Goal: Task Accomplishment & Management: Manage account settings

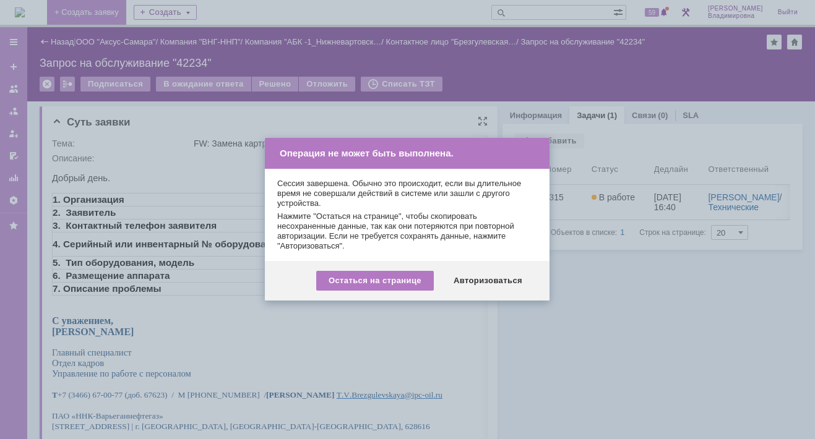
click at [491, 280] on div "Авторизоваться" at bounding box center [487, 281] width 93 height 20
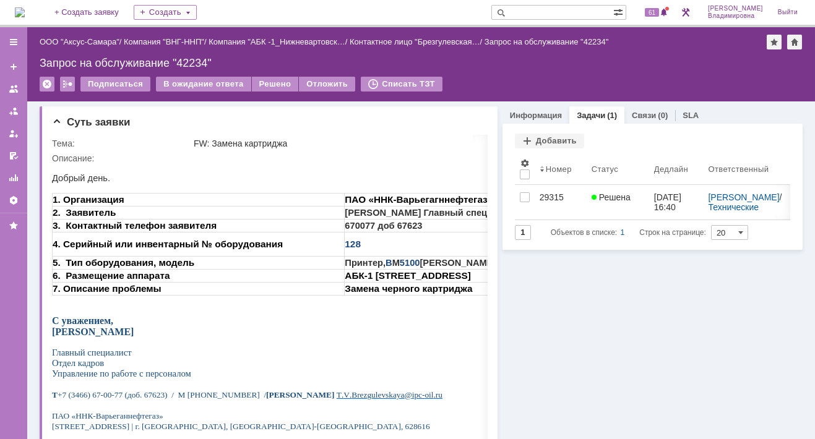
click at [23, 17] on img at bounding box center [20, 12] width 10 height 10
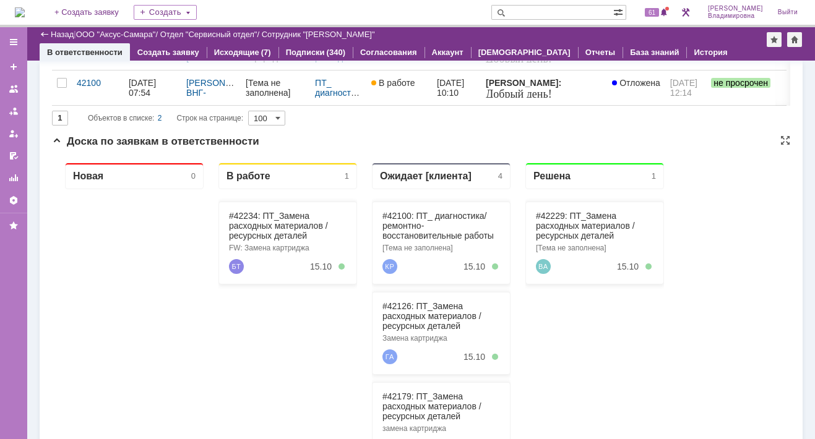
scroll to position [186, 0]
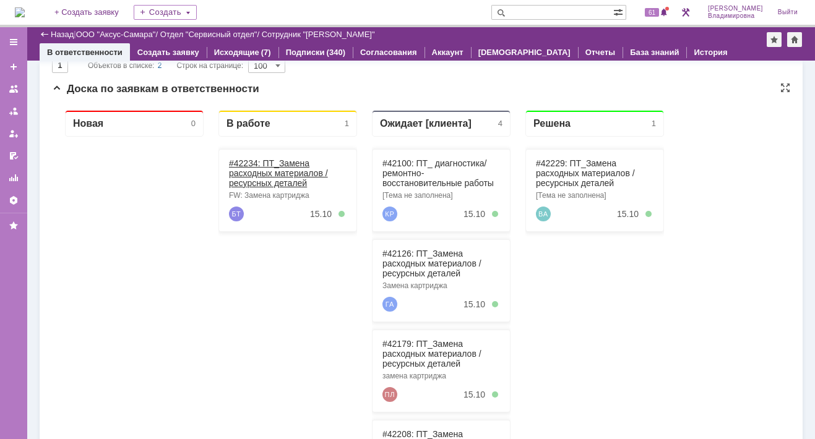
click at [249, 160] on link "#42234: ПТ_Замена расходных материалов / ресурсных деталей" at bounding box center [278, 173] width 99 height 30
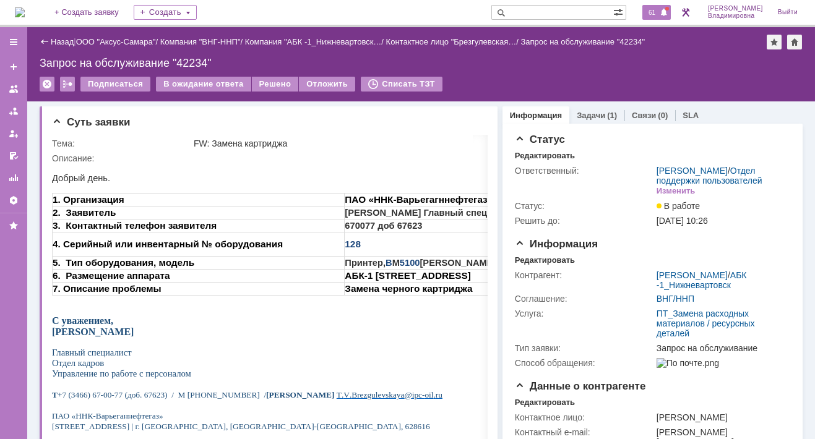
click at [659, 9] on span "61" at bounding box center [652, 12] width 14 height 9
click at [578, 111] on link "Задачи" at bounding box center [591, 115] width 28 height 9
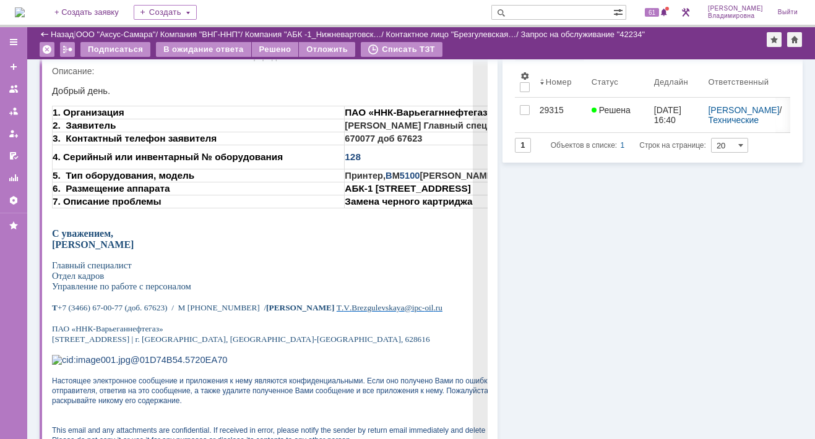
scroll to position [62, 0]
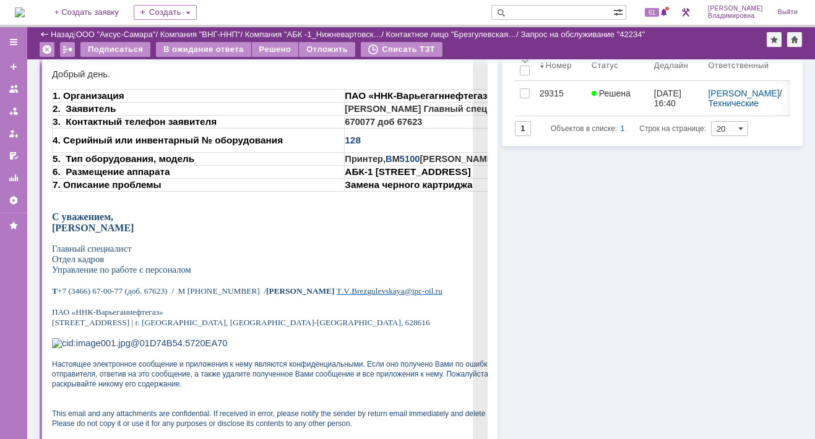
click at [251, 197] on p at bounding box center [360, 197] width 616 height 10
click at [215, 202] on p at bounding box center [360, 197] width 616 height 10
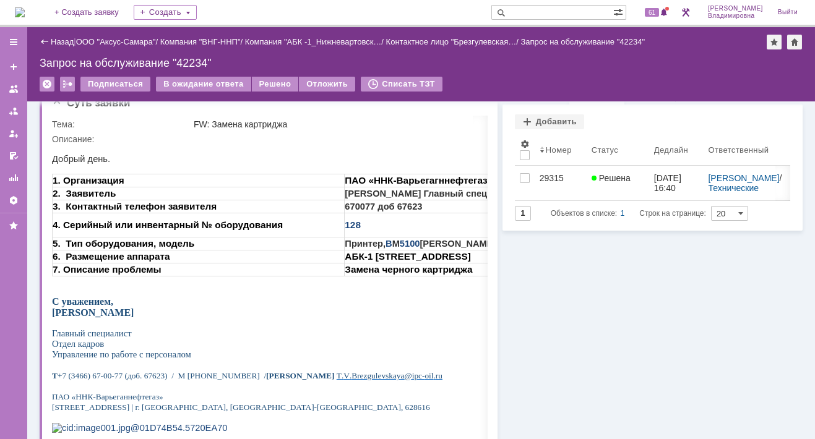
scroll to position [0, 0]
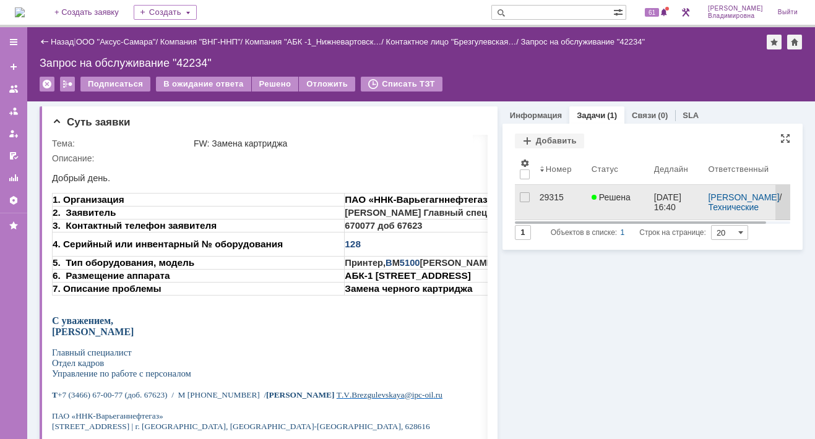
click at [539, 195] on div "29315" at bounding box center [560, 197] width 42 height 10
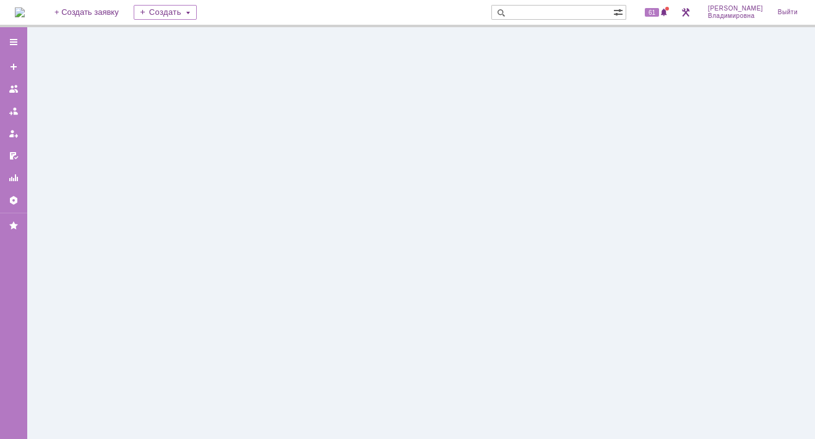
click at [538, 195] on div at bounding box center [420, 233] width 787 height 412
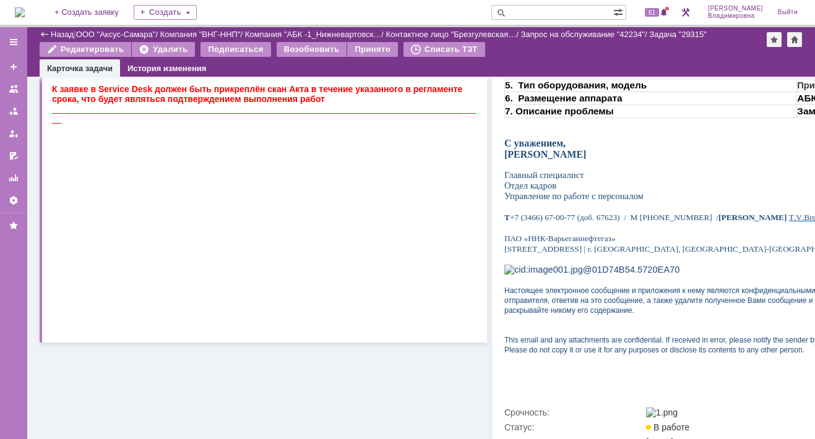
scroll to position [492, 0]
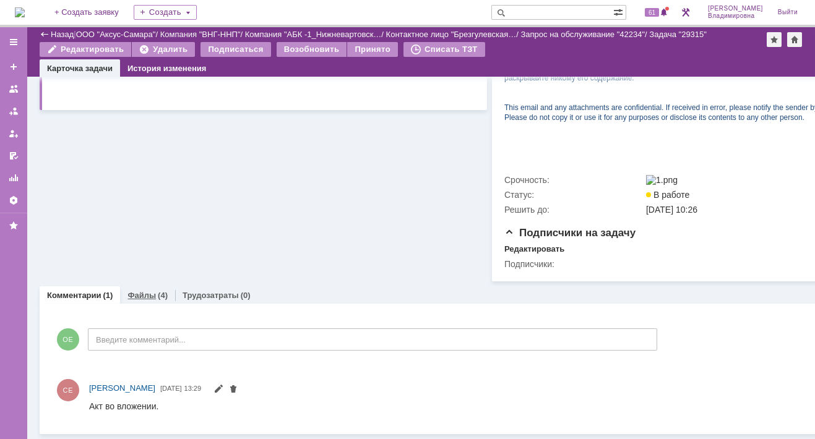
click at [137, 291] on link "Файлы" at bounding box center [141, 295] width 28 height 9
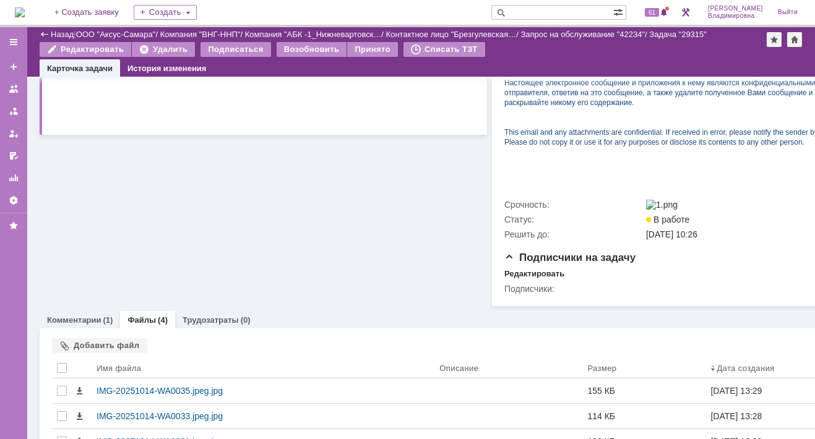
scroll to position [492, 0]
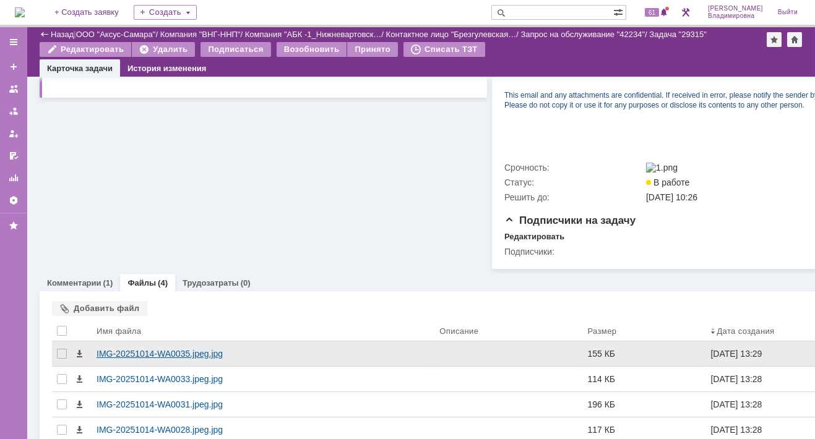
click at [178, 359] on div "IMG-20251014-WA0035.jpeg.jpg" at bounding box center [262, 354] width 333 height 10
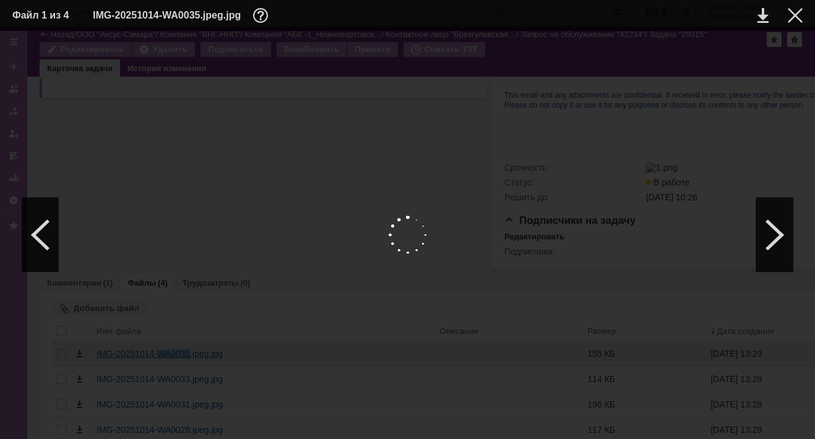
click at [178, 359] on body "Идет загрузка, пожалуйста, подождите. На домашнюю + Создать заявку Создать 61 О…" at bounding box center [407, 219] width 815 height 439
click at [761, 13] on link at bounding box center [762, 15] width 11 height 15
click at [776, 233] on div at bounding box center [774, 235] width 37 height 74
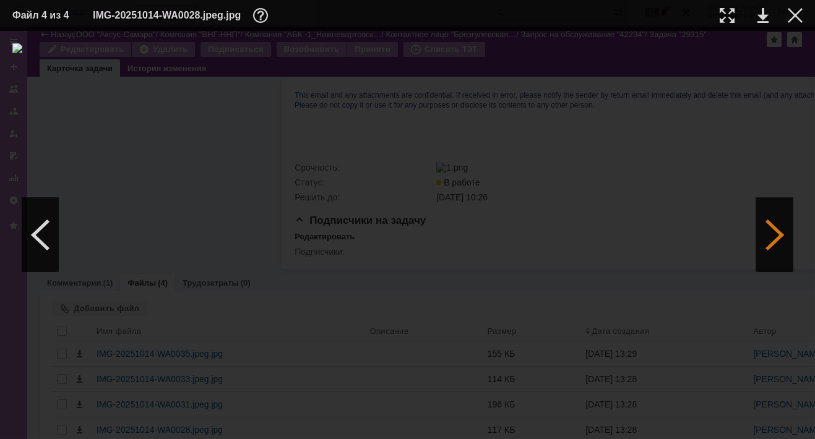
click at [776, 233] on div at bounding box center [774, 235] width 37 height 74
click at [43, 236] on div at bounding box center [40, 235] width 37 height 74
click at [772, 222] on div at bounding box center [774, 235] width 37 height 74
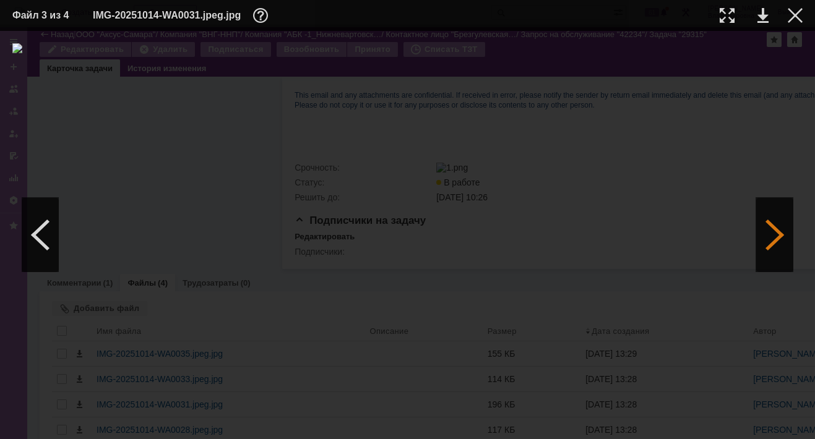
click at [772, 222] on div at bounding box center [774, 235] width 37 height 74
click at [795, 14] on div at bounding box center [794, 15] width 15 height 15
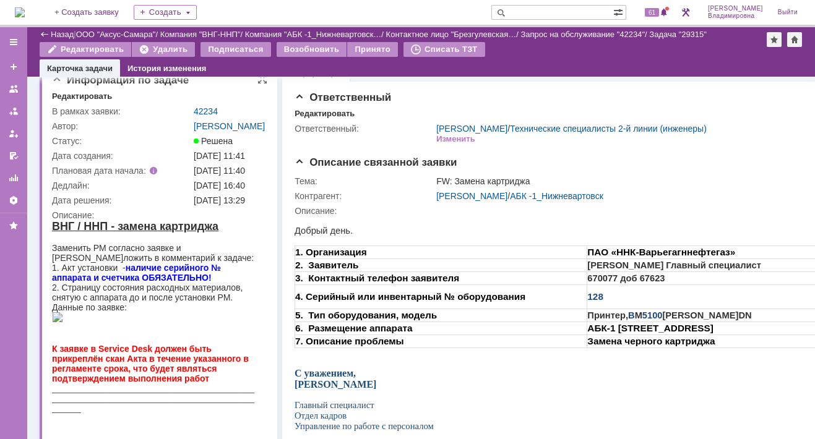
scroll to position [0, 0]
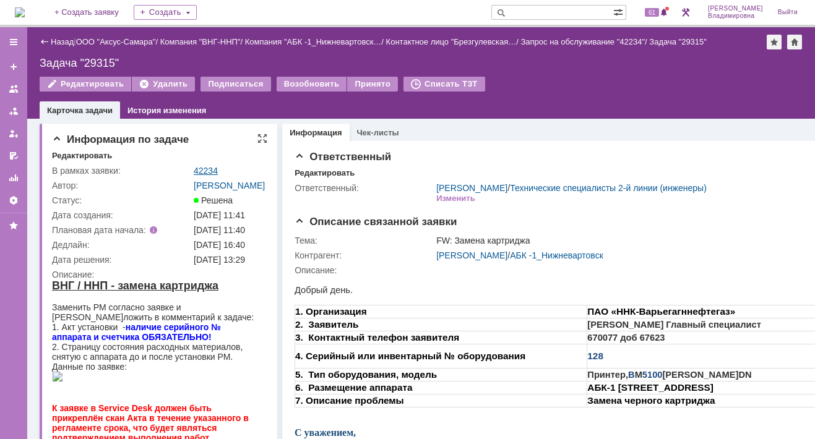
click at [197, 169] on link "42234" at bounding box center [206, 171] width 24 height 10
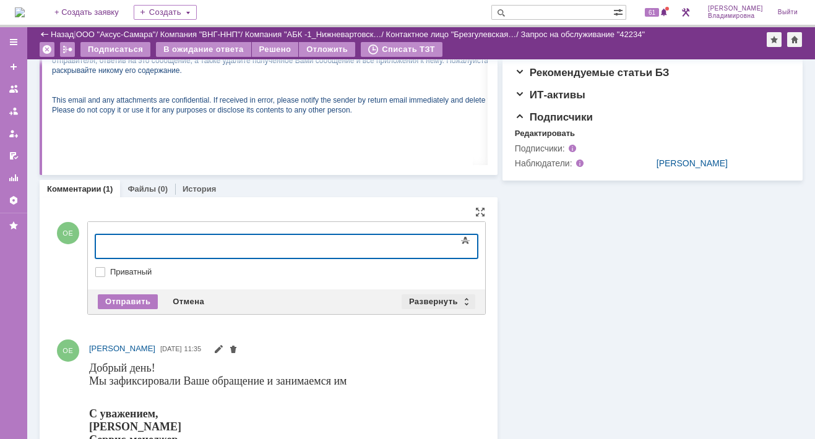
click at [429, 296] on div "Развернуть" at bounding box center [438, 301] width 74 height 15
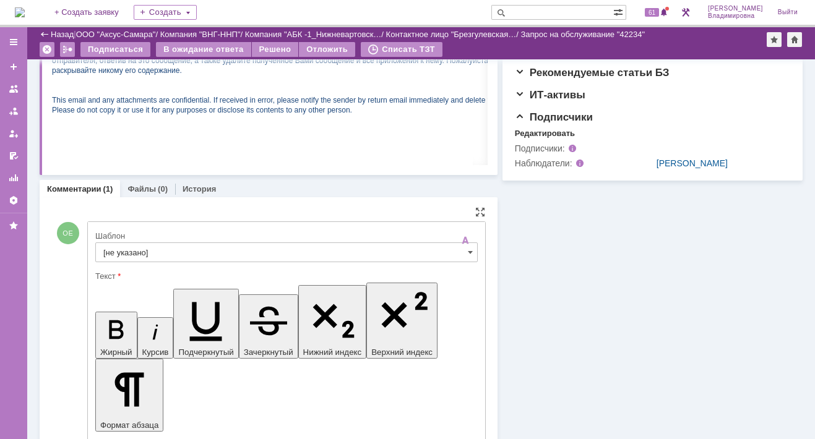
click at [125, 251] on input "[не указано]" at bounding box center [286, 252] width 382 height 20
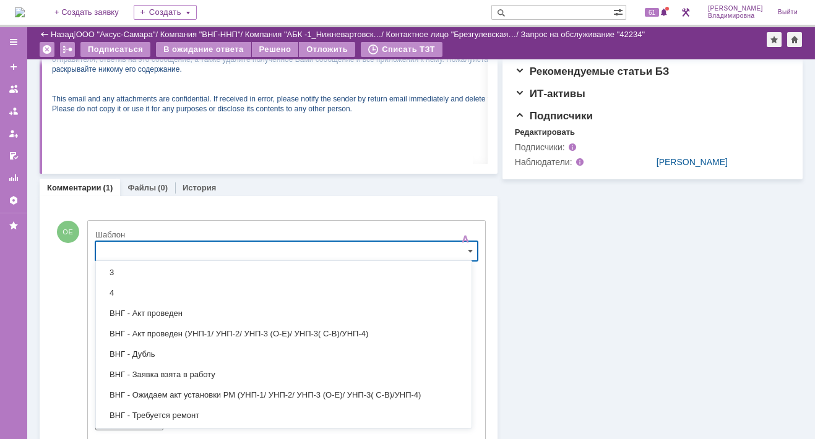
scroll to position [62, 0]
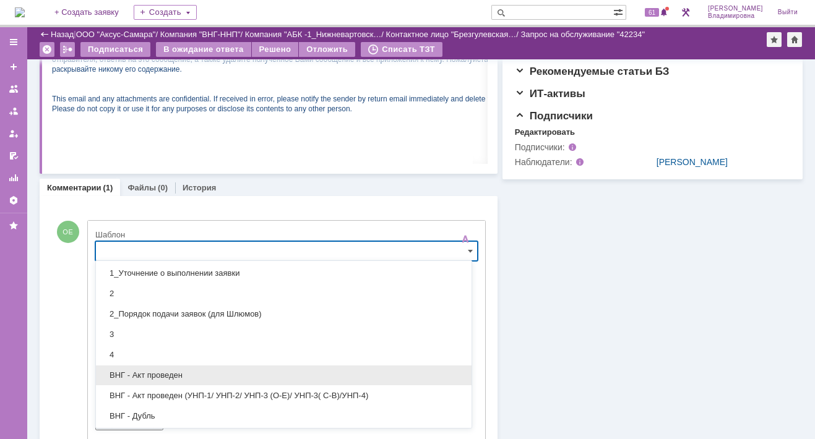
click at [160, 372] on span "ВНГ - Акт проведен" at bounding box center [283, 376] width 361 height 10
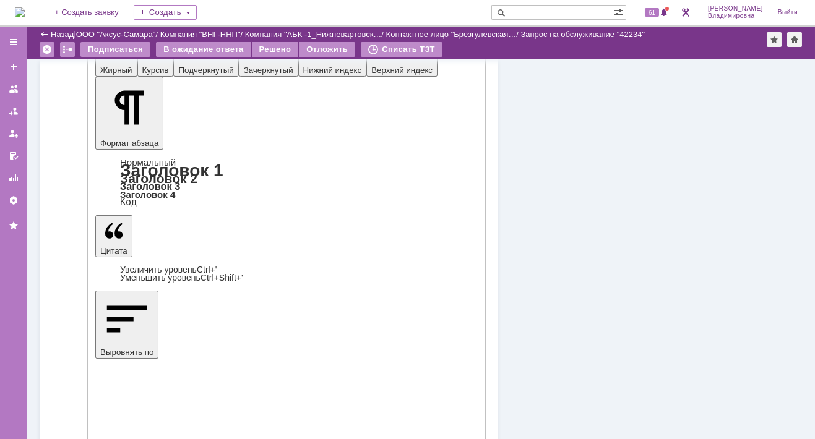
type input "ВНГ - Акт проведен"
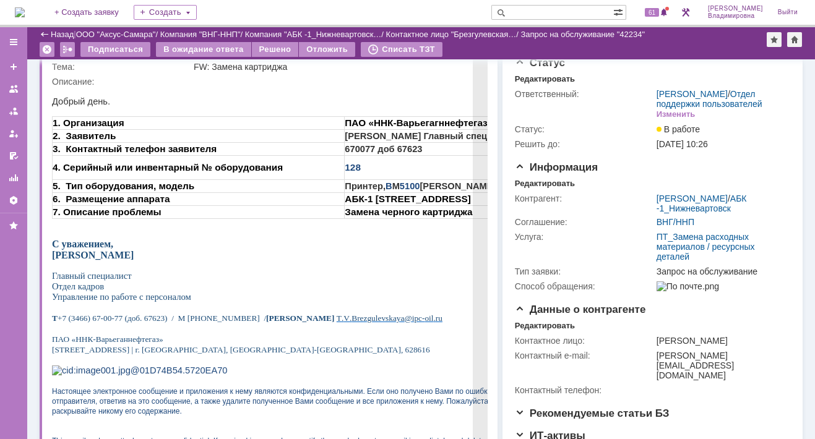
scroll to position [0, 0]
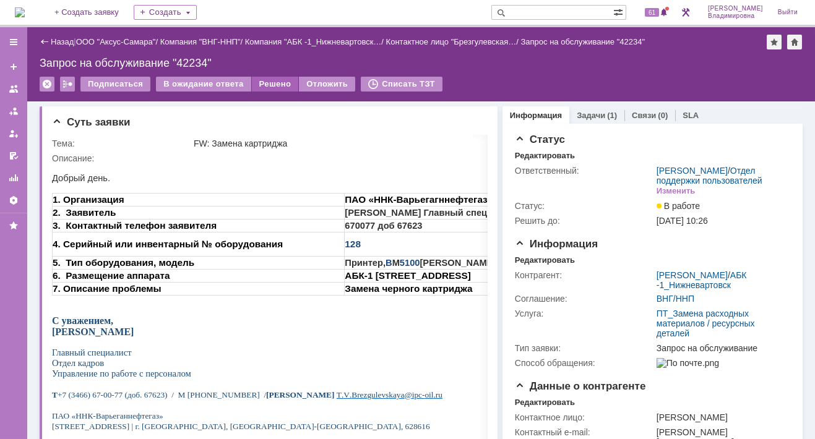
click at [262, 82] on div "Решено" at bounding box center [275, 84] width 47 height 15
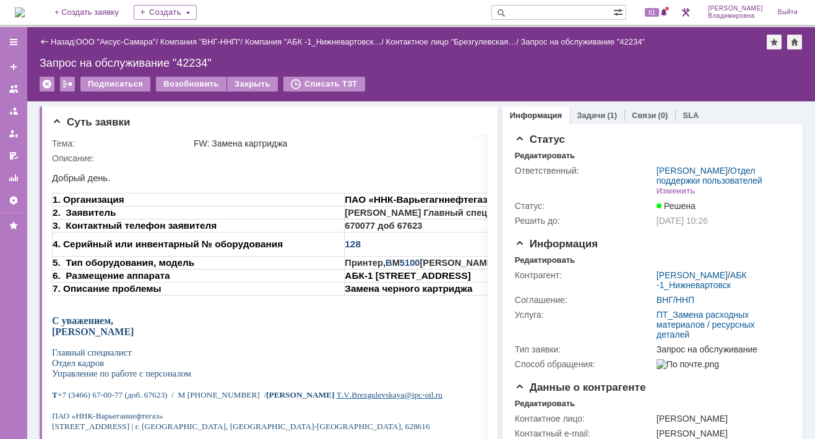
click at [25, 13] on img at bounding box center [20, 12] width 10 height 10
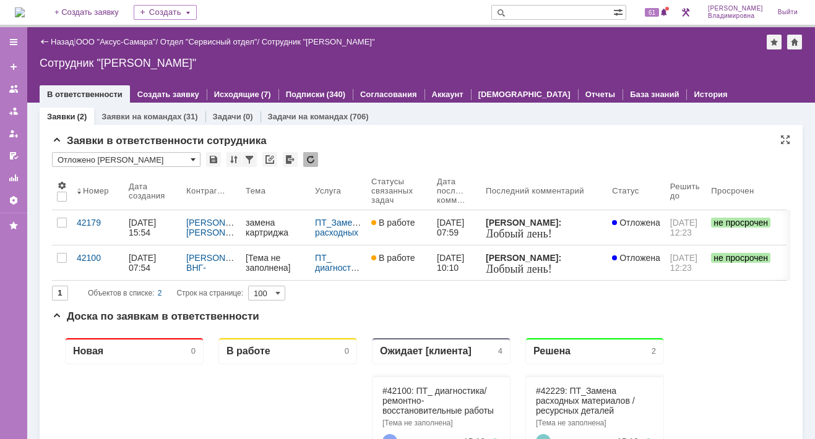
click at [192, 158] on span at bounding box center [193, 160] width 5 height 10
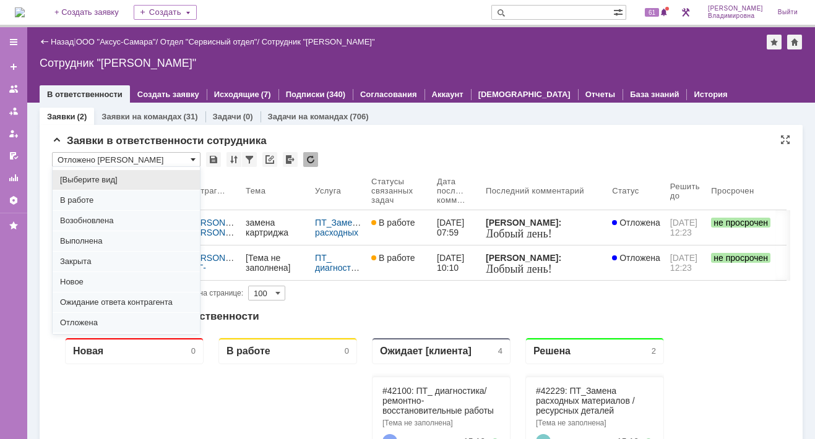
scroll to position [153, 0]
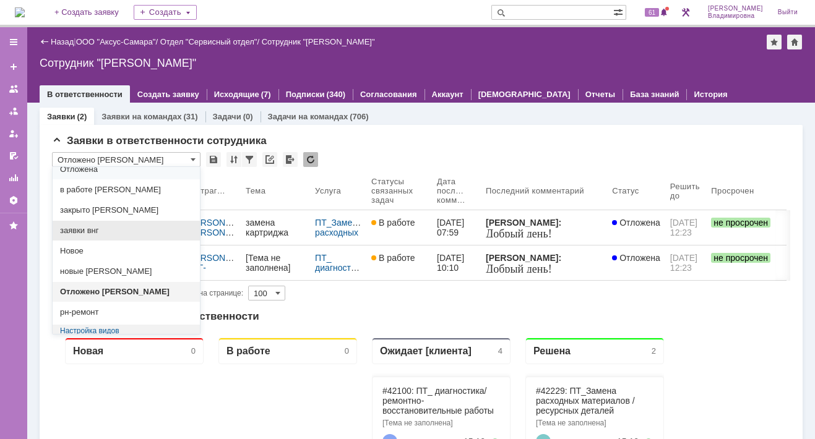
click at [92, 226] on span "заявки внг" at bounding box center [126, 231] width 132 height 10
type input "заявки внг"
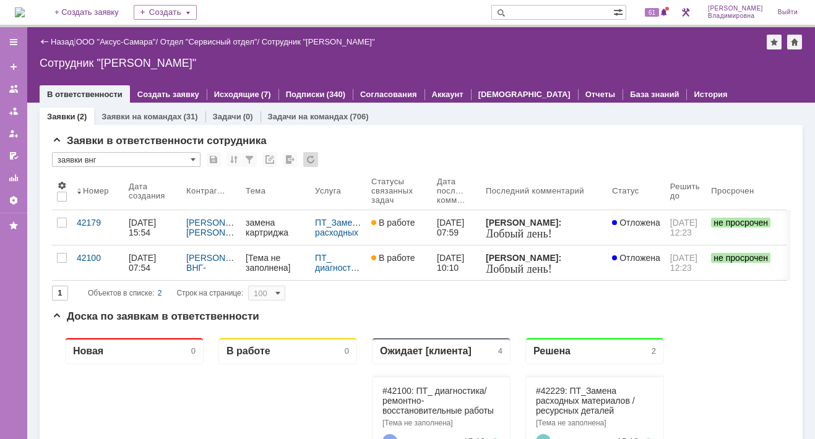
type input "20"
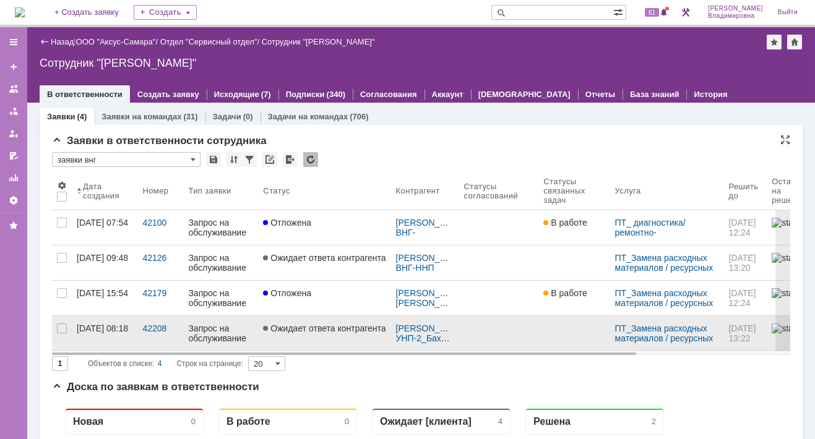
type input "заявки внг"
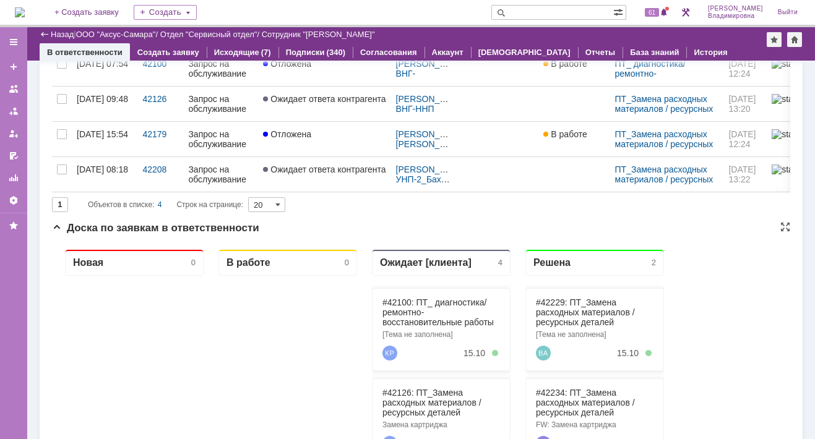
scroll to position [0, 0]
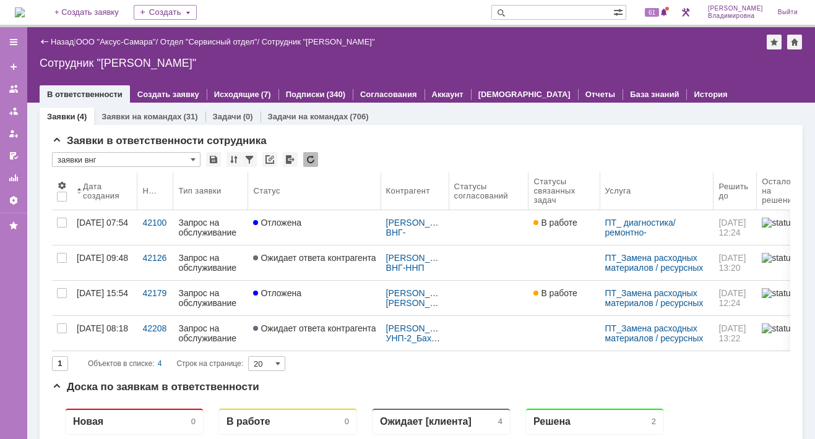
drag, startPoint x: 182, startPoint y: 177, endPoint x: 171, endPoint y: 181, distance: 12.5
click at [171, 181] on body "Идет загрузка, пожалуйста, подождите. На домашнюю + Создать заявку Создать 61 О…" at bounding box center [407, 219] width 815 height 439
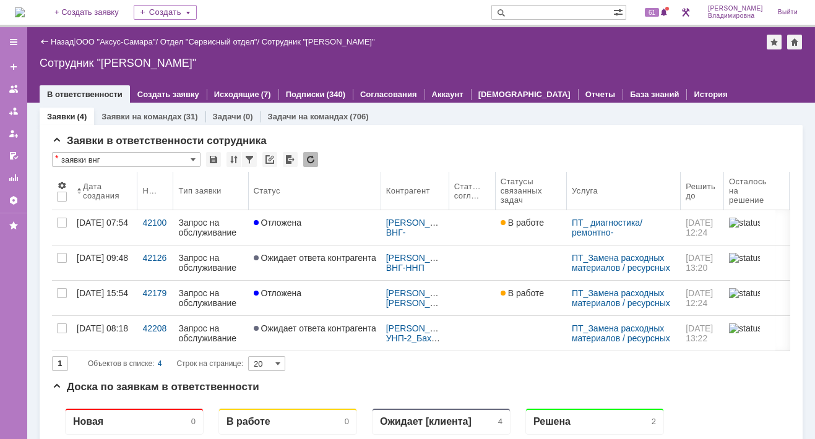
drag, startPoint x: 529, startPoint y: 186, endPoint x: 497, endPoint y: 192, distance: 32.6
click at [497, 192] on body "Идет загрузка, пожалуйста, подождите. На домашнюю + Создать заявку Создать 61 О…" at bounding box center [407, 219] width 815 height 439
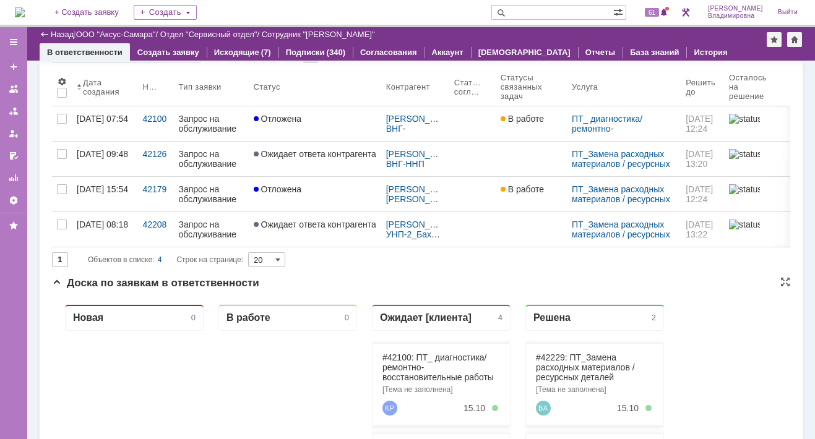
scroll to position [186, 0]
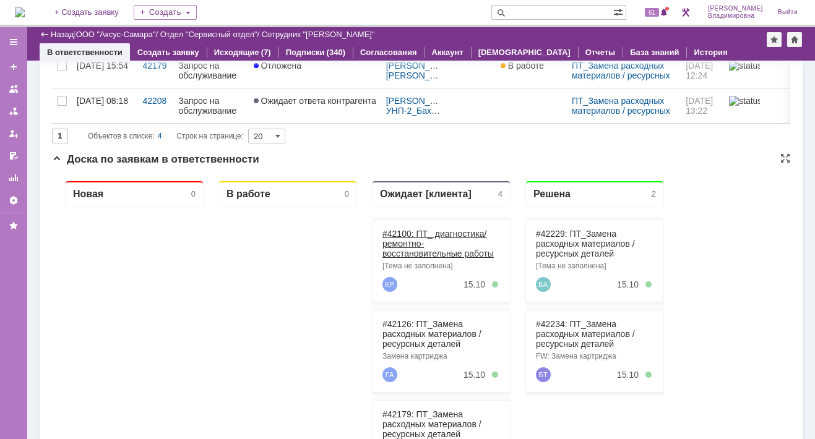
click at [397, 233] on link "#42100: ПТ_ диагностика/ ремонтно-восстановительные работы" at bounding box center [437, 244] width 111 height 30
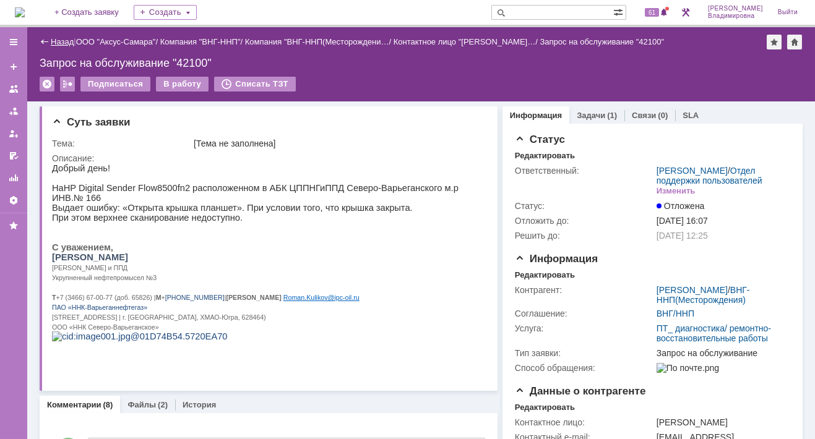
click at [58, 38] on link "Назад" at bounding box center [62, 41] width 23 height 9
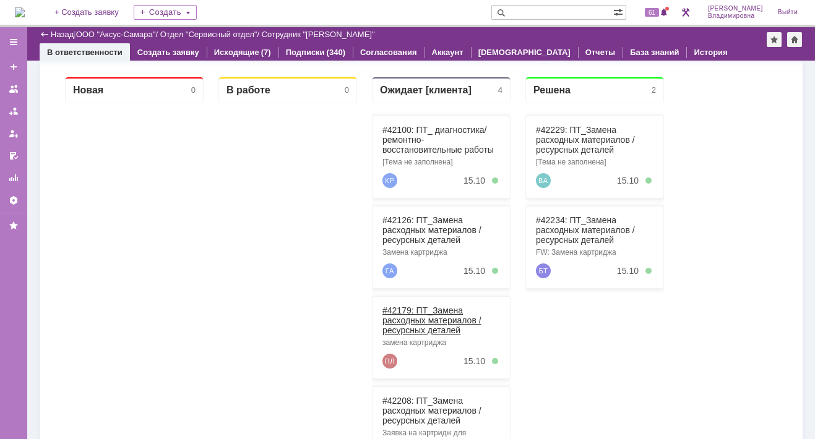
click at [408, 309] on link "#42179: ПТ_Замена расходных материалов / ресурсных деталей" at bounding box center [431, 321] width 99 height 30
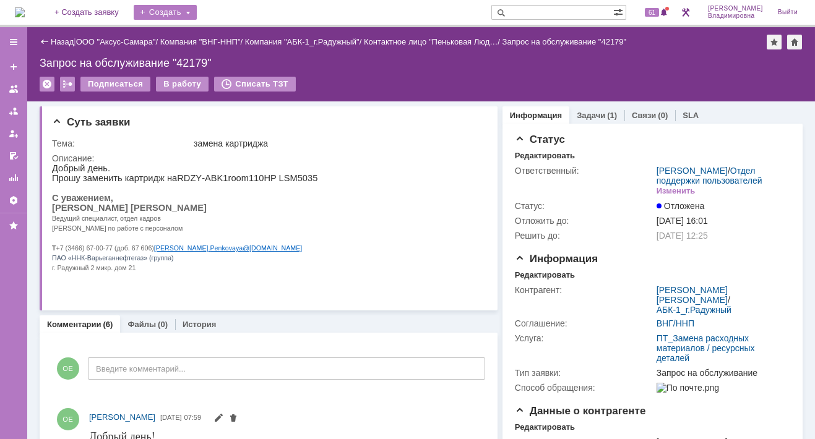
click at [186, 12] on div "Создать" at bounding box center [165, 12] width 63 height 15
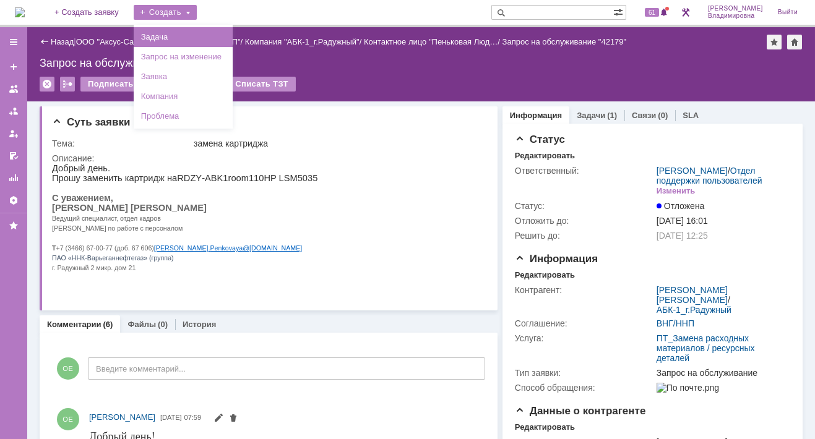
drag, startPoint x: 184, startPoint y: 39, endPoint x: 180, endPoint y: 47, distance: 9.1
click at [183, 41] on link "Задача" at bounding box center [183, 37] width 94 height 15
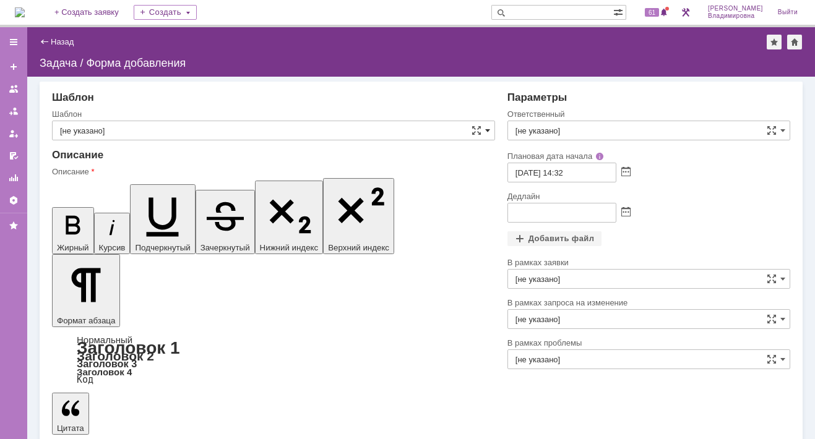
click at [486, 130] on span at bounding box center [487, 131] width 5 height 10
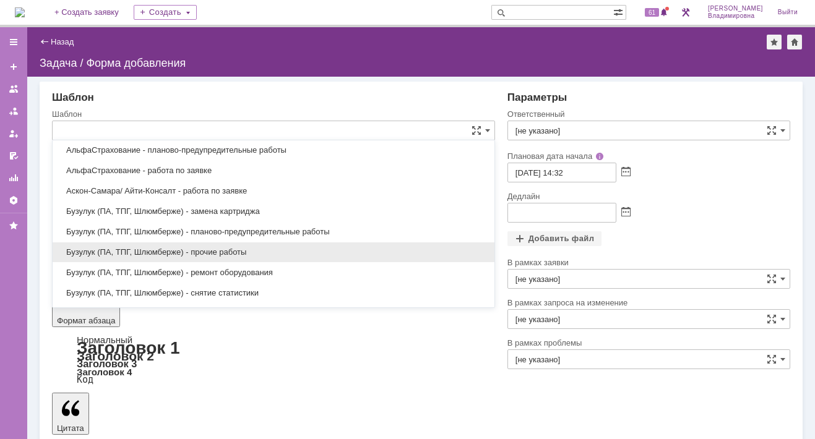
scroll to position [358, 0]
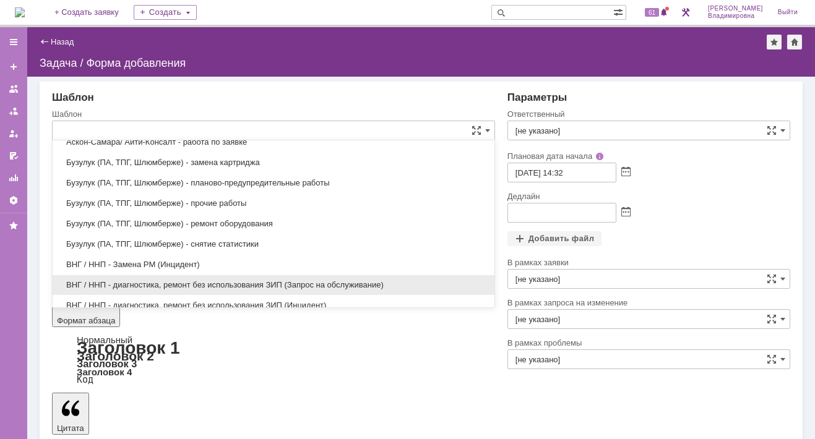
click at [140, 280] on span "ВНГ / ННП - диагностика, ремонт без использования ЗИП (Запрос на обслуживание)" at bounding box center [273, 285] width 427 height 10
type input "ВНГ / ННП - диагностика, ремонт без использования ЗИП (Запрос на обслуживание)"
type input "[PERSON_NAME]"
type input "14.10.2025 22:32"
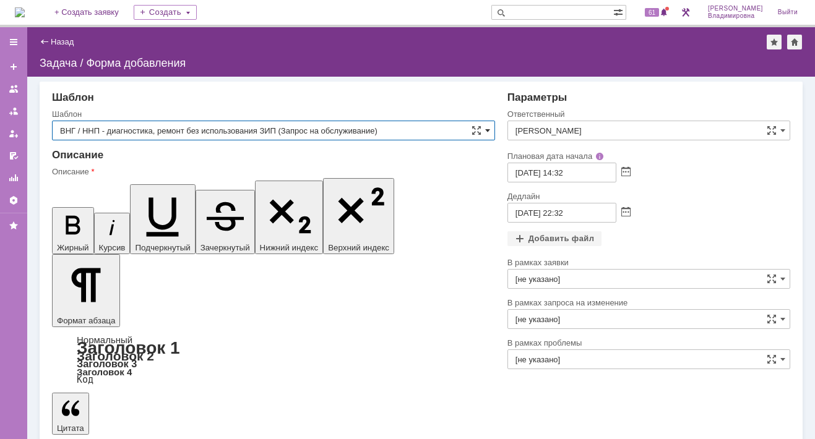
click at [486, 129] on span at bounding box center [487, 131] width 5 height 10
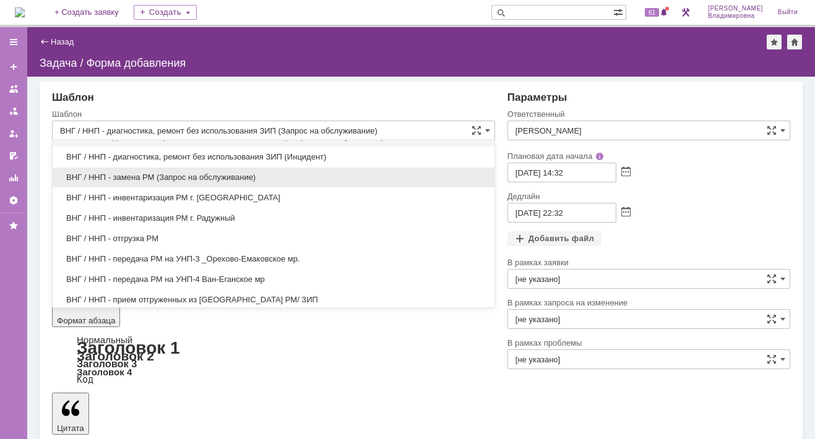
scroll to position [487, 0]
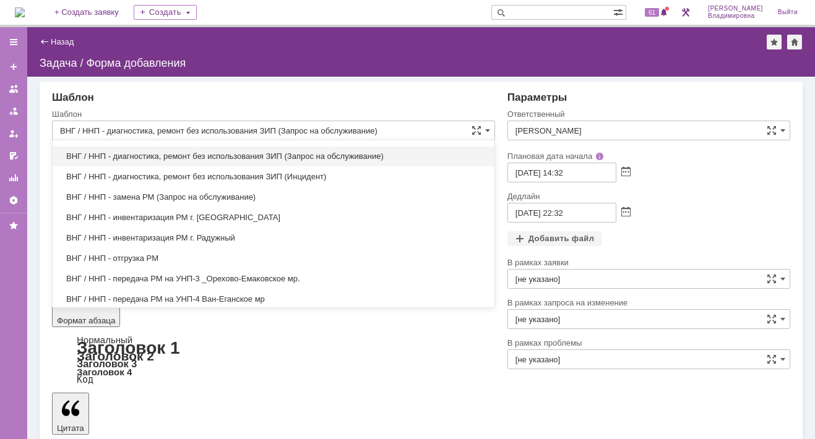
click at [140, 152] on span "ВНГ / ННП - диагностика, ремонт без использования ЗИП (Запрос на обслуживание)" at bounding box center [273, 157] width 427 height 10
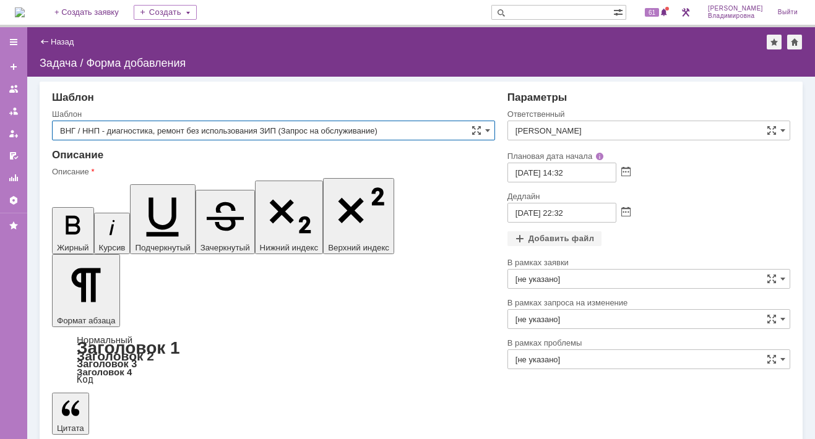
type input "ВНГ / ННП - диагностика, ремонт без использования ЗИП (Запрос на обслуживание)"
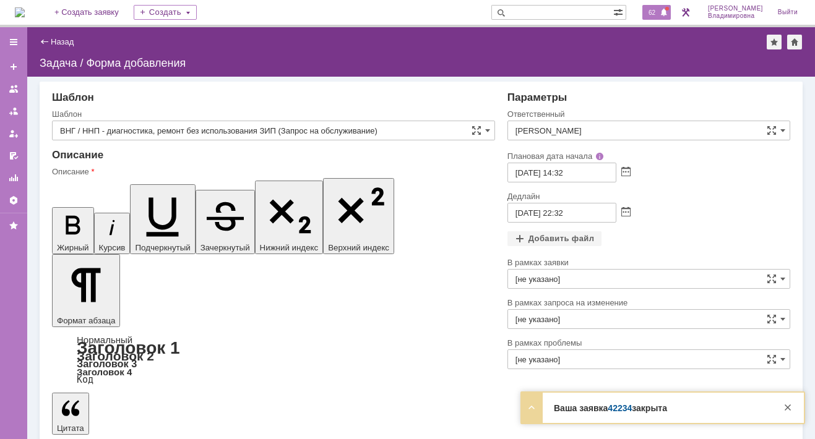
click at [652, 14] on span "62" at bounding box center [652, 12] width 14 height 9
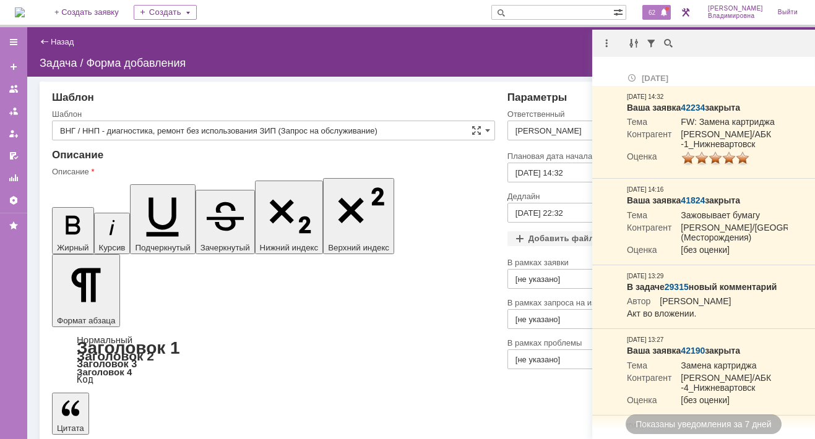
drag, startPoint x: 117, startPoint y: 3187, endPoint x: 436, endPoint y: 3184, distance: 319.2
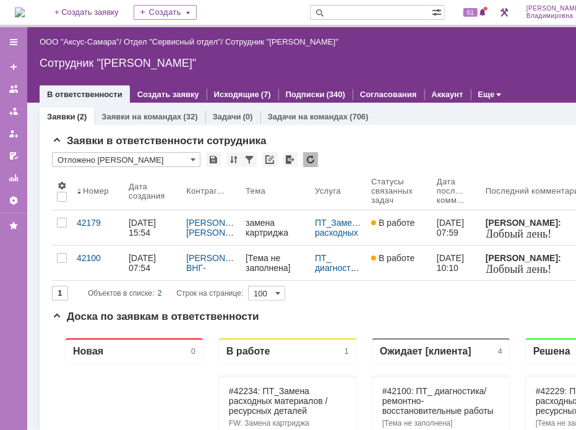
click at [355, 11] on input "text" at bounding box center [371, 12] width 122 height 15
type input "42234"
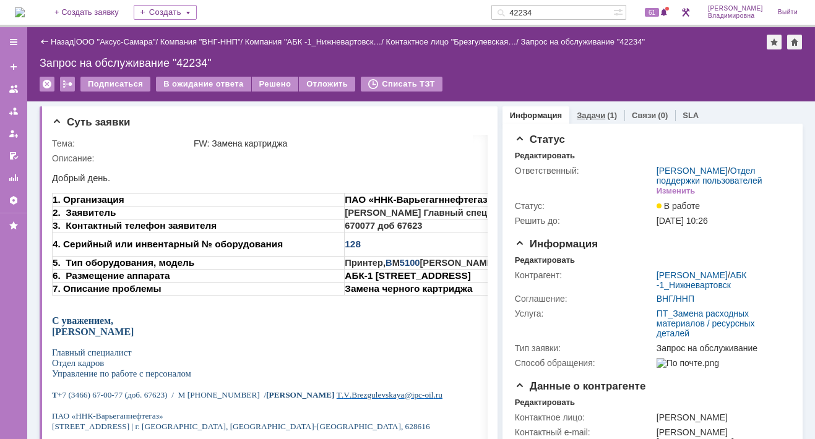
click at [575, 111] on link "Задачи" at bounding box center [591, 115] width 28 height 9
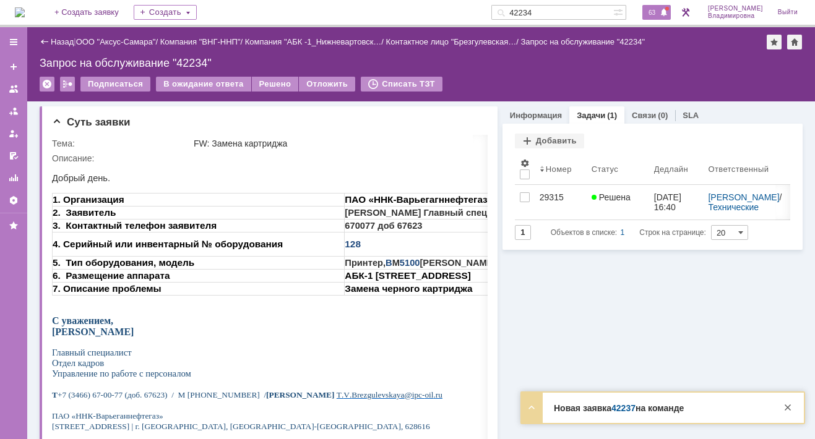
click at [575, 10] on span "63" at bounding box center [652, 12] width 14 height 9
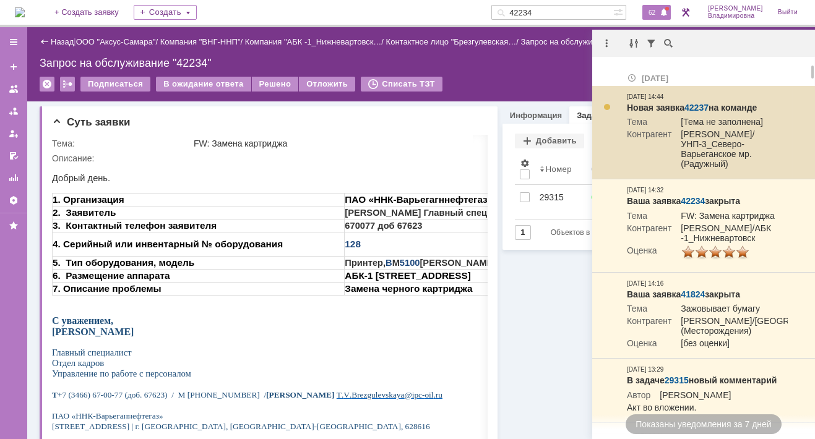
click at [575, 106] on link "42237" at bounding box center [696, 108] width 24 height 10
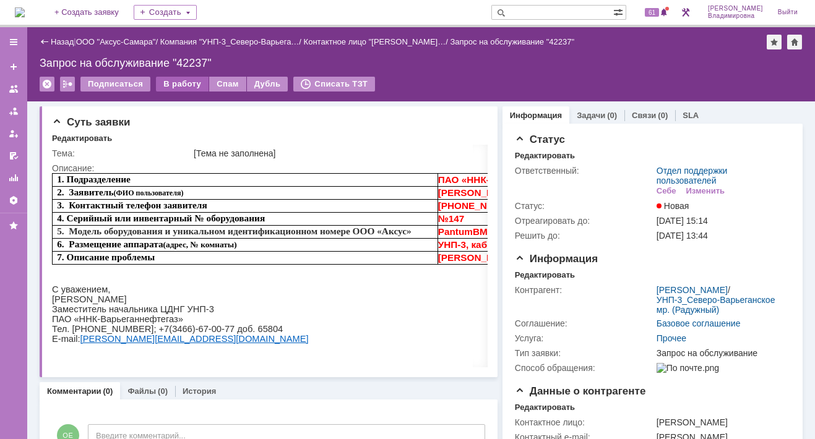
click at [173, 86] on div "В работу" at bounding box center [182, 84] width 53 height 15
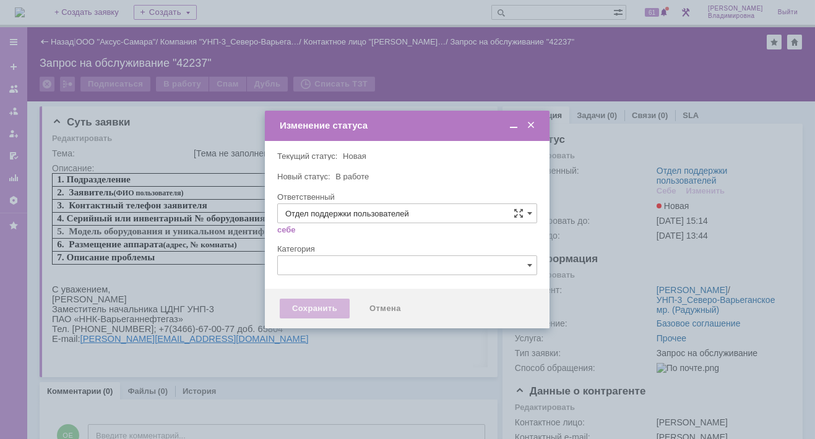
type input "[PERSON_NAME]"
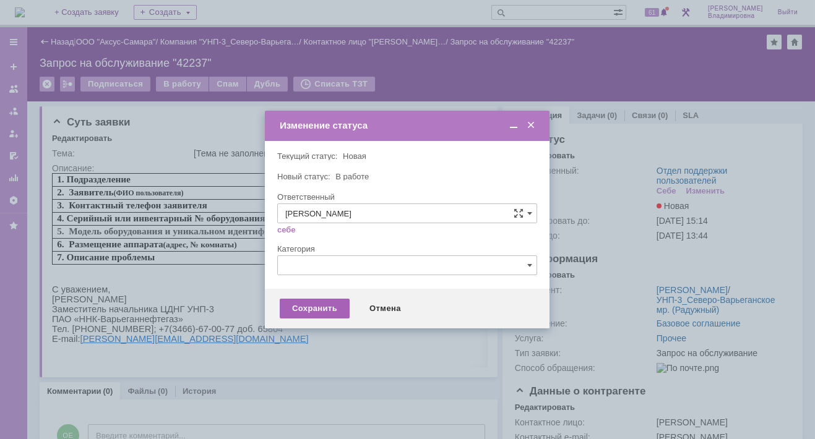
click at [319, 306] on div "Сохранить" at bounding box center [315, 309] width 70 height 20
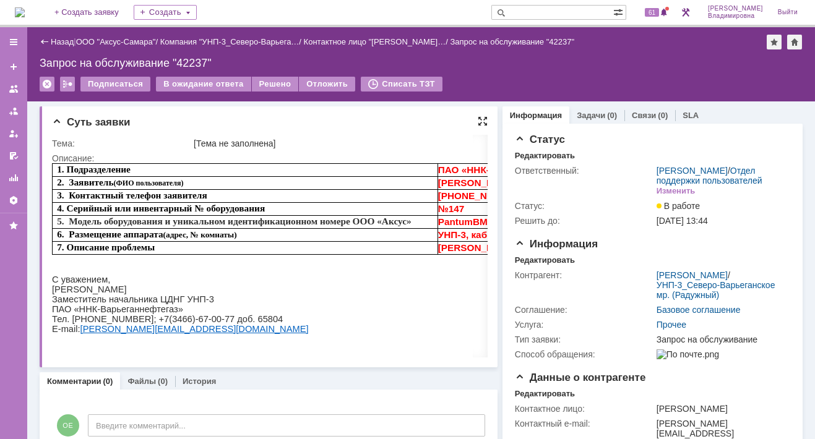
click at [478, 116] on div at bounding box center [483, 121] width 10 height 10
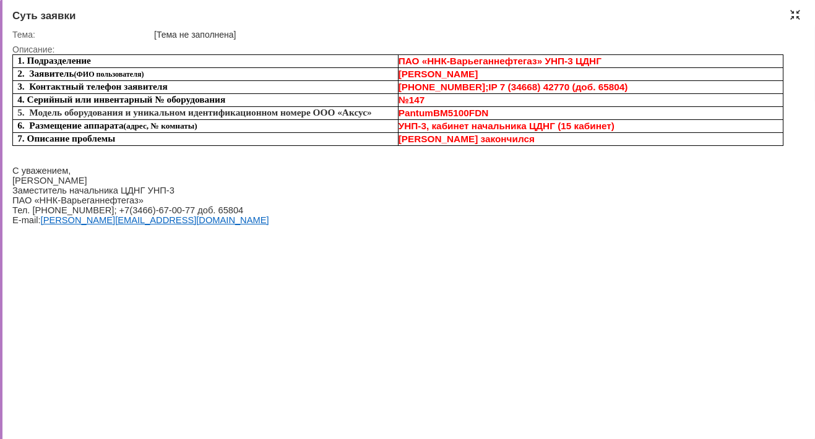
click at [797, 12] on div at bounding box center [795, 15] width 10 height 10
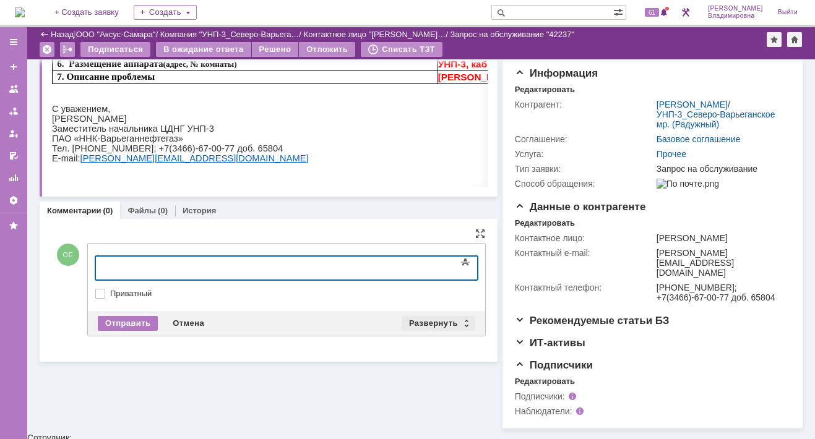
click at [435, 319] on div "Развернуть" at bounding box center [438, 323] width 74 height 15
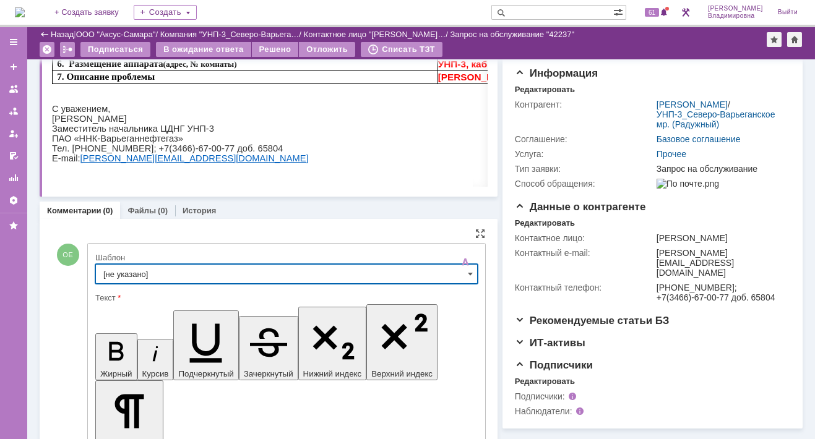
click at [113, 270] on input "[не указано]" at bounding box center [286, 274] width 382 height 20
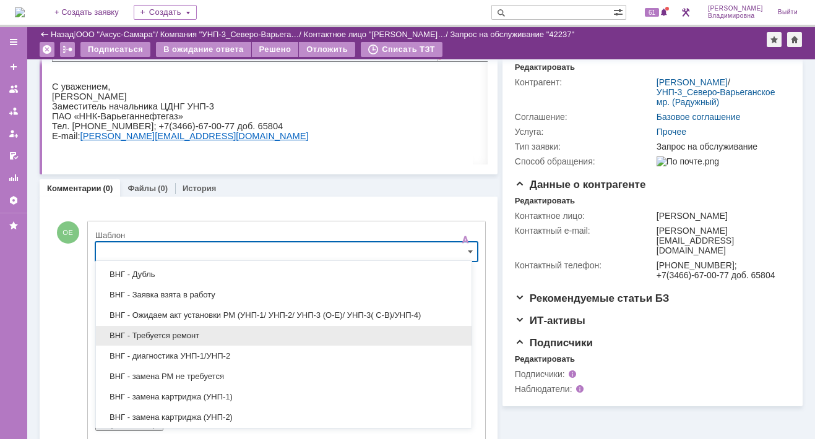
scroll to position [186, 0]
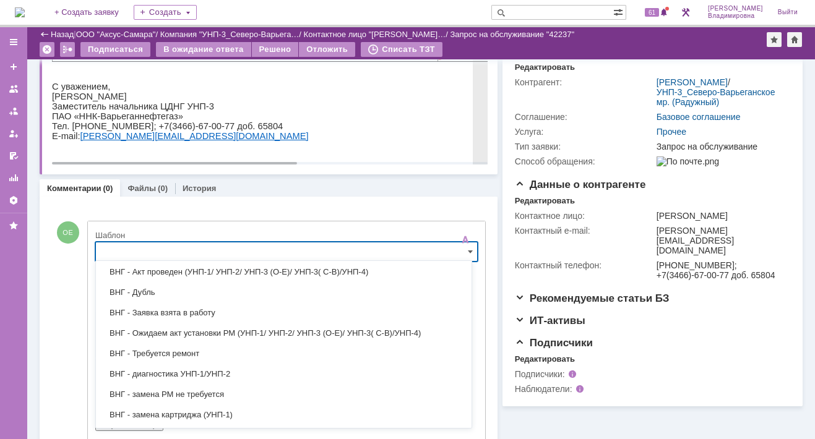
click at [335, 131] on p "Тел. 8-922-247-49-71; +7(3466)-67-00-77 доб. 65804" at bounding box center [437, 126] width 771 height 10
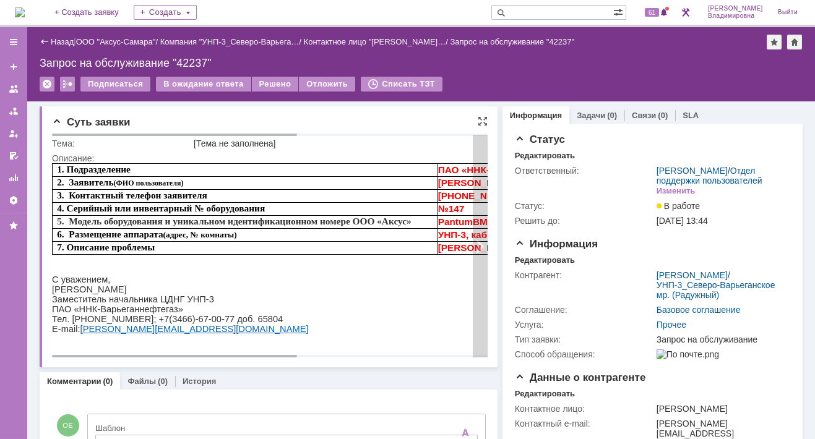
scroll to position [15, 0]
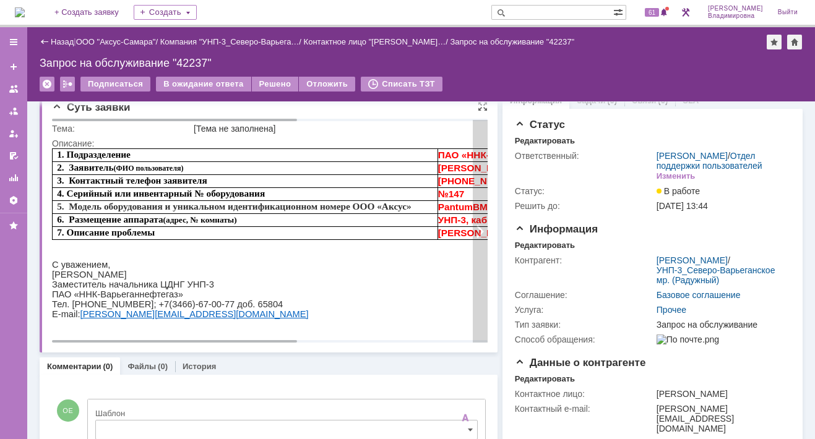
click at [478, 121] on div "Суть заявки Тема: [Тема не заполнена] Описание:" at bounding box center [269, 222] width 458 height 261
type input "[не указано]"
click at [478, 121] on div at bounding box center [480, 231] width 15 height 223
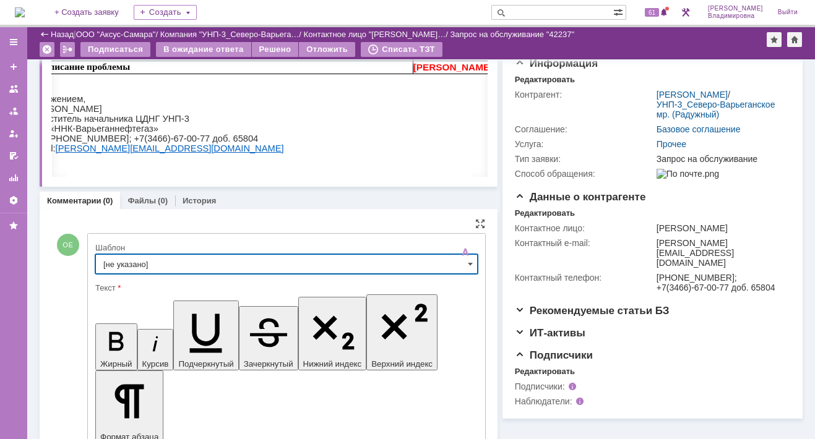
click at [121, 259] on input "[не указано]" at bounding box center [286, 264] width 382 height 20
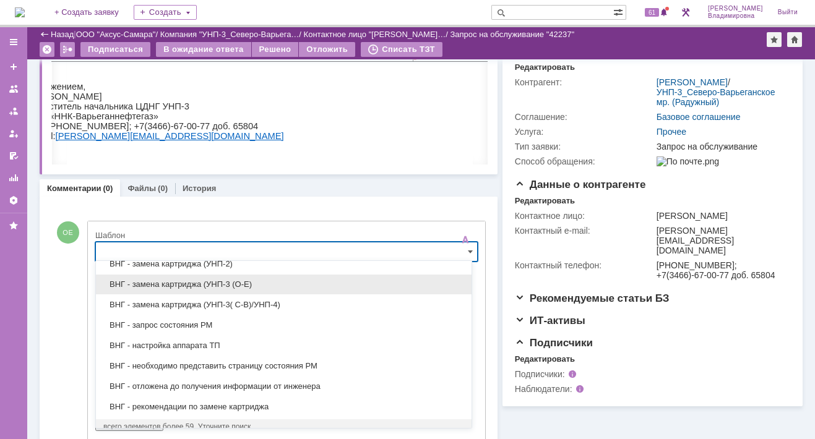
scroll to position [358, 0]
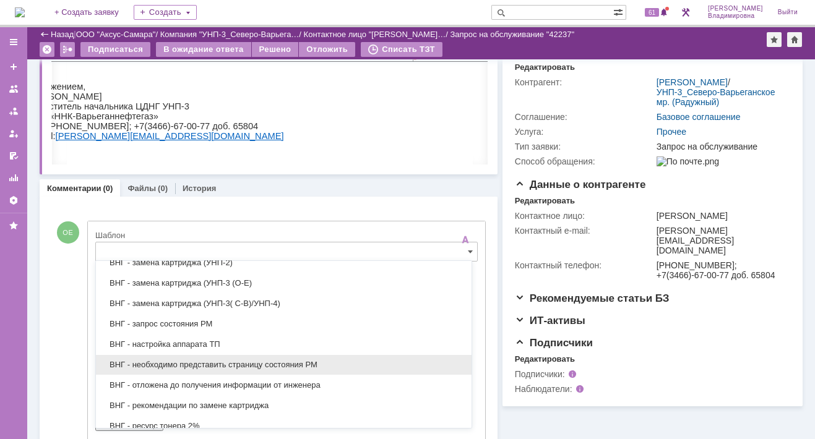
click at [175, 360] on span "ВНГ - необходимо представить страницу состояния РМ" at bounding box center [283, 365] width 361 height 10
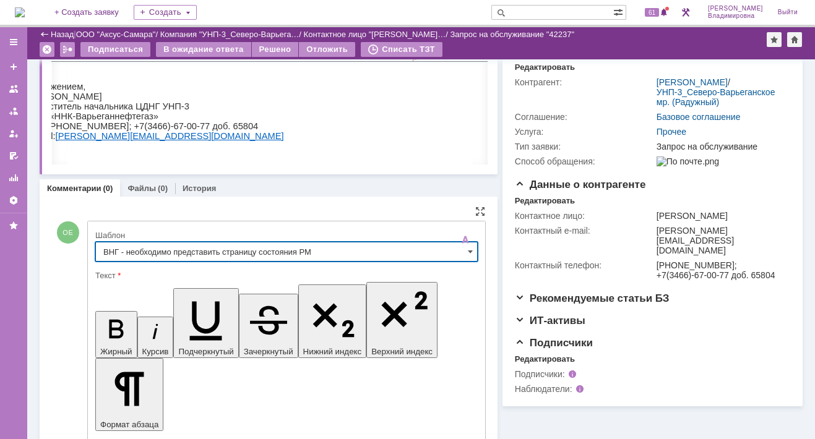
type input "ВНГ - необходимо представить страницу состояния РМ"
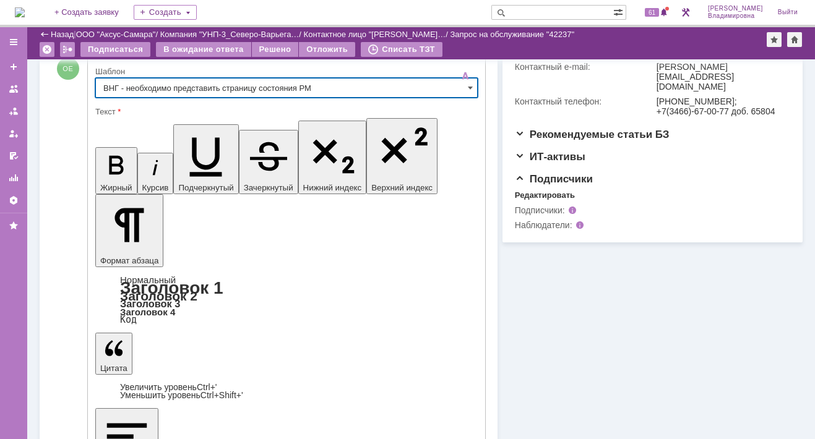
scroll to position [352, 0]
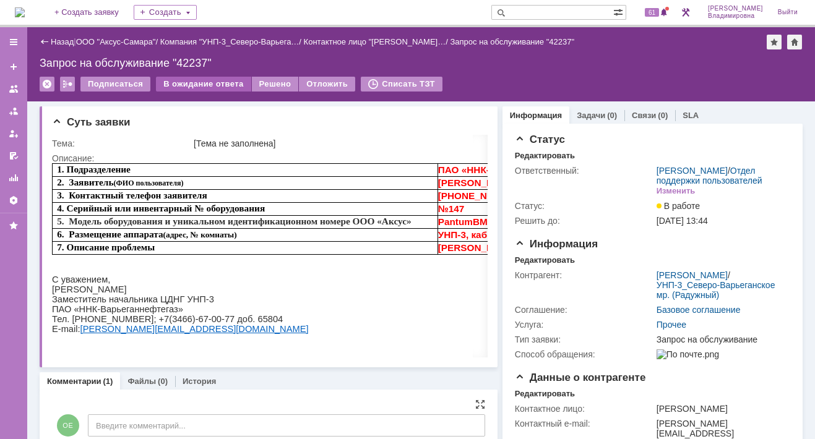
click at [197, 80] on div "В ожидание ответа" at bounding box center [203, 84] width 95 height 15
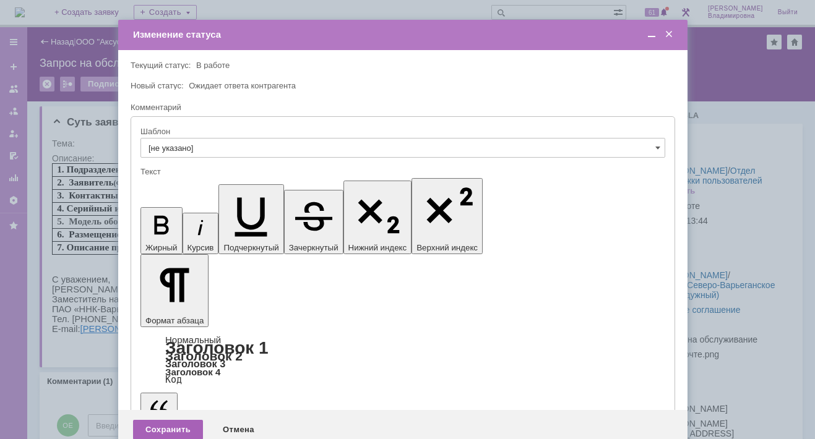
click at [168, 420] on div "Сохранить" at bounding box center [168, 430] width 70 height 20
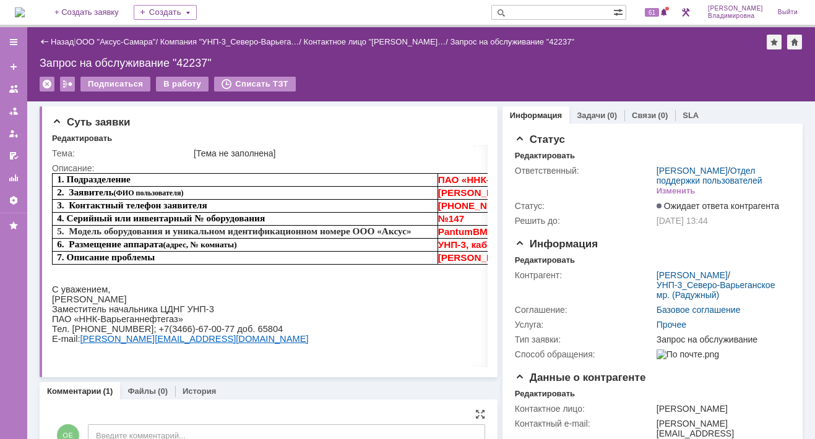
click at [478, 118] on div at bounding box center [483, 121] width 10 height 10
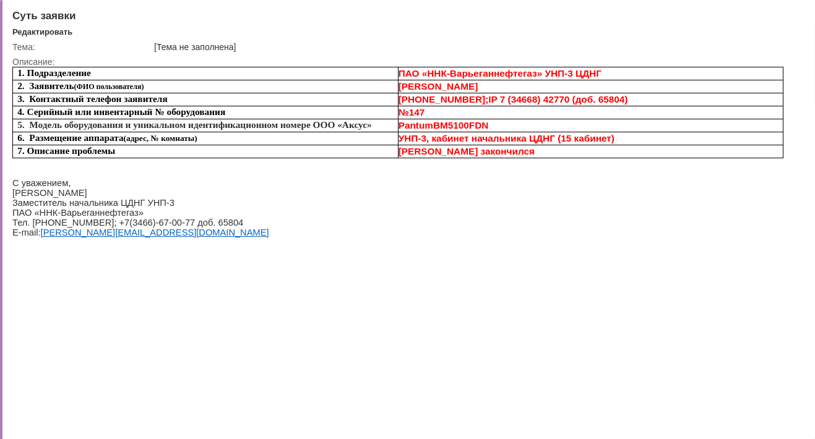
click at [795, 14] on div at bounding box center [795, 15] width 10 height 10
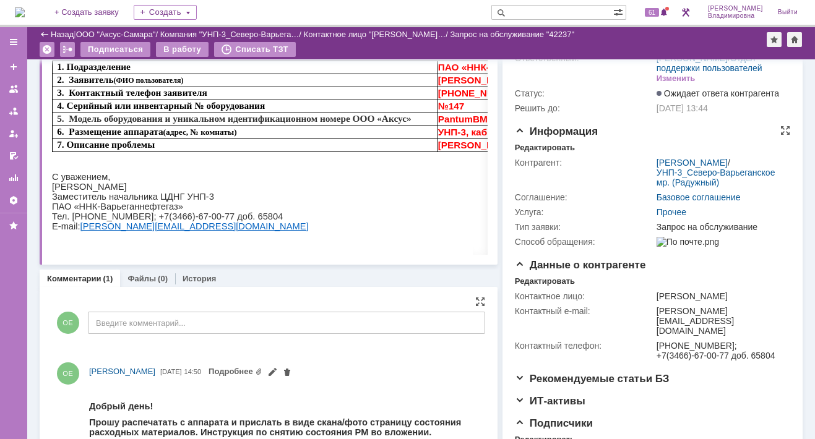
scroll to position [67, 0]
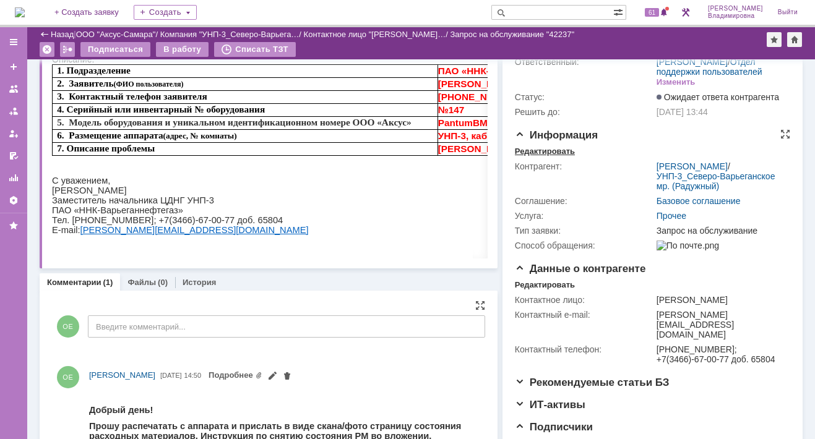
click at [533, 156] on div "Редактировать" at bounding box center [545, 152] width 60 height 10
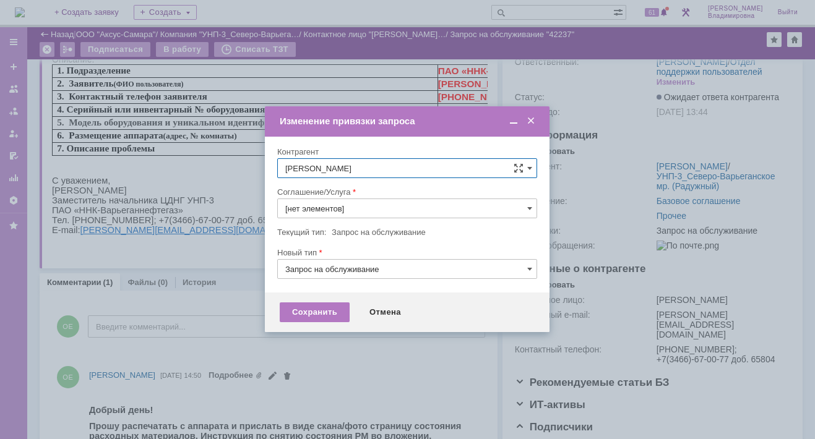
type input "Прочее"
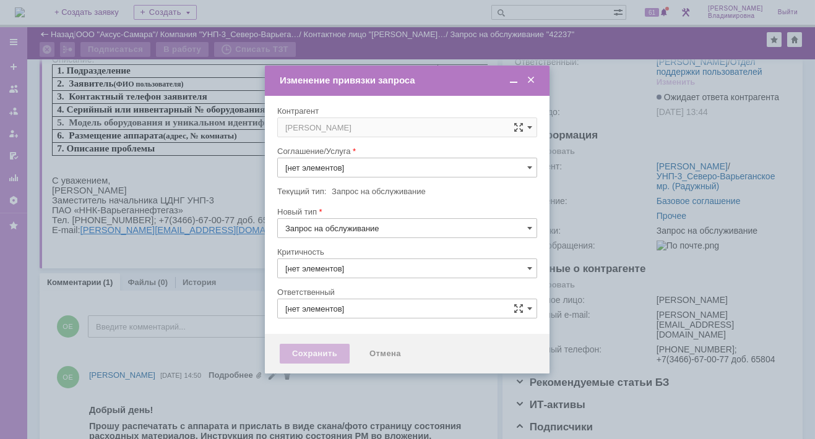
type input "Прочее"
type input "3. Низкая"
type input "[PERSON_NAME]"
type input "[не указано]"
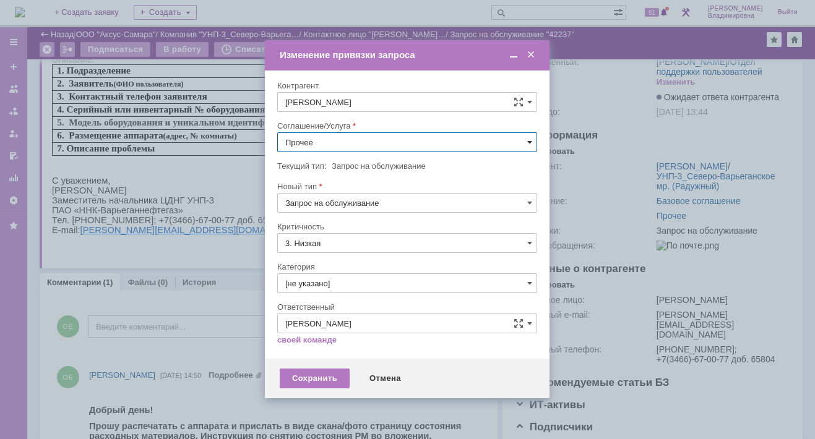
click at [529, 139] on span at bounding box center [529, 142] width 5 height 10
click at [323, 291] on span "ПТ_Замена расходных материалов / ресурсных деталей" at bounding box center [407, 295] width 244 height 10
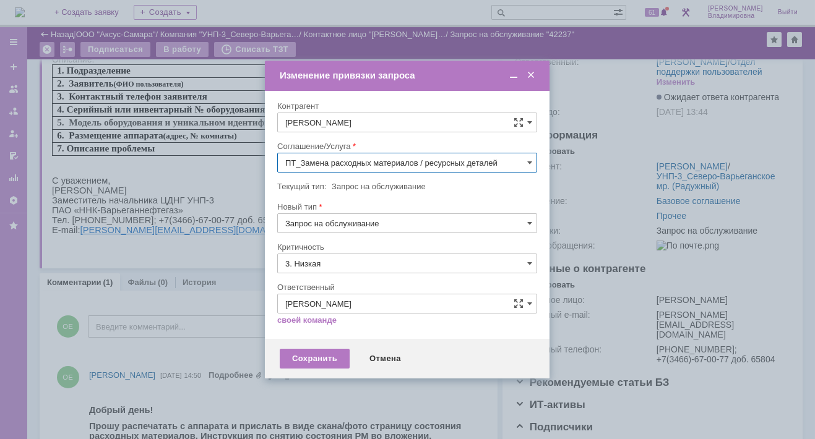
type input "ПТ_Замена расходных материалов / ресурсных деталей"
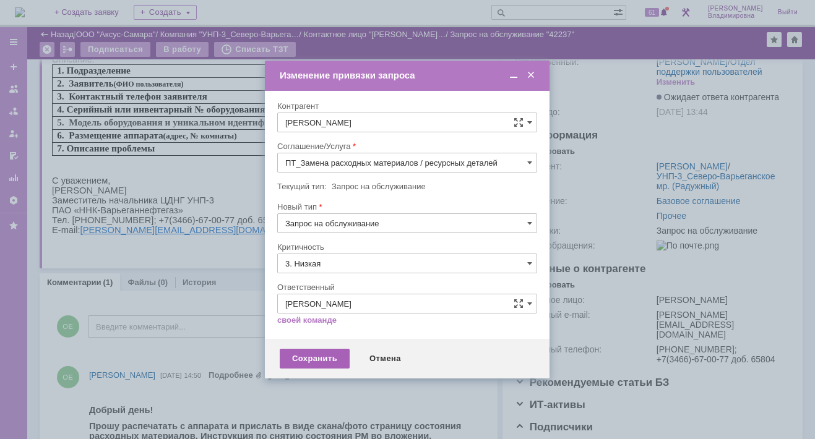
click at [309, 353] on div "Сохранить" at bounding box center [315, 359] width 70 height 20
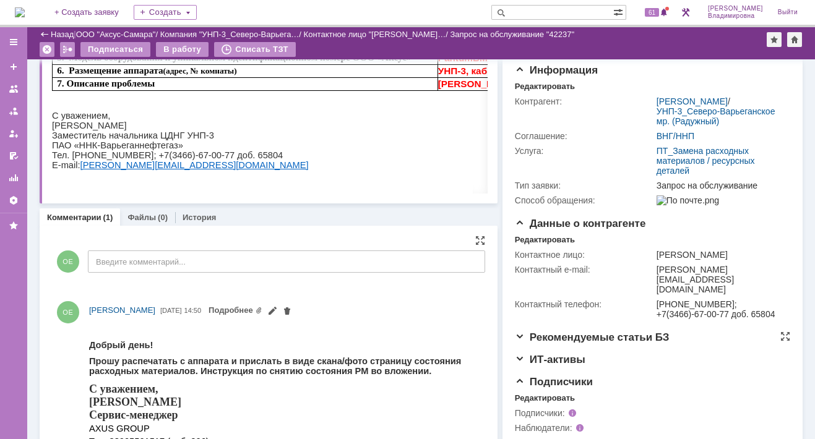
scroll to position [191, 0]
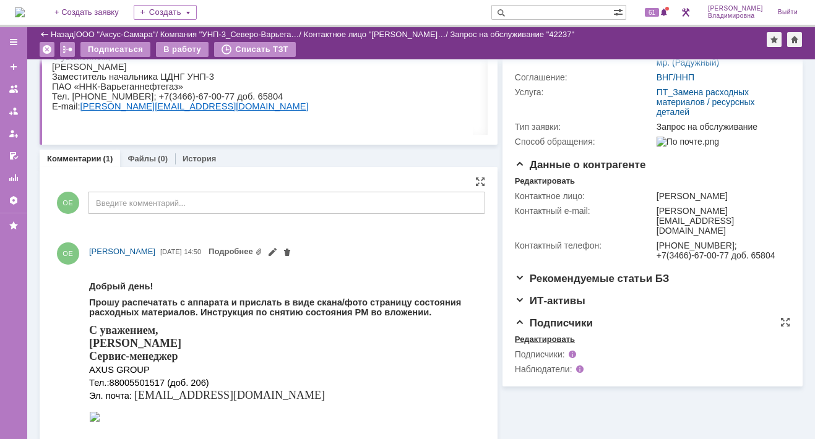
click at [529, 345] on div "Редактировать" at bounding box center [545, 340] width 60 height 10
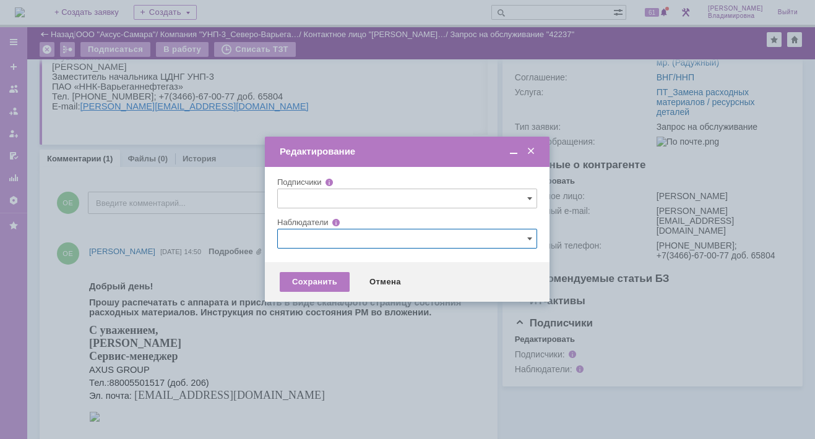
click at [291, 239] on input "text" at bounding box center [407, 239] width 260 height 20
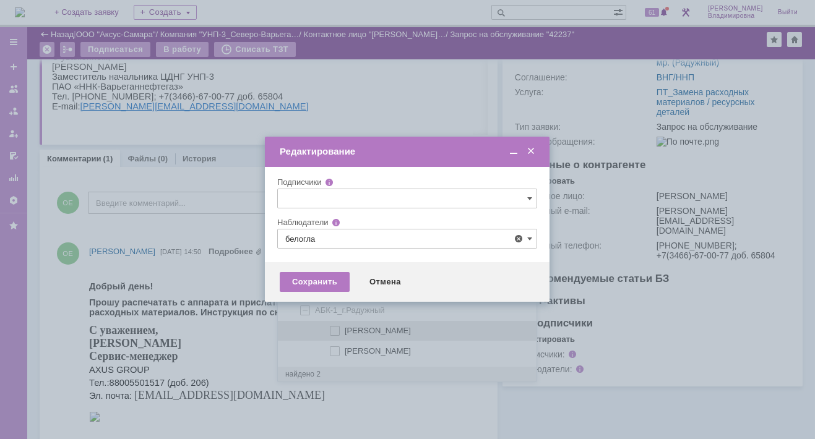
click at [343, 327] on div "[PERSON_NAME]" at bounding box center [407, 331] width 259 height 20
click at [345, 329] on span at bounding box center [345, 329] width 0 height 6
click at [333, 329] on input "[PERSON_NAME]" at bounding box center [336, 331] width 8 height 8
type input "[PERSON_NAME]"
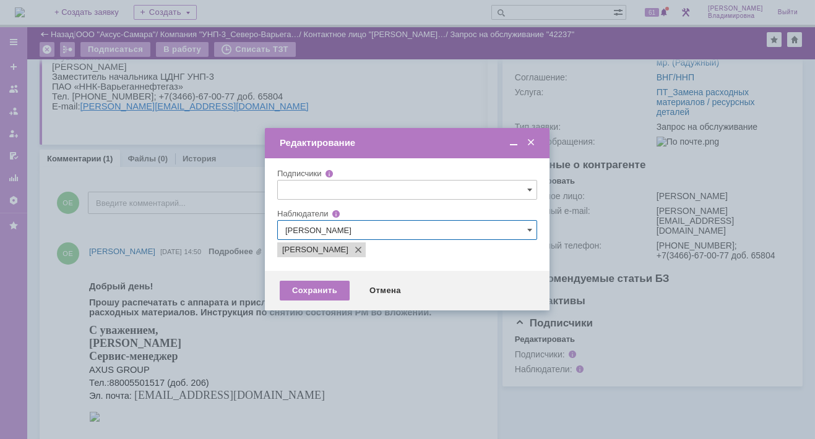
click at [286, 354] on div at bounding box center [407, 219] width 815 height 439
click at [320, 288] on div "Сохранить" at bounding box center [315, 291] width 70 height 20
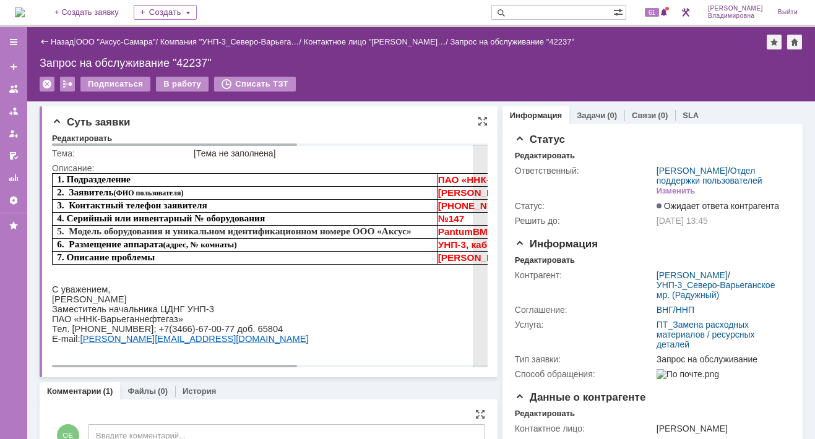
scroll to position [0, 0]
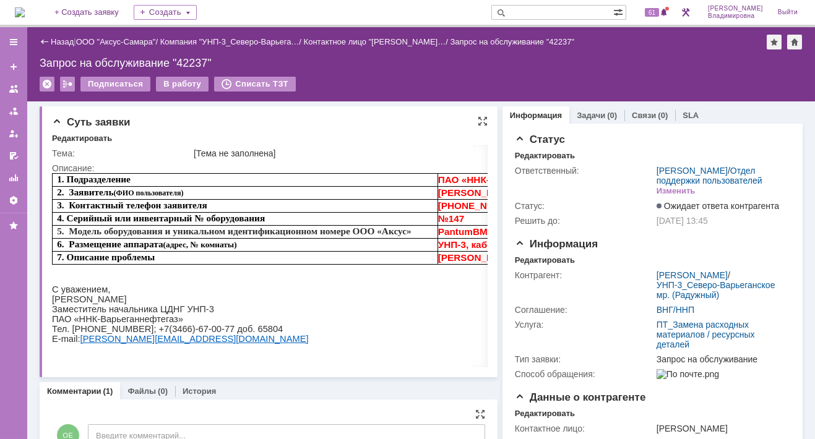
click at [359, 112] on div "Суть заявки Редактировать Тема: [Тема не заполнена] Описание:" at bounding box center [269, 241] width 458 height 271
click at [585, 59] on div "Запрос на обслуживание "42237"" at bounding box center [421, 63] width 763 height 12
click at [393, 385] on div "Комментарии (1) Файлы (0) История" at bounding box center [269, 390] width 458 height 17
click at [188, 12] on div "Создать" at bounding box center [165, 12] width 63 height 15
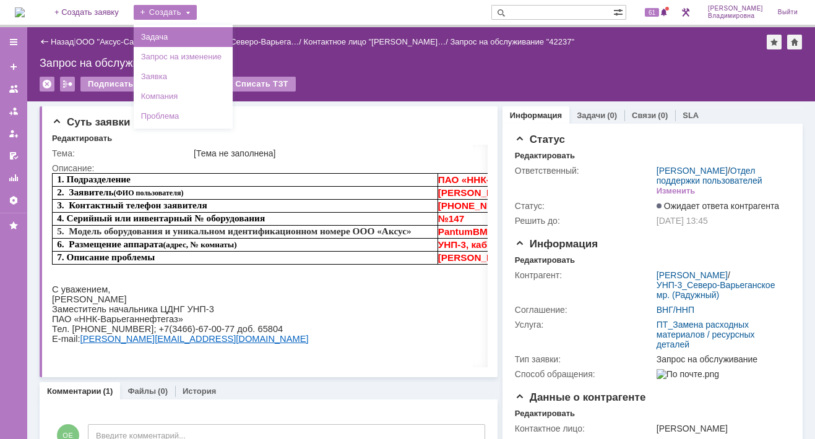
click at [185, 38] on link "Задача" at bounding box center [183, 37] width 94 height 15
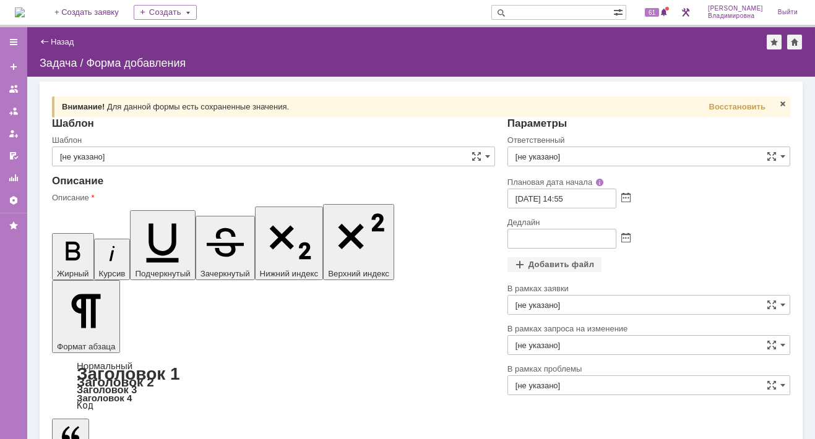
click at [221, 102] on span "Для данной формы есть сохраненные значения." at bounding box center [198, 106] width 182 height 9
click at [735, 108] on span "Восстановить" at bounding box center [737, 106] width 56 height 9
type input "ВНГ / ННП - диагностика, ремонт без использования ЗИП (Запрос на обслуживание)"
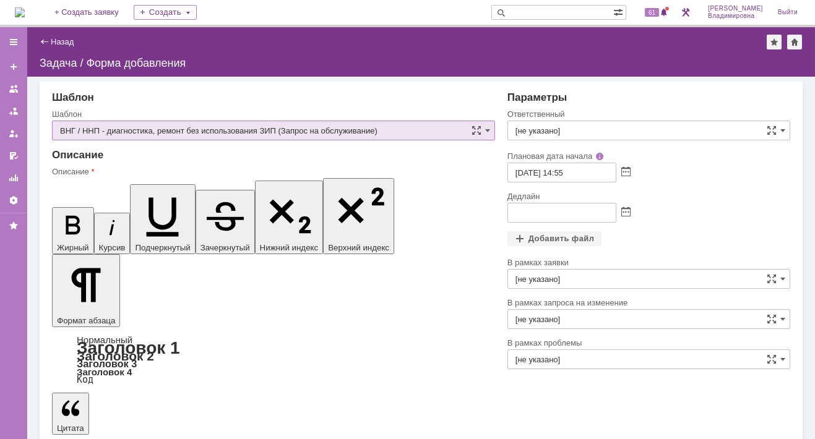
type input "[PERSON_NAME]"
type input "14.10.2025 22:55"
drag, startPoint x: 117, startPoint y: 3187, endPoint x: 408, endPoint y: 3191, distance: 291.4
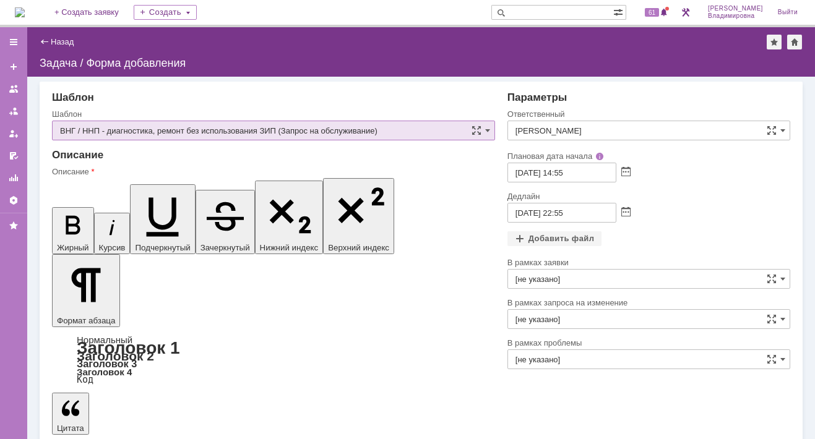
scroll to position [84, 4]
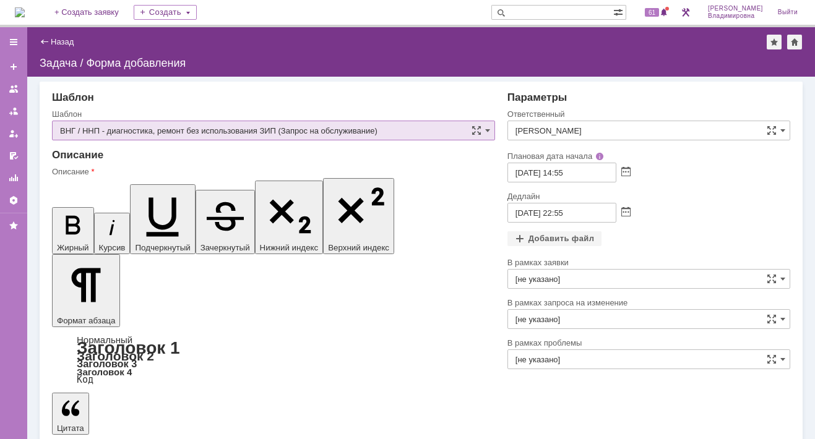
scroll to position [223, 4]
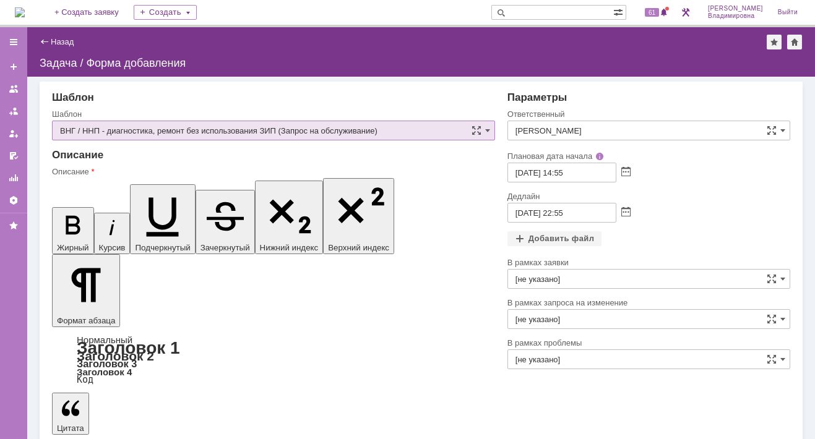
scroll to position [161, 4]
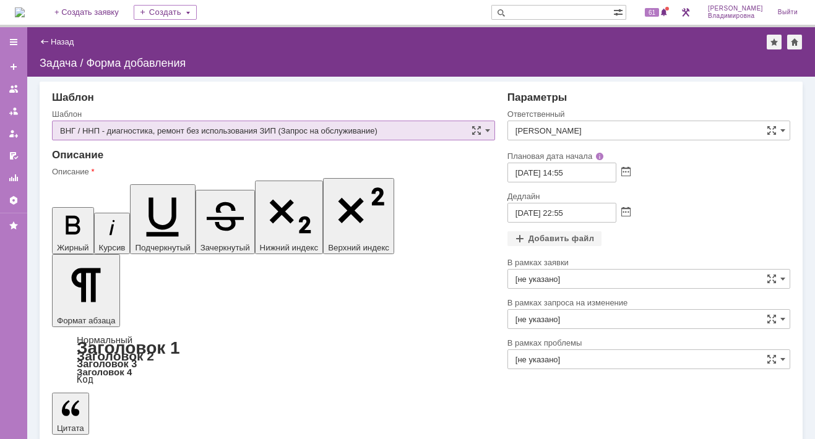
drag, startPoint x: 115, startPoint y: 3189, endPoint x: 260, endPoint y: 3197, distance: 145.6
drag, startPoint x: 304, startPoint y: 3188, endPoint x: 117, endPoint y: 3187, distance: 187.4
copy div "у становка аппаратов на О-Ермаковское м/р"
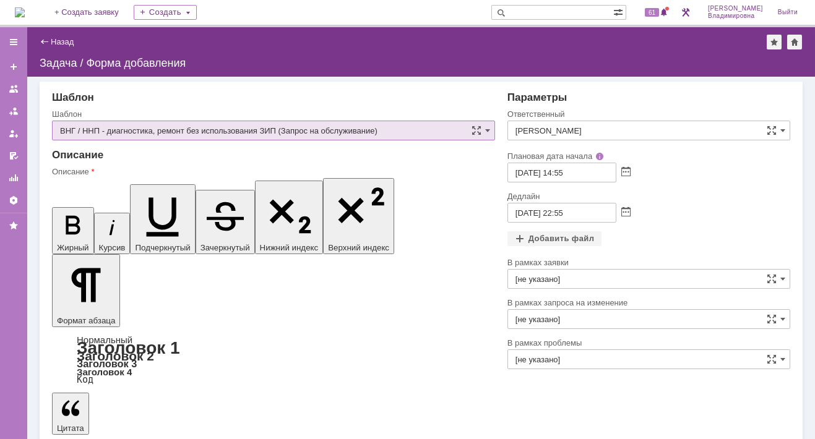
drag, startPoint x: 66, startPoint y: 3229, endPoint x: 191, endPoint y: 3228, distance: 125.0
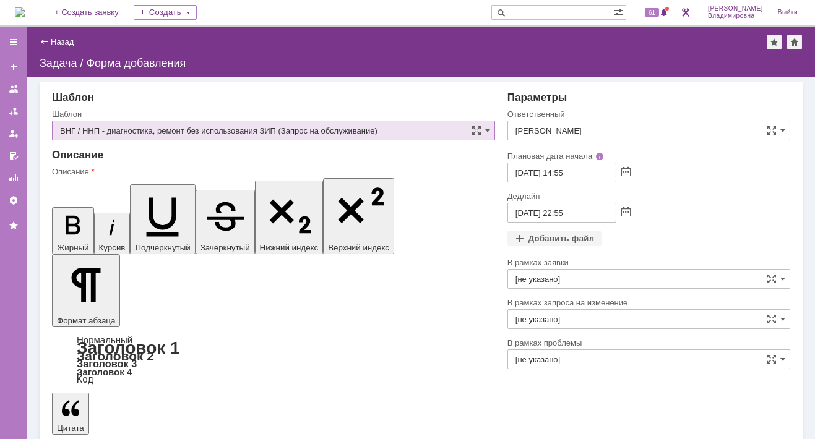
copy strong "МФУ цветное Sindoh D332e A3"
drag, startPoint x: 228, startPoint y: 3230, endPoint x: 300, endPoint y: 3226, distance: 71.8
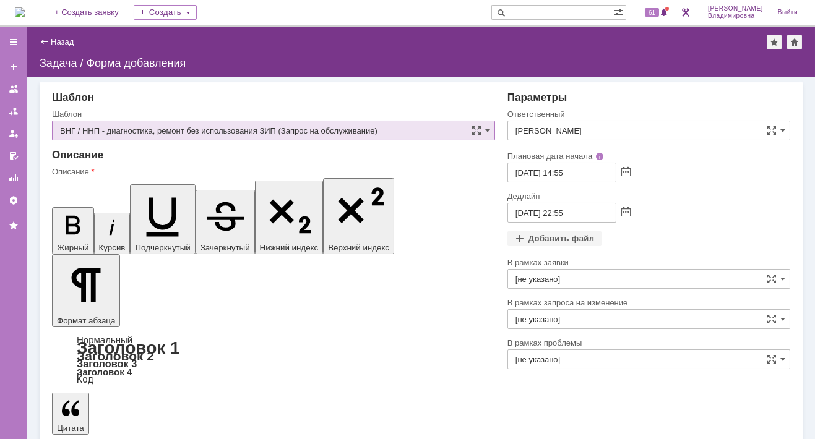
drag, startPoint x: 63, startPoint y: 3236, endPoint x: 163, endPoint y: 3235, distance: 99.6
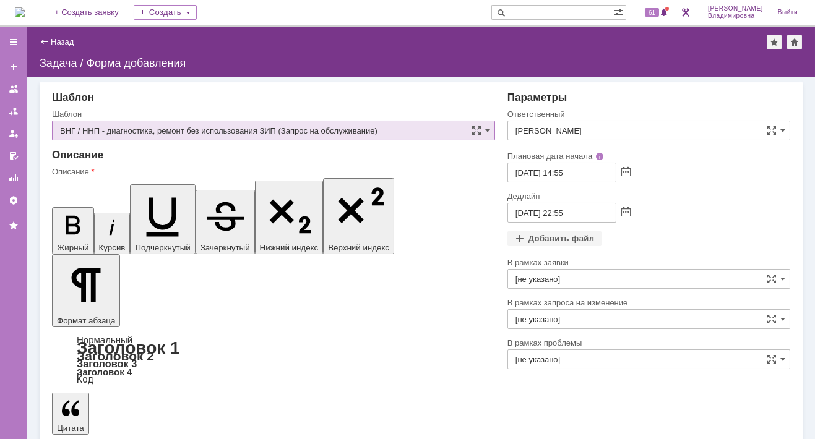
drag, startPoint x: 66, startPoint y: 3219, endPoint x: 205, endPoint y: 3220, distance: 139.2
copy strong "МФУ чёрно-белое Sindoh N512 A3"
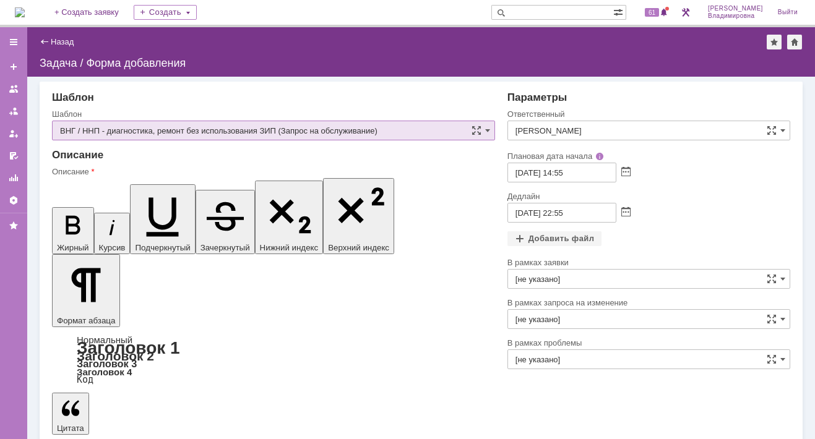
drag, startPoint x: 75, startPoint y: 3267, endPoint x: 210, endPoint y: 3270, distance: 135.5
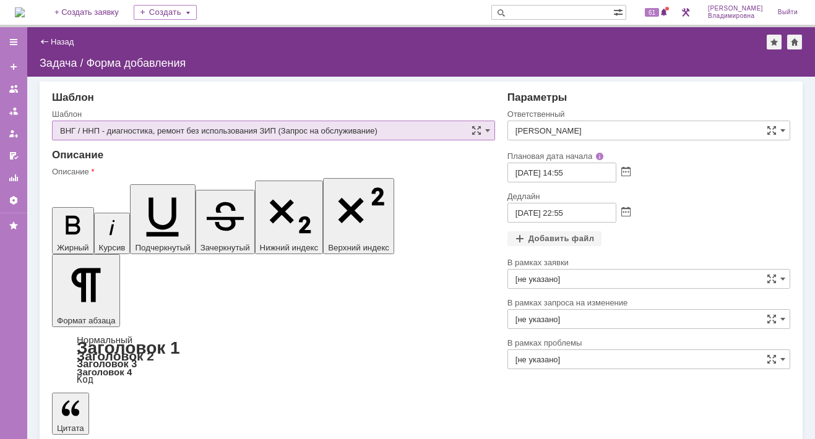
click at [147, 197] on icon "button" at bounding box center [163, 216] width 32 height 39
drag, startPoint x: 72, startPoint y: 3281, endPoint x: 167, endPoint y: 3290, distance: 95.0
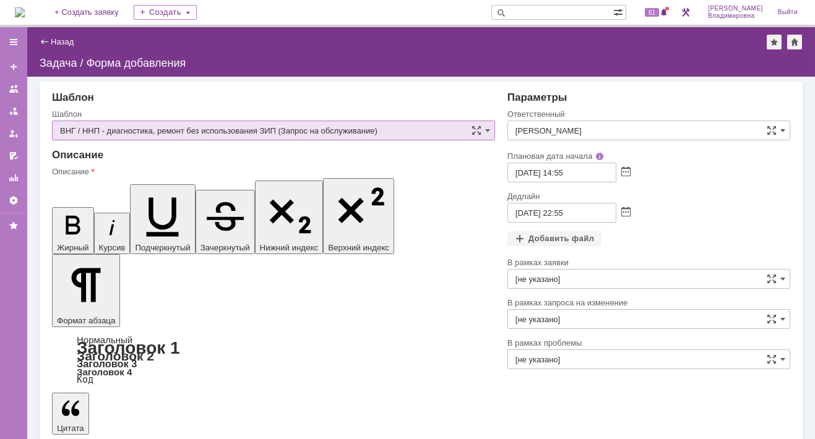
click at [147, 197] on icon "button" at bounding box center [163, 216] width 32 height 39
click at [622, 208] on span at bounding box center [625, 213] width 9 height 10
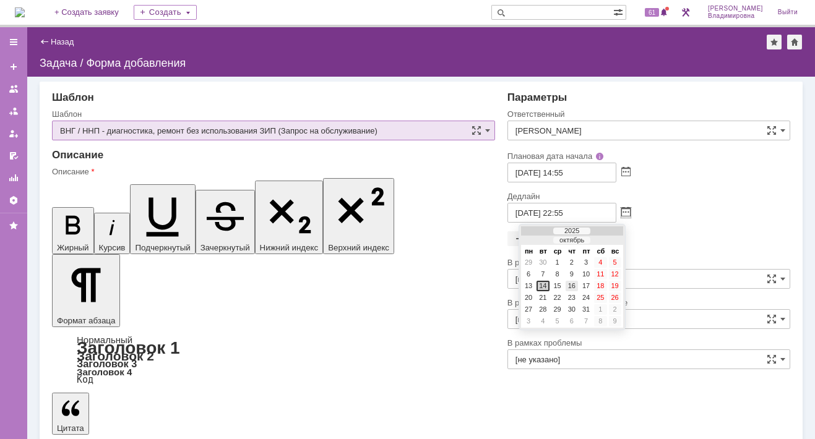
click at [570, 283] on div "16" at bounding box center [571, 286] width 12 height 11
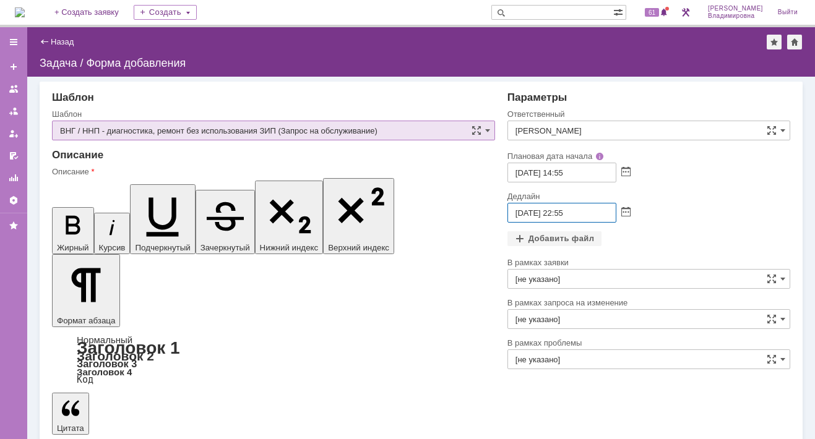
click at [555, 210] on input "16.10.2025 22:55" at bounding box center [561, 213] width 109 height 20
drag, startPoint x: 553, startPoint y: 210, endPoint x: 560, endPoint y: 212, distance: 7.1
click at [560, 212] on input "16.10.2025 22:55" at bounding box center [561, 213] width 109 height 20
type input "16.10.2025 17:55"
click at [542, 239] on div "Добавить файл" at bounding box center [554, 238] width 95 height 15
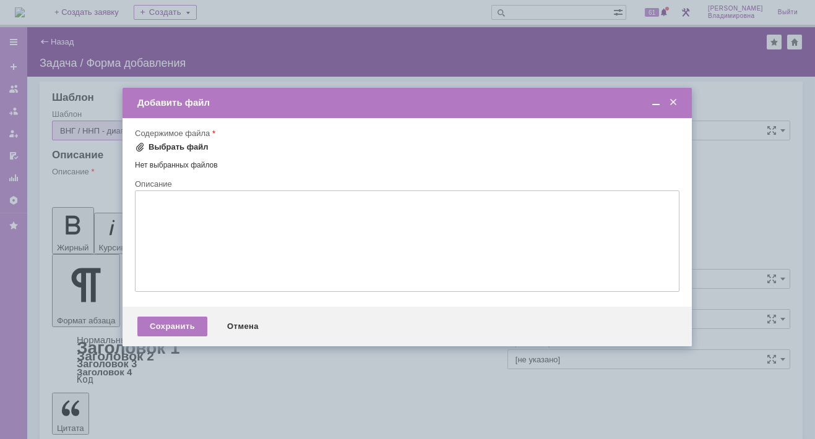
click at [139, 147] on span at bounding box center [140, 147] width 10 height 10
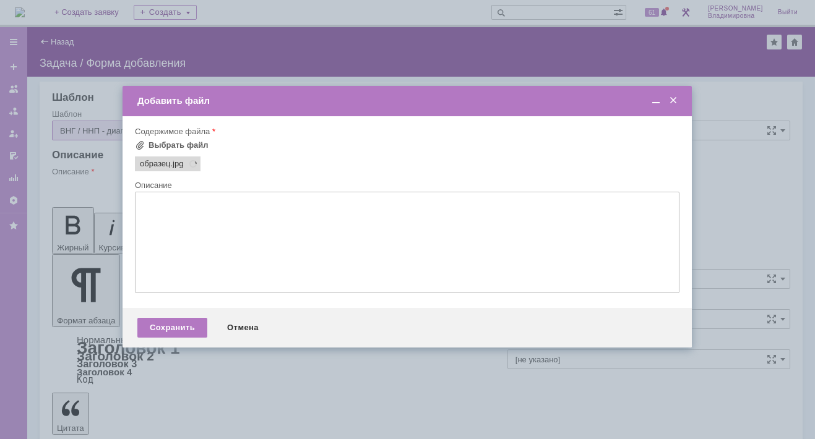
scroll to position [0, 0]
click at [148, 330] on div "Сохранить" at bounding box center [172, 328] width 70 height 20
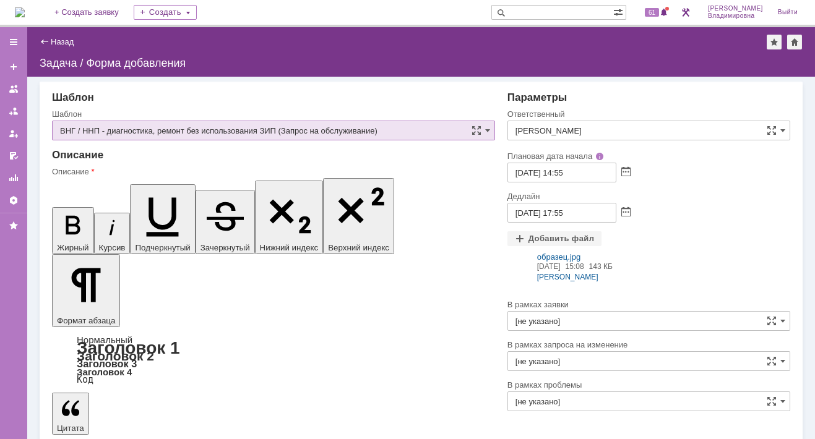
scroll to position [24, 0]
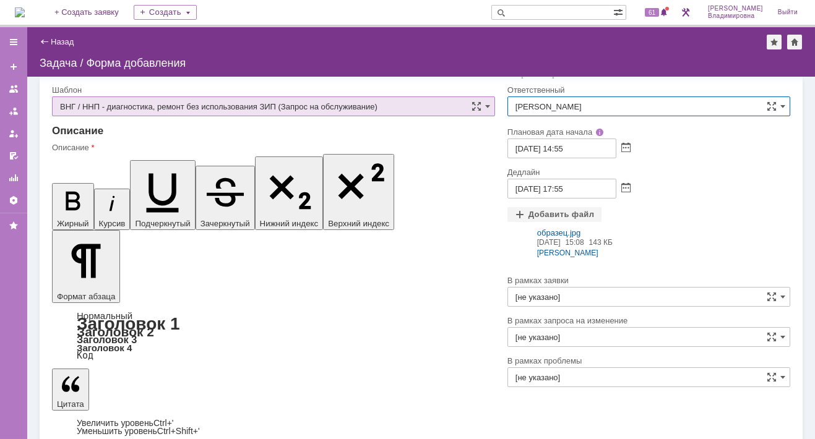
click at [658, 104] on input "[PERSON_NAME]" at bounding box center [648, 106] width 283 height 20
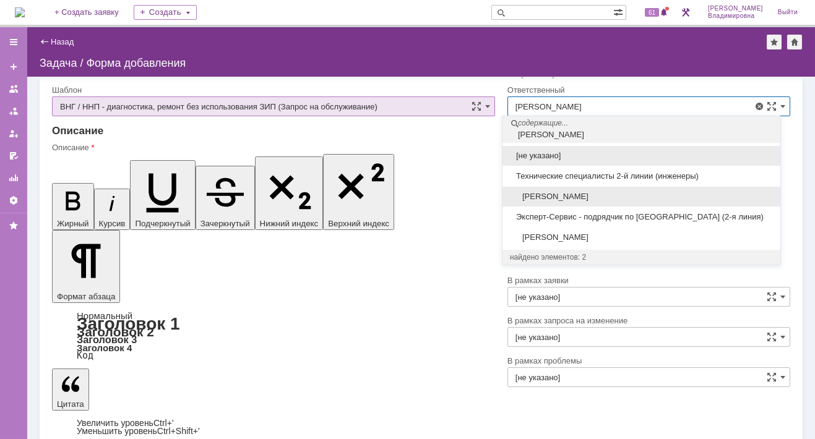
click at [558, 192] on span "[PERSON_NAME]" at bounding box center [641, 197] width 263 height 10
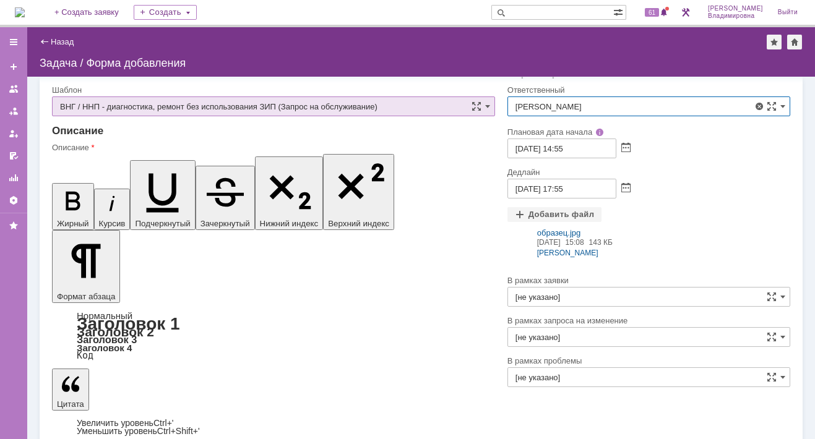
type input "[PERSON_NAME]"
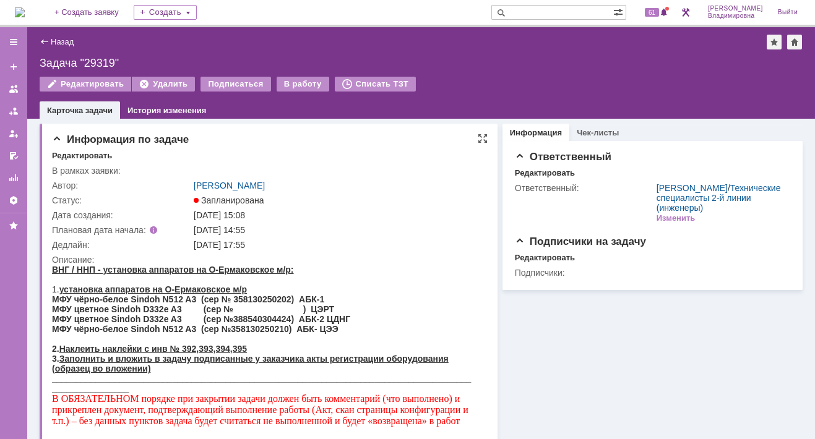
click at [395, 238] on td "16.10.2025 17:55" at bounding box center [337, 245] width 292 height 15
click at [332, 200] on div "Запланирована" at bounding box center [337, 200] width 287 height 10
drag, startPoint x: 445, startPoint y: 212, endPoint x: 377, endPoint y: 184, distance: 73.5
click at [445, 211] on div "14.10.2025 15:08" at bounding box center [337, 215] width 287 height 10
click at [398, 169] on td at bounding box center [337, 170] width 292 height 15
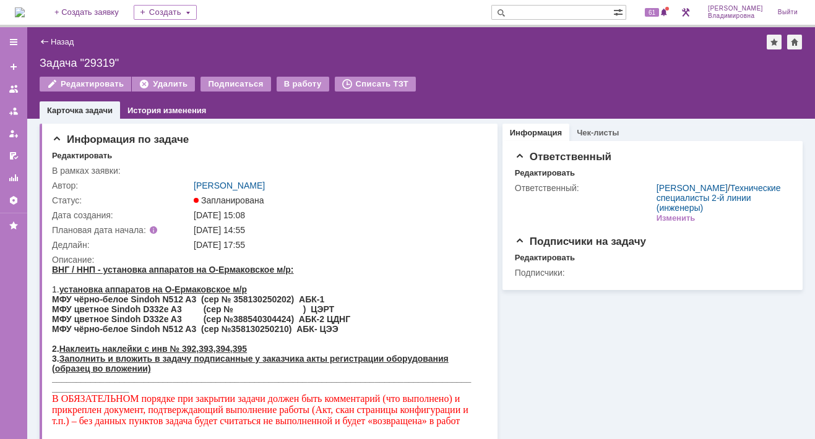
click at [25, 16] on img at bounding box center [20, 12] width 10 height 10
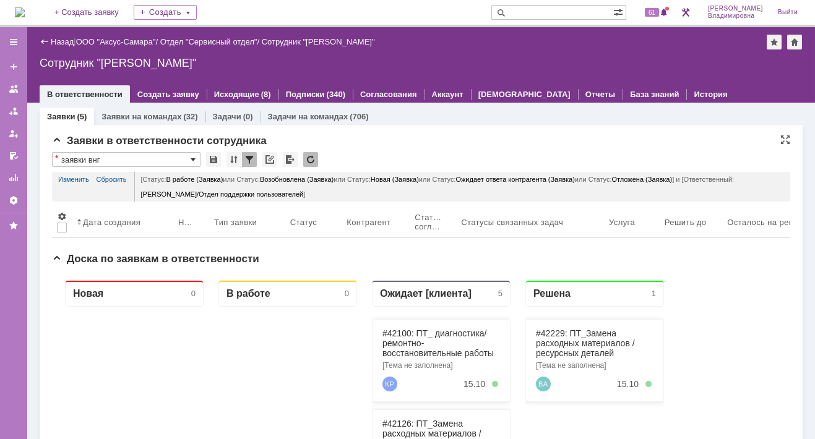
click at [192, 158] on span at bounding box center [193, 160] width 5 height 10
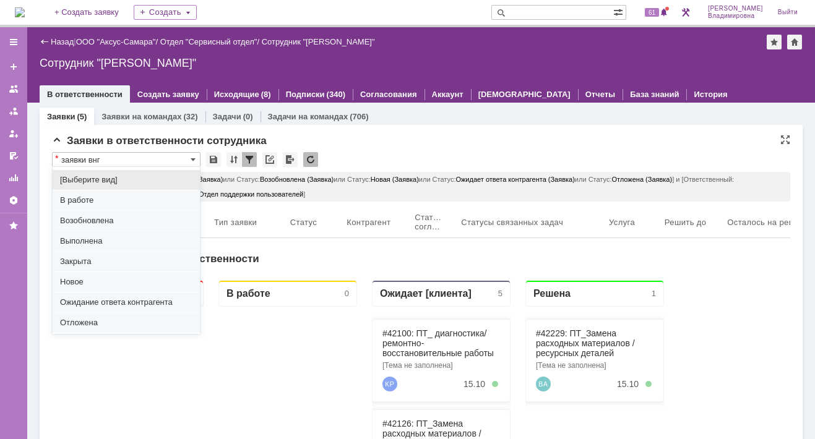
scroll to position [153, 0]
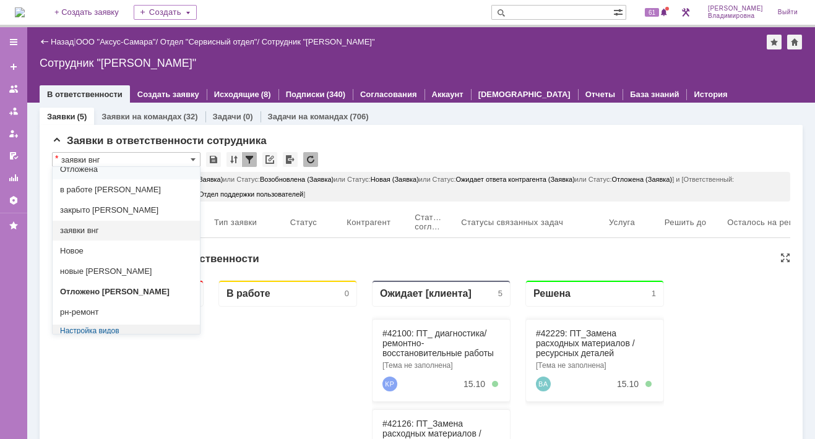
click at [32, 181] on div "Заявки (5) Заявки на командах (32) Задачи (0) Задачи на командах (706) Заявки в…" at bounding box center [420, 442] width 787 height 679
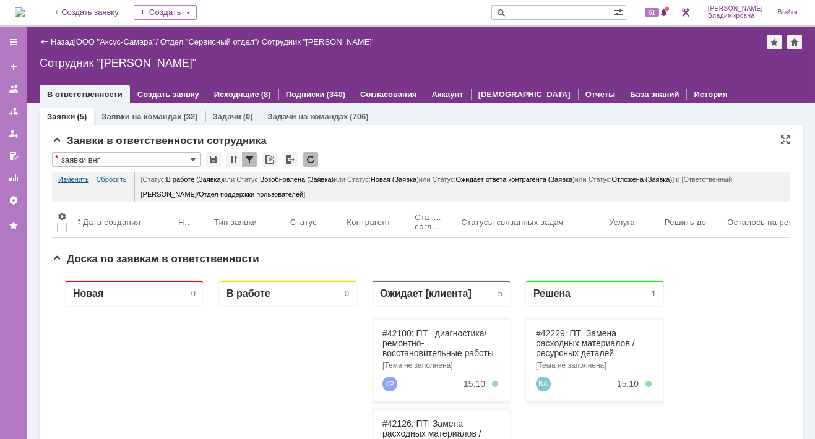
type input "заявки внг"
click at [85, 178] on link "Изменить" at bounding box center [73, 179] width 31 height 15
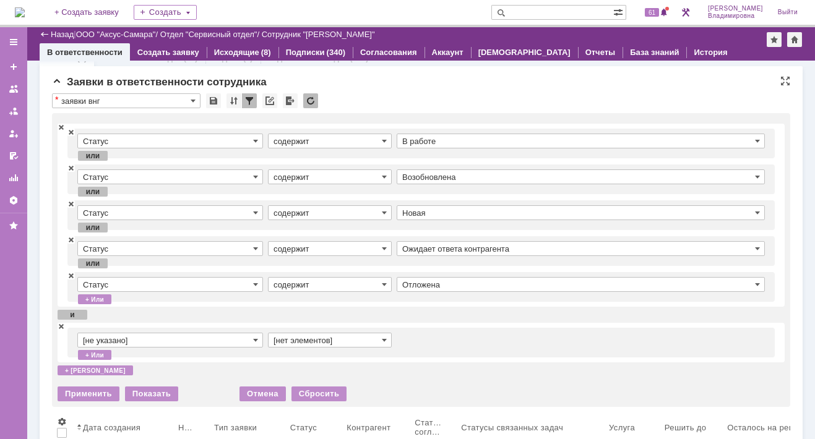
scroll to position [0, 0]
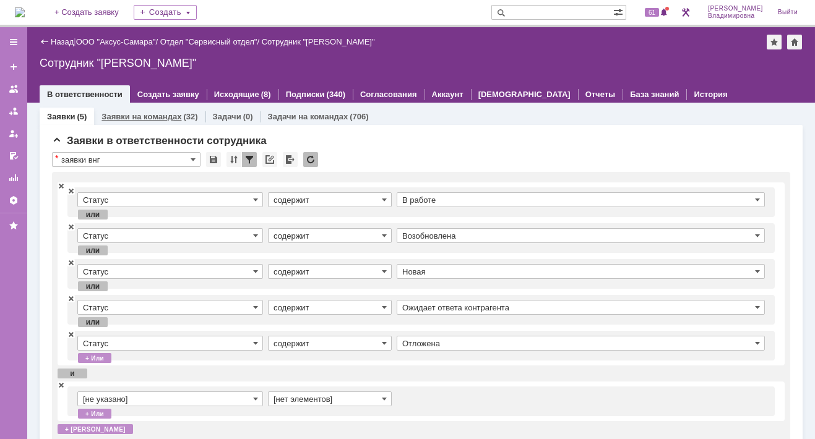
click at [160, 114] on link "Заявки на командах" at bounding box center [141, 116] width 80 height 9
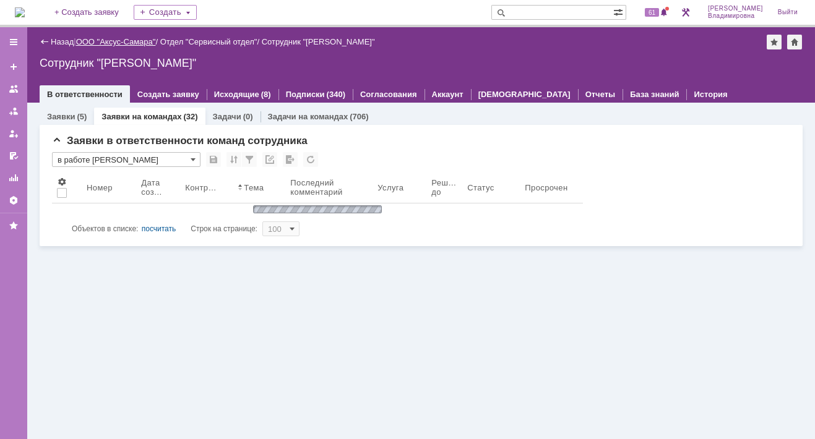
click at [139, 41] on link "ООО "Аксус-Самара"" at bounding box center [116, 41] width 80 height 9
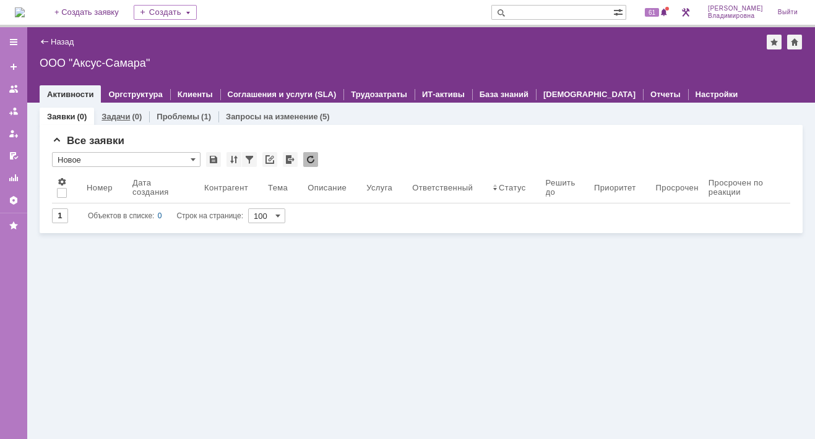
click at [114, 115] on link "Задачи" at bounding box center [115, 116] width 28 height 9
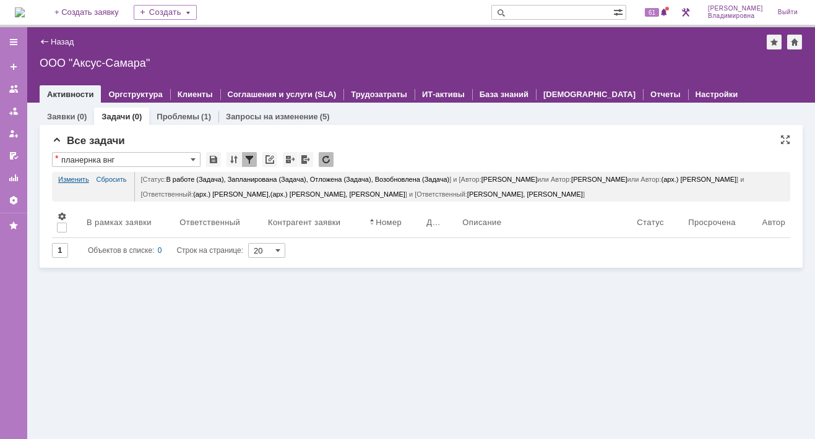
click at [73, 178] on link "Изменить" at bounding box center [73, 179] width 31 height 15
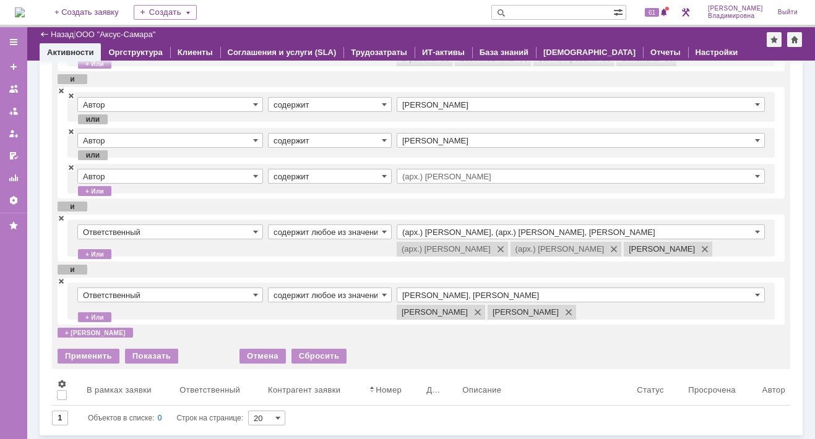
click at [428, 294] on input "Раков Константин Сергеевич, Татаринов Валерий Анатольевич" at bounding box center [581, 295] width 368 height 15
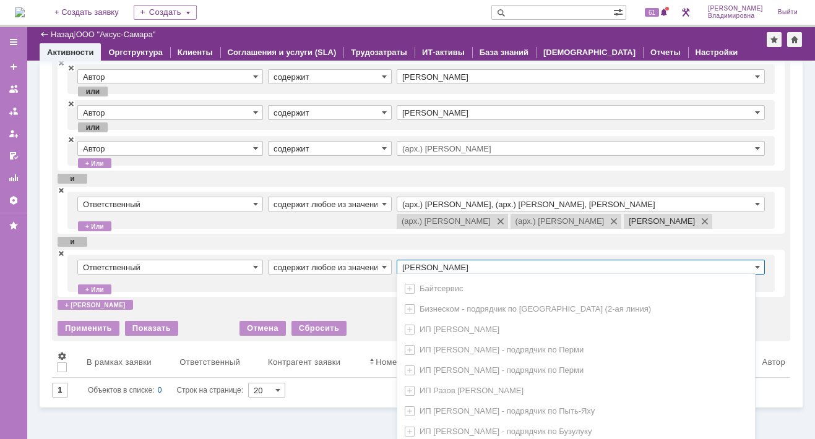
scroll to position [116, 0]
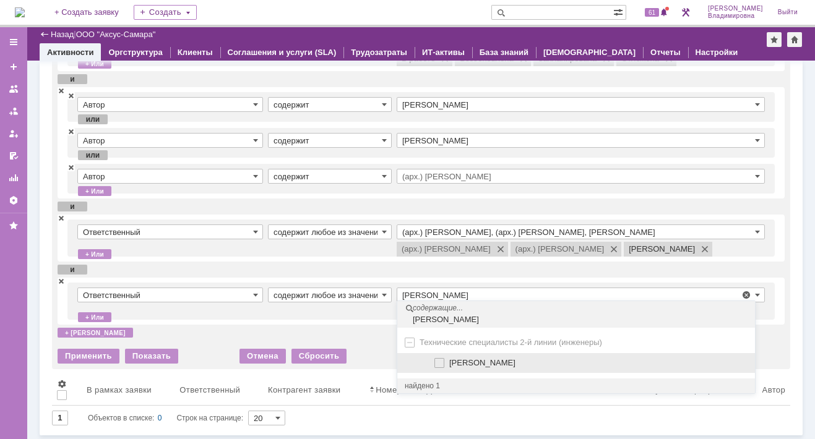
click at [465, 361] on span "[PERSON_NAME]" at bounding box center [482, 362] width 66 height 9
click at [444, 361] on input "[PERSON_NAME]" at bounding box center [440, 363] width 8 height 8
type input "Раков Константин Сергеевич, Сидоров Евгений, Татаринов Валерий Анатольевич"
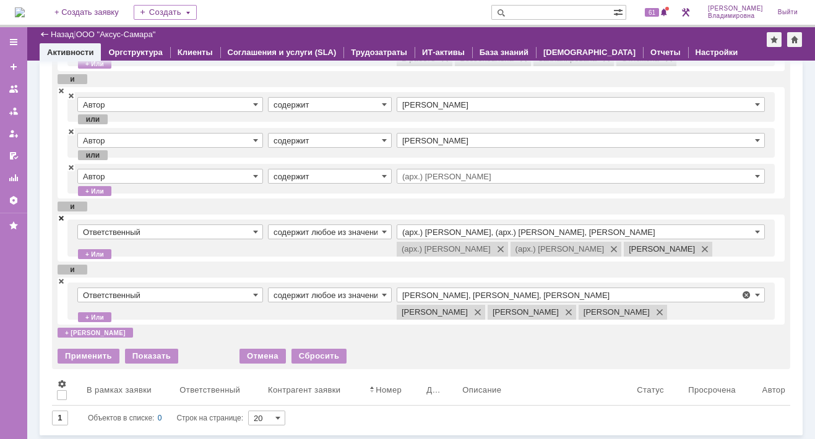
click at [61, 216] on span at bounding box center [61, 217] width 7 height 9
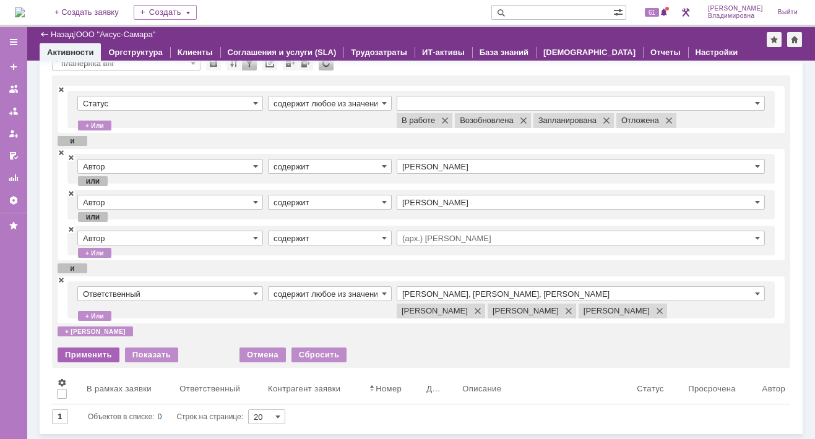
click at [99, 349] on div "Применить" at bounding box center [89, 355] width 62 height 15
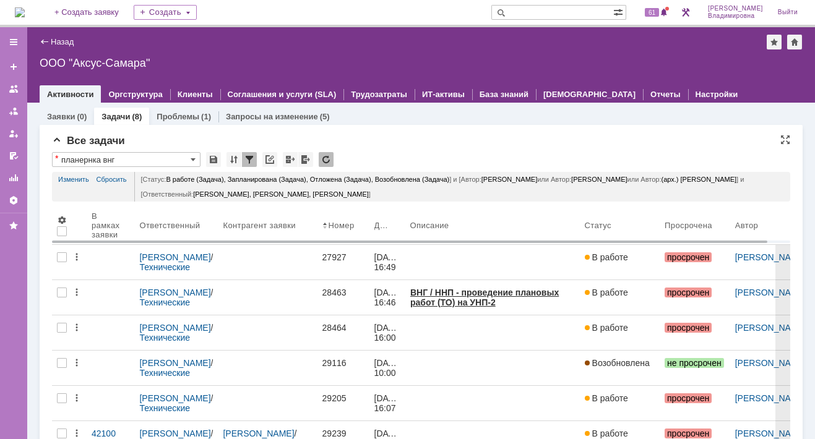
scroll to position [0, 0]
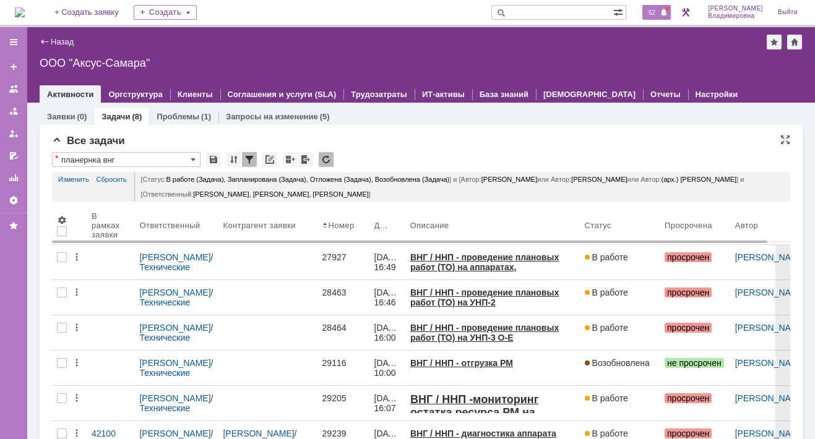
click at [659, 13] on span "62" at bounding box center [652, 12] width 14 height 9
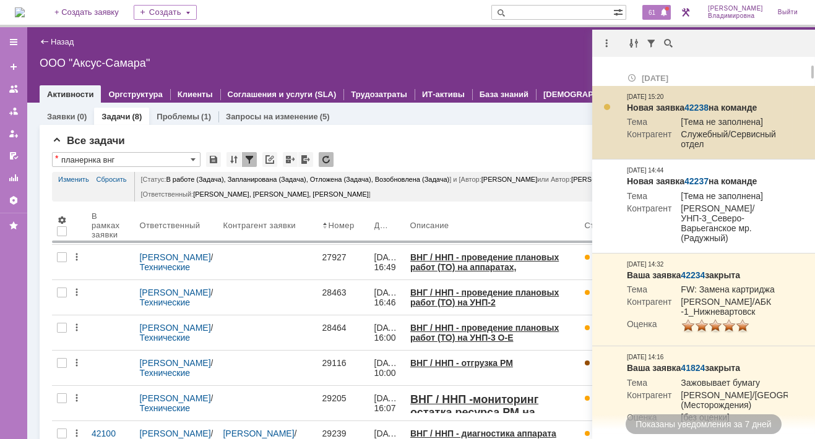
click at [703, 105] on link "42238" at bounding box center [696, 108] width 24 height 10
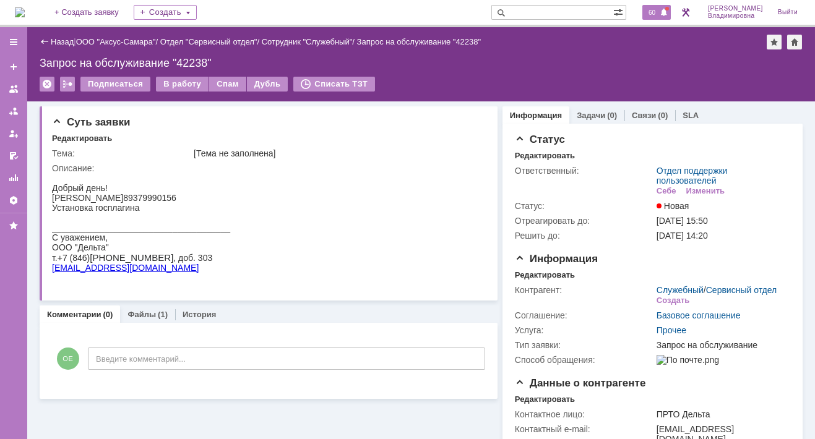
click at [659, 12] on span "60" at bounding box center [652, 12] width 14 height 9
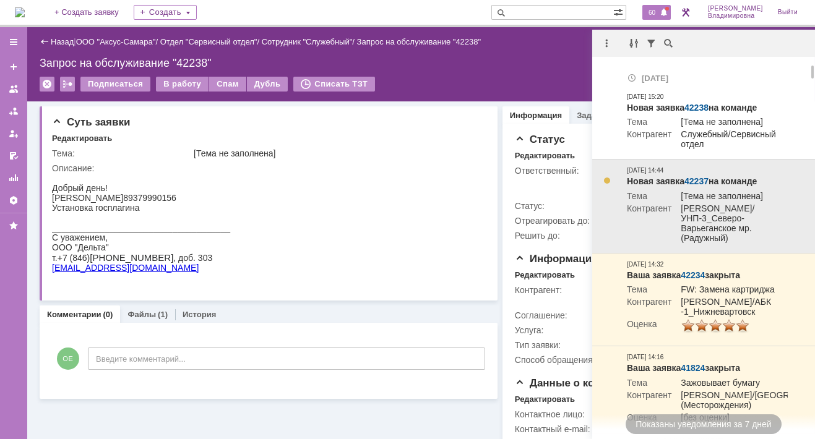
click at [697, 183] on link "42237" at bounding box center [696, 181] width 24 height 10
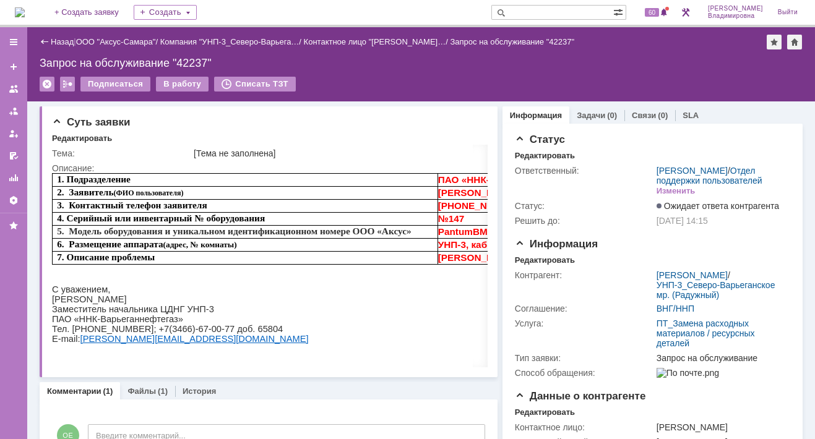
click at [543, 9] on input "text" at bounding box center [552, 12] width 122 height 15
type input "29319"
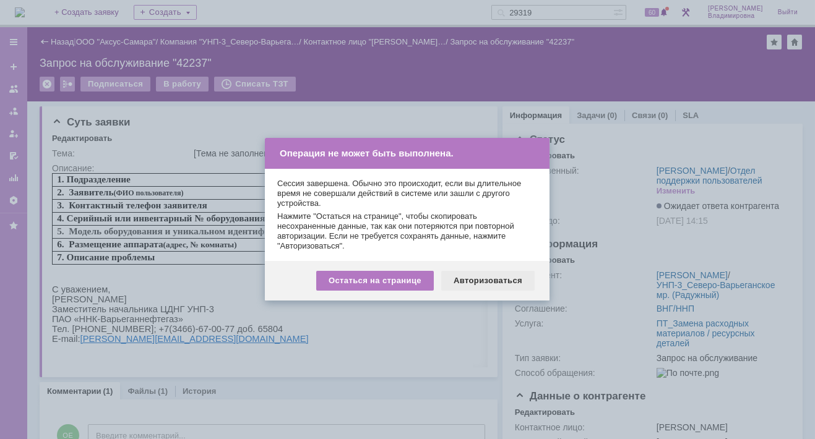
click at [497, 281] on div "Авторизоваться" at bounding box center [487, 281] width 93 height 20
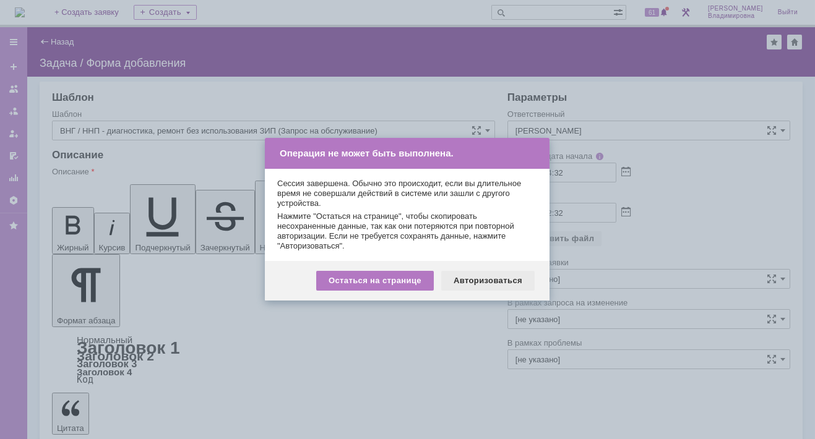
click at [478, 279] on div "Авторизоваться" at bounding box center [487, 281] width 93 height 20
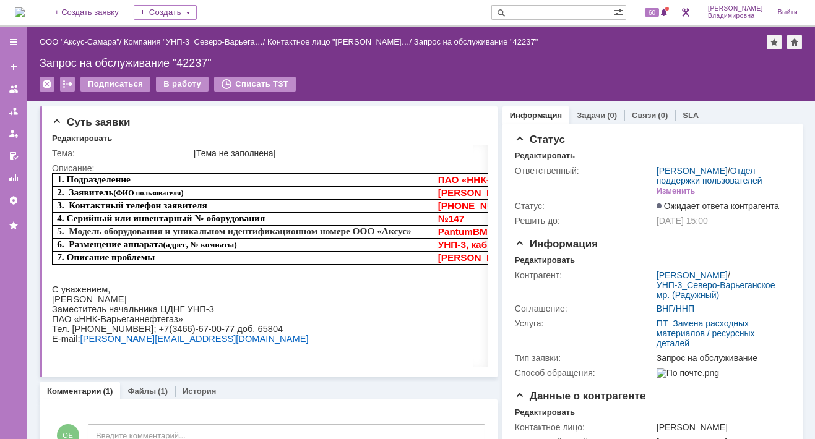
click at [533, 10] on input "text" at bounding box center [552, 12] width 122 height 15
type input "29319"
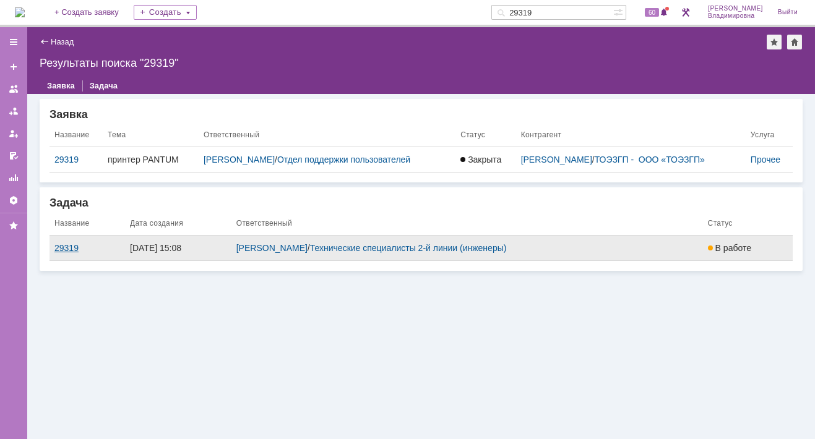
click at [68, 247] on div "29319" at bounding box center [87, 248] width 66 height 10
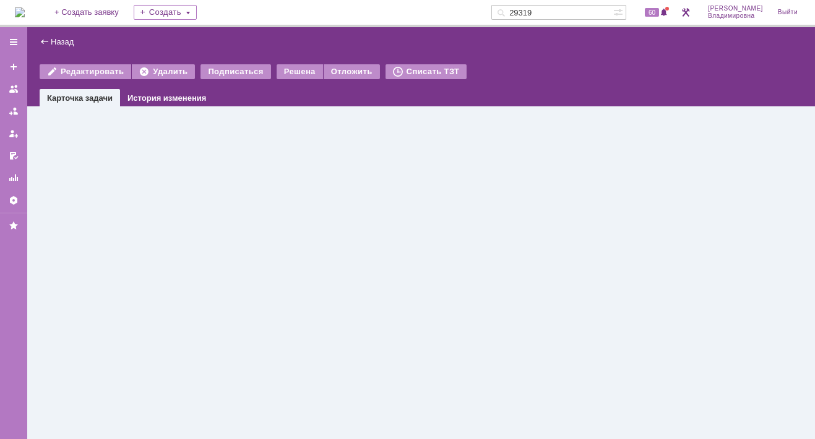
click at [68, 247] on div "Назад | Редактировать Удалить Подписаться Решена Отложить Списать ТЗТ task$4709…" at bounding box center [420, 233] width 787 height 412
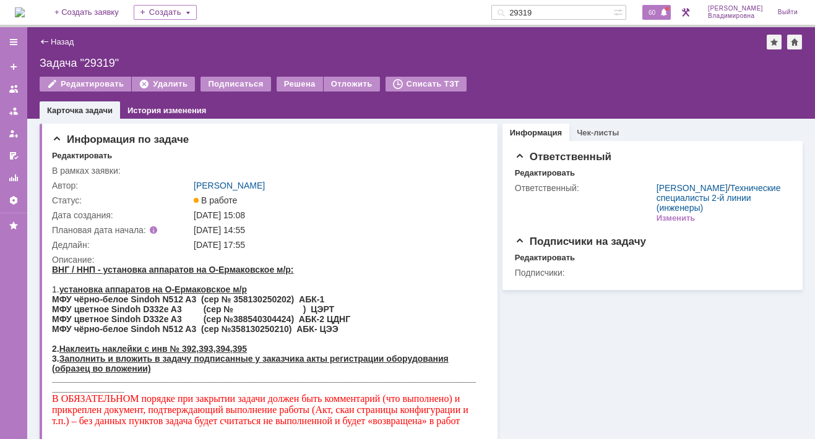
click at [658, 9] on span "60" at bounding box center [652, 12] width 14 height 9
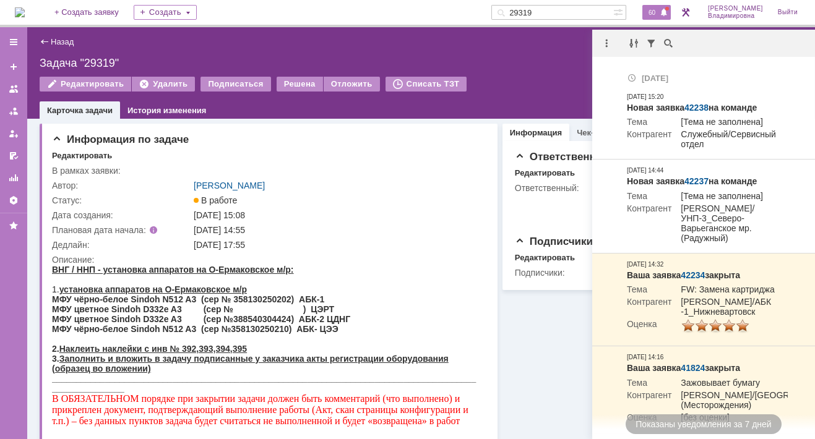
click at [656, 13] on span "60" at bounding box center [652, 12] width 14 height 9
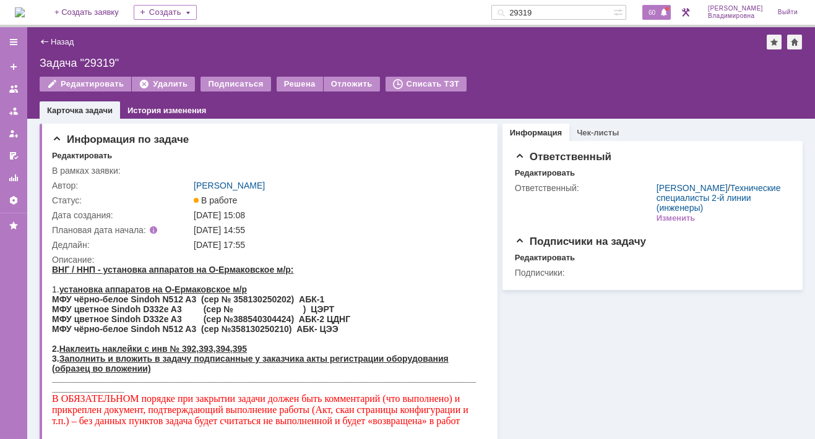
click at [658, 12] on span "60" at bounding box center [652, 12] width 14 height 9
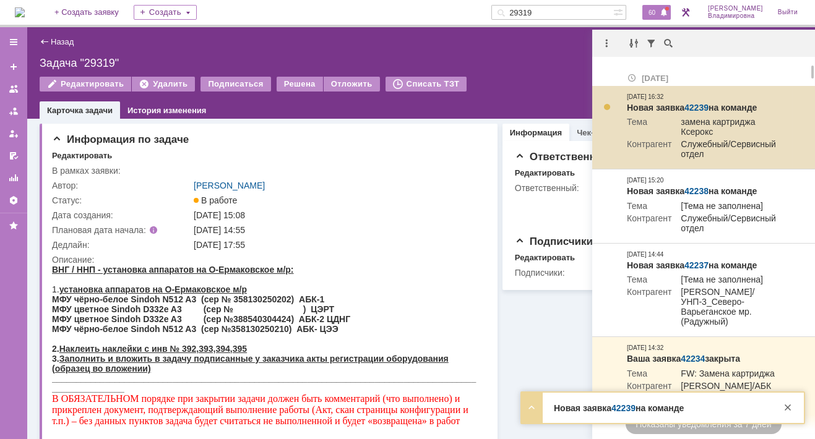
click at [700, 105] on link "42239" at bounding box center [696, 108] width 24 height 10
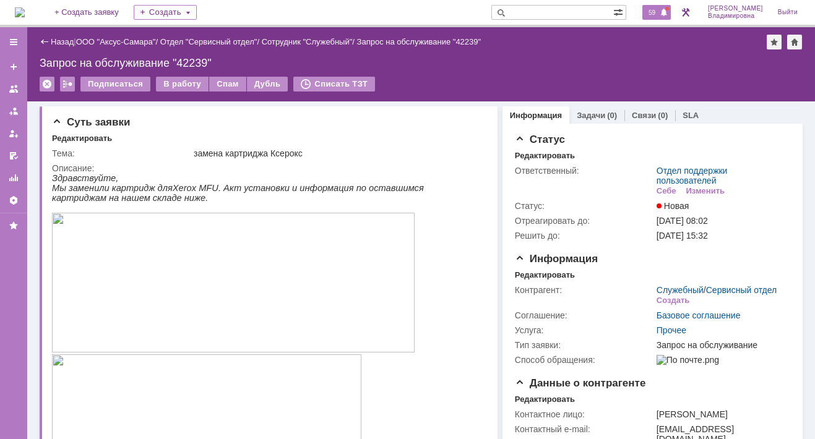
click at [659, 12] on span "59" at bounding box center [652, 12] width 14 height 9
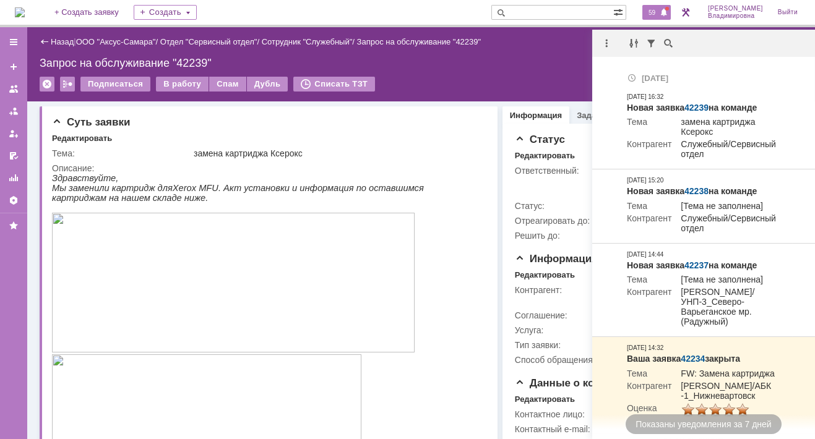
click at [482, 68] on div "Запрос на обслуживание "42239"" at bounding box center [421, 63] width 763 height 12
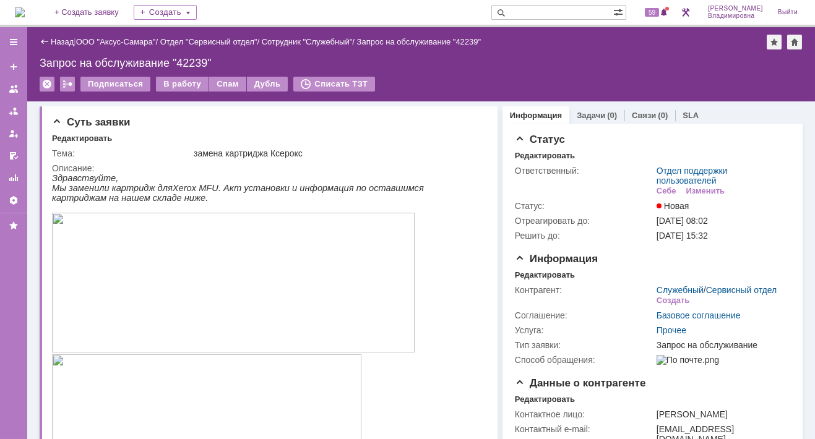
click at [531, 8] on input "text" at bounding box center [552, 12] width 122 height 15
type input "29156"
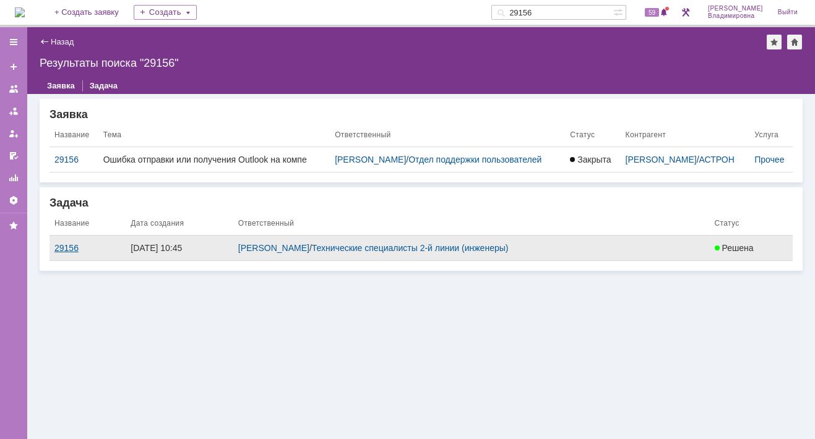
click at [56, 253] on div "29156" at bounding box center [87, 248] width 66 height 10
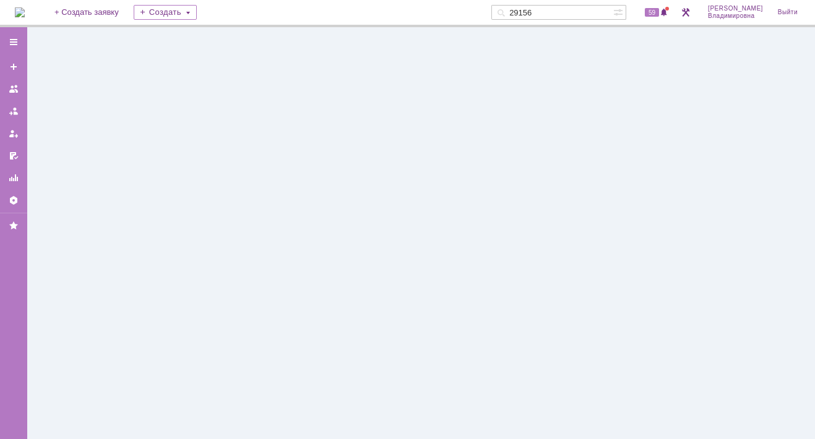
click at [57, 254] on div at bounding box center [420, 233] width 787 height 412
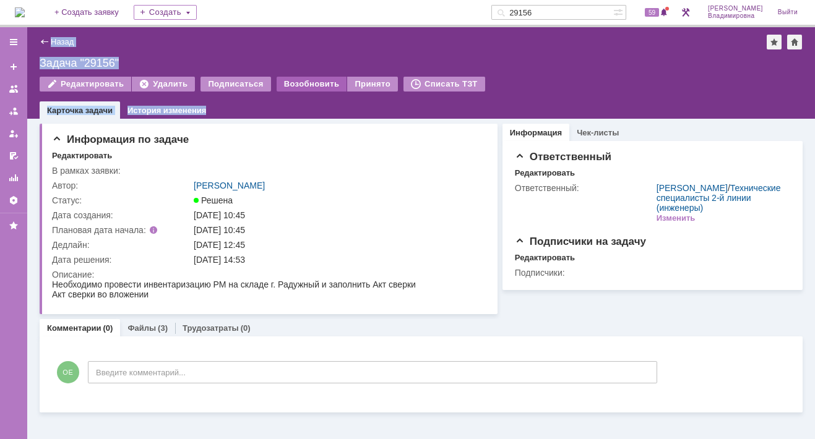
click at [303, 80] on div "Возобновить" at bounding box center [312, 84] width 71 height 15
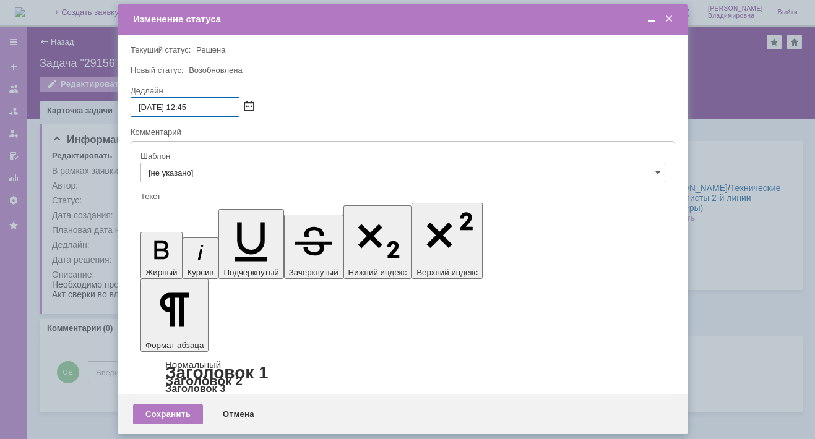
click at [250, 105] on span at bounding box center [248, 107] width 9 height 10
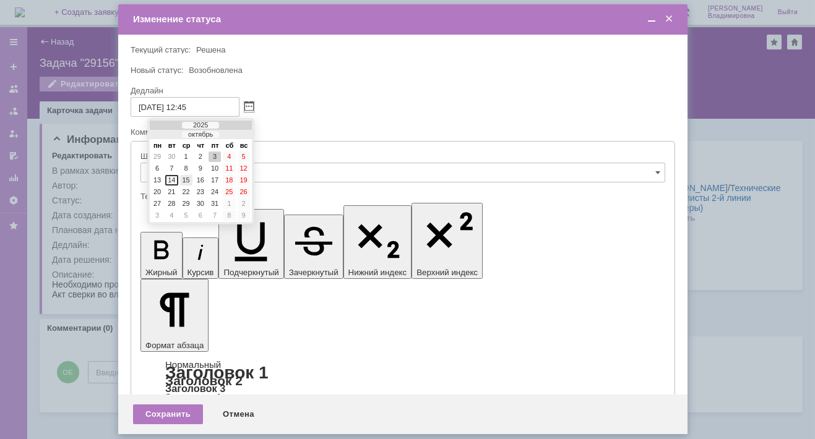
click at [188, 178] on div "15" at bounding box center [186, 180] width 12 height 11
type input "[DATE] 12:45"
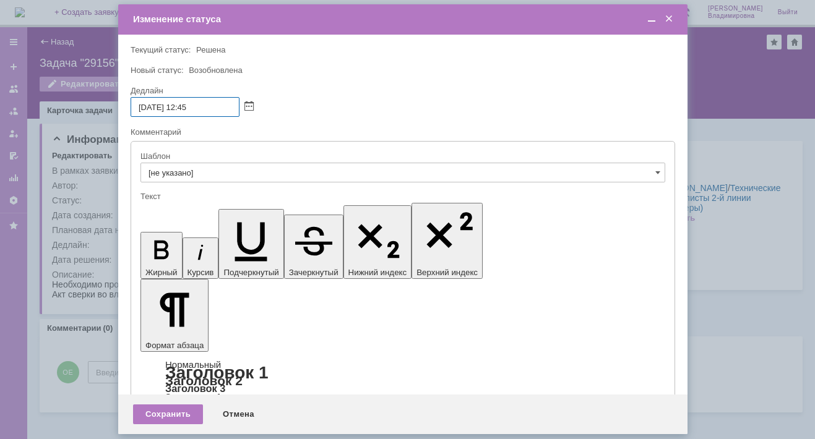
click at [188, 106] on input "[DATE] 12:45" at bounding box center [185, 107] width 109 height 20
drag, startPoint x: 285, startPoint y: 118, endPoint x: 280, endPoint y: 126, distance: 9.3
click at [286, 118] on div at bounding box center [403, 121] width 544 height 9
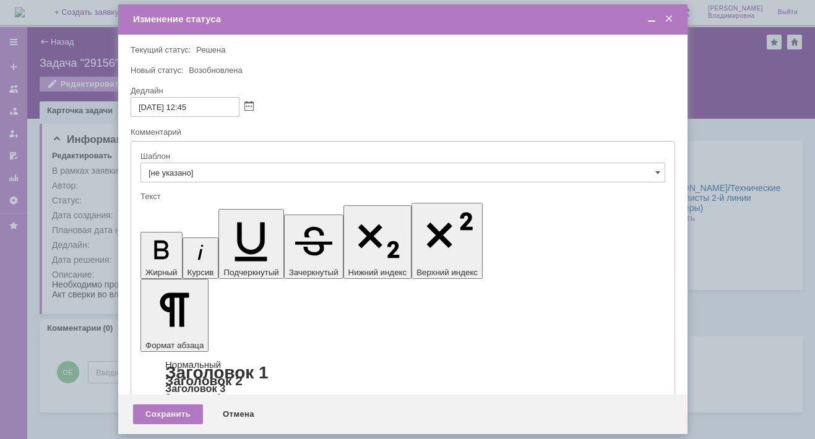
drag, startPoint x: 200, startPoint y: 3445, endPoint x: 282, endPoint y: 3445, distance: 82.3
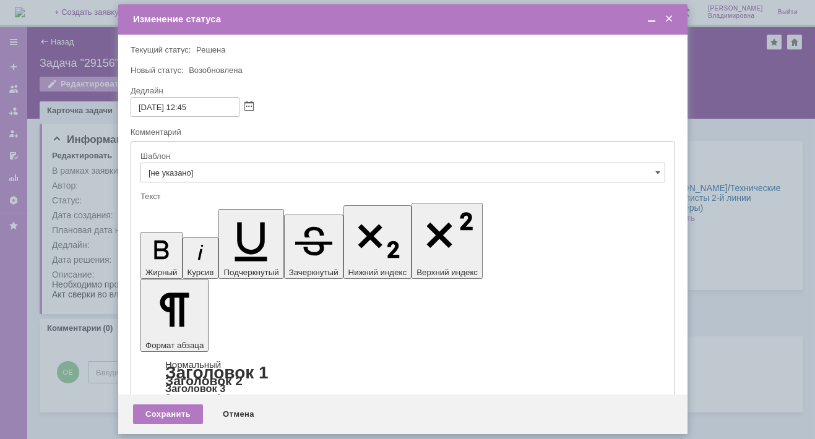
copy div "вложить в задачу."
drag, startPoint x: 267, startPoint y: 3468, endPoint x: 299, endPoint y: 3470, distance: 32.8
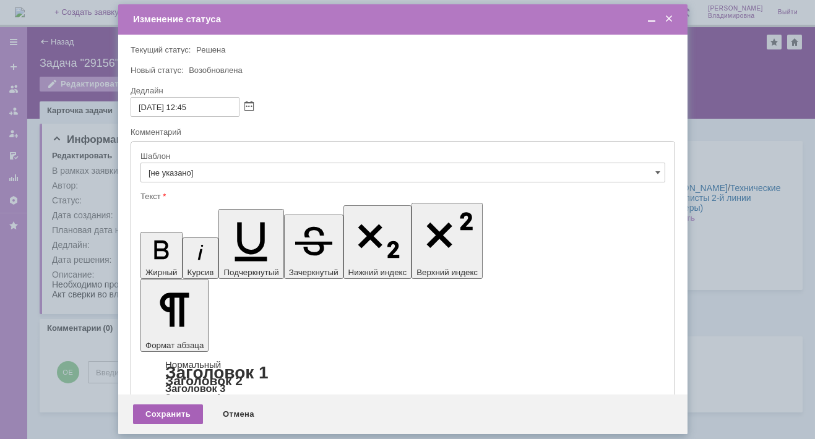
click at [165, 411] on div "Сохранить" at bounding box center [168, 415] width 70 height 20
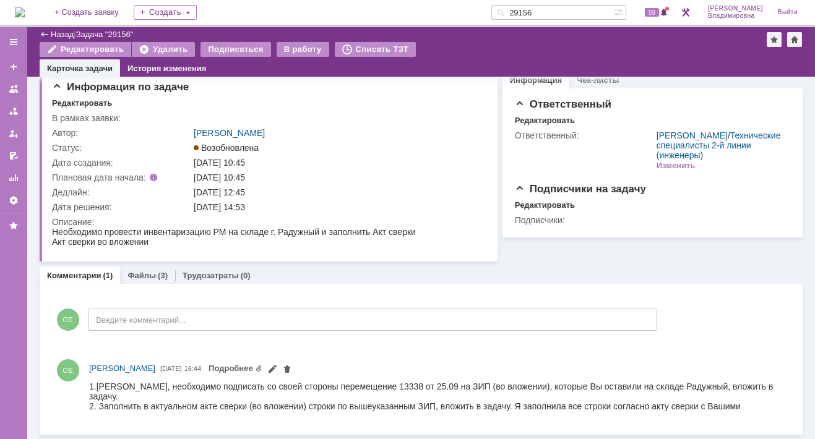
scroll to position [10, 0]
click at [137, 273] on link "Файлы" at bounding box center [141, 276] width 28 height 9
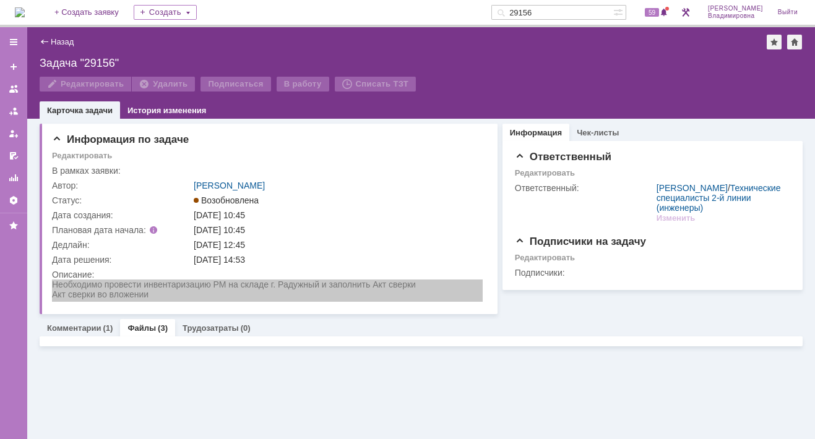
click at [137, 273] on tbody "Описание:" at bounding box center [267, 286] width 431 height 32
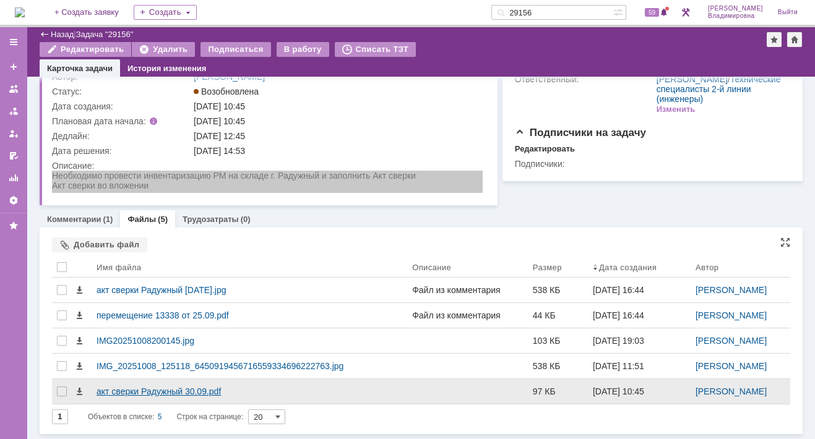
scroll to position [65, 0]
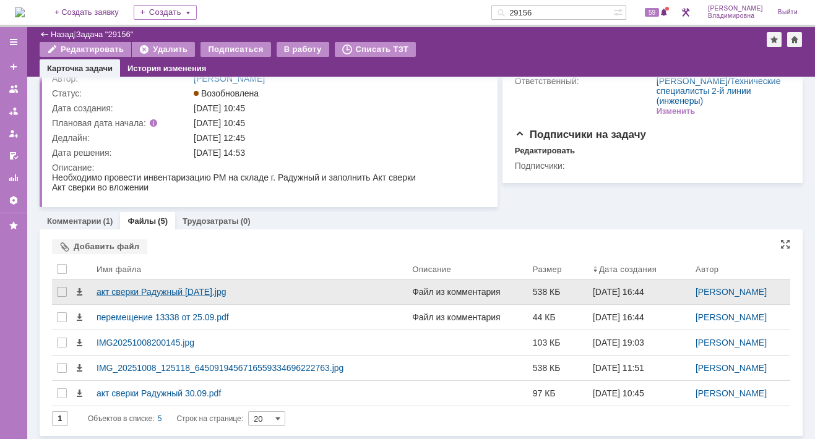
click at [150, 292] on div "акт сверки Радужный [DATE].jpg" at bounding box center [249, 292] width 306 height 10
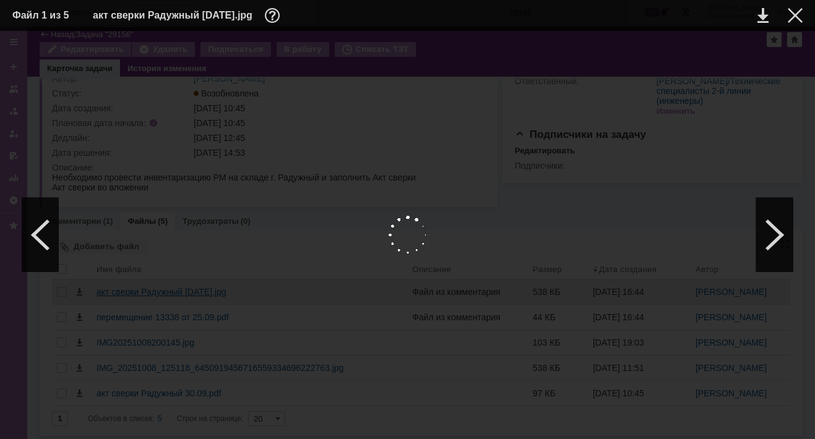
click at [150, 292] on div at bounding box center [407, 235] width 790 height 384
click at [782, 231] on div at bounding box center [774, 235] width 37 height 74
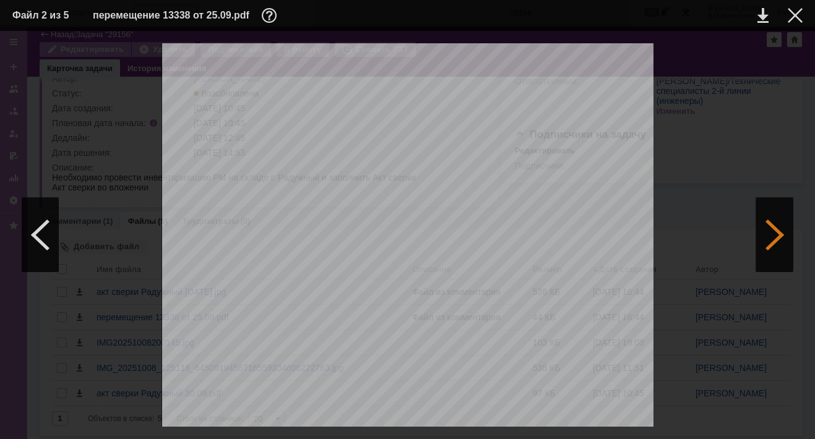
click at [779, 234] on div at bounding box center [774, 235] width 37 height 74
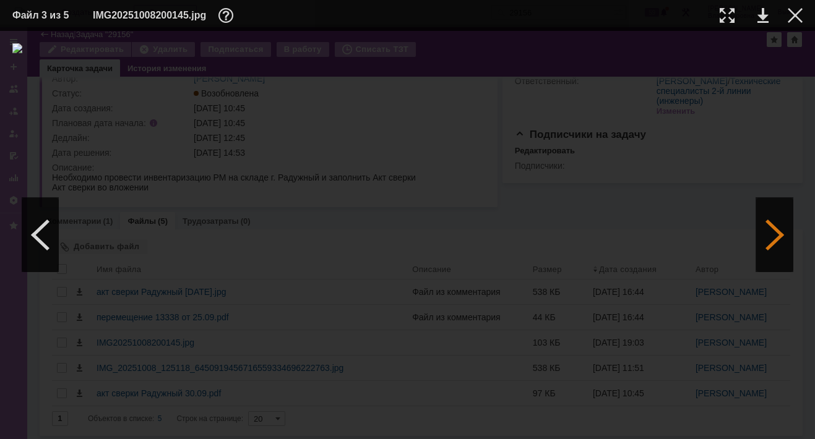
click at [779, 234] on div at bounding box center [774, 235] width 37 height 74
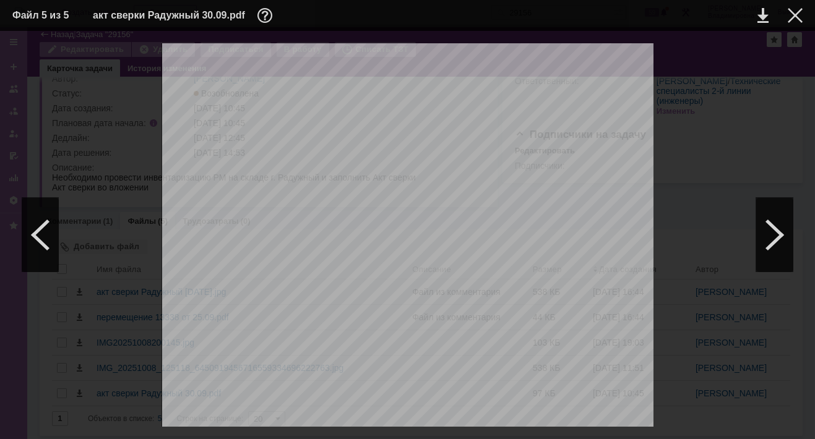
scroll to position [309, 0]
click at [776, 236] on div at bounding box center [774, 235] width 37 height 74
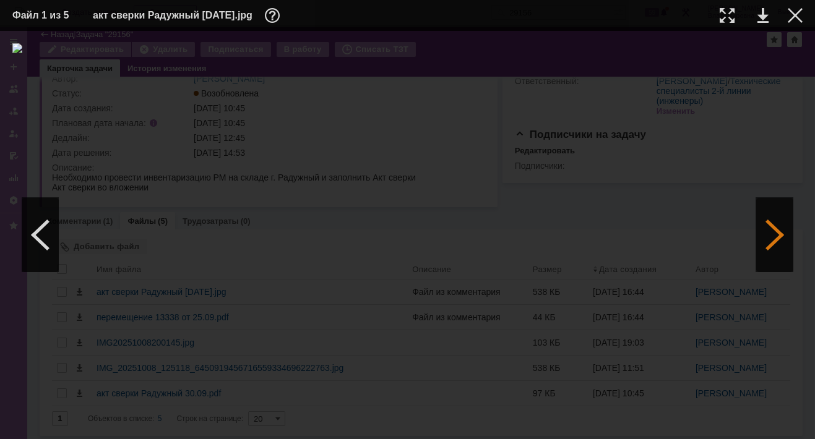
scroll to position [0, 0]
click at [778, 236] on div at bounding box center [774, 235] width 37 height 74
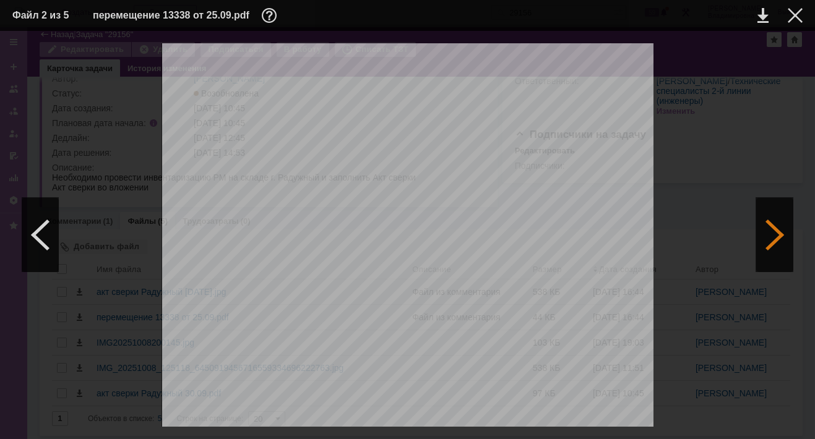
click at [776, 237] on div at bounding box center [774, 235] width 37 height 74
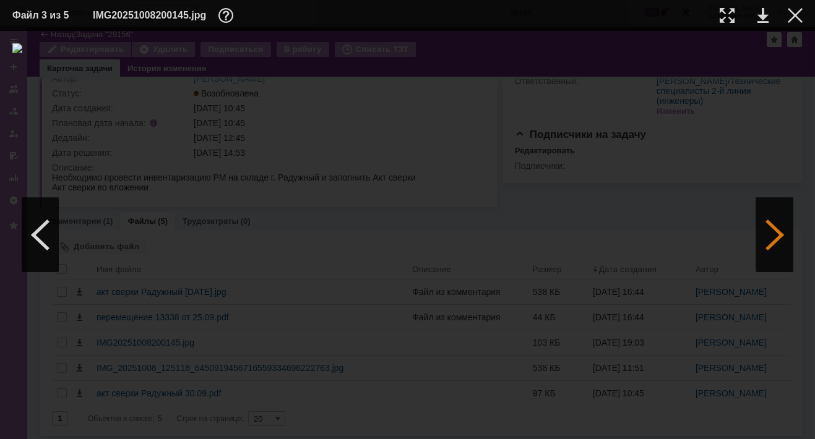
click at [778, 233] on div at bounding box center [774, 235] width 37 height 74
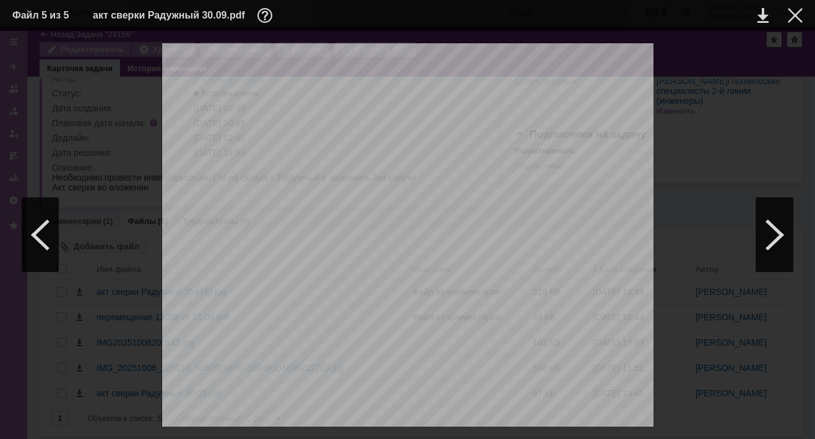
scroll to position [247, 0]
click at [797, 11] on div at bounding box center [794, 15] width 15 height 15
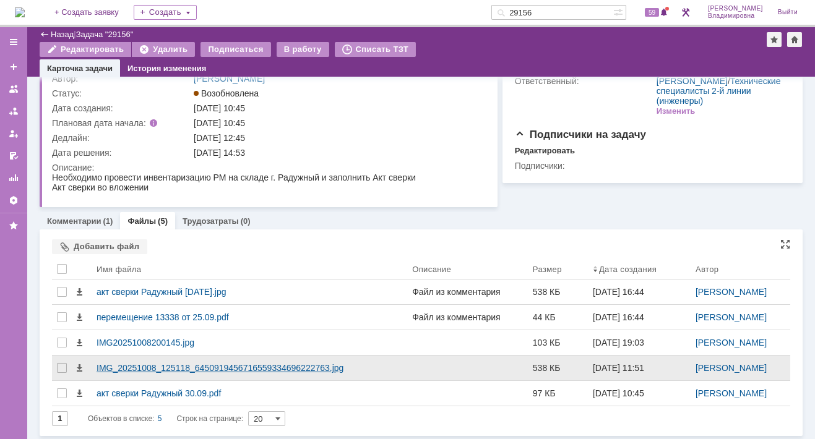
click at [100, 369] on div "IMG_20251008_125118_6450919456716559334696222763.jpg" at bounding box center [249, 368] width 306 height 10
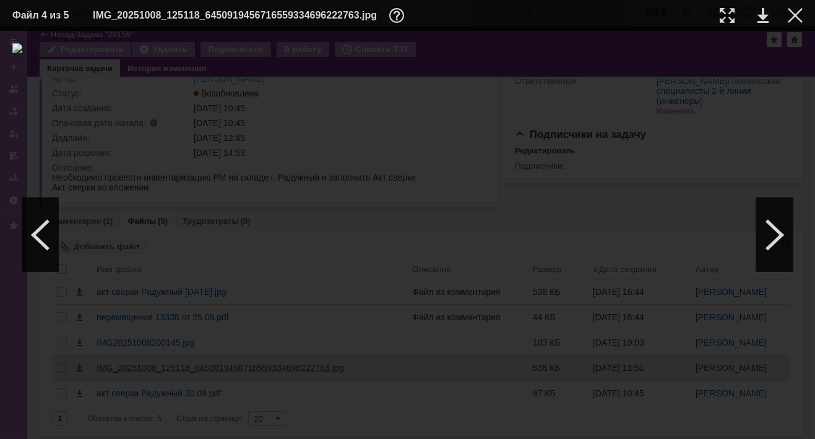
click at [100, 369] on div at bounding box center [407, 235] width 790 height 384
click at [431, 314] on img at bounding box center [407, 235] width 790 height 384
click at [773, 234] on div at bounding box center [774, 235] width 37 height 74
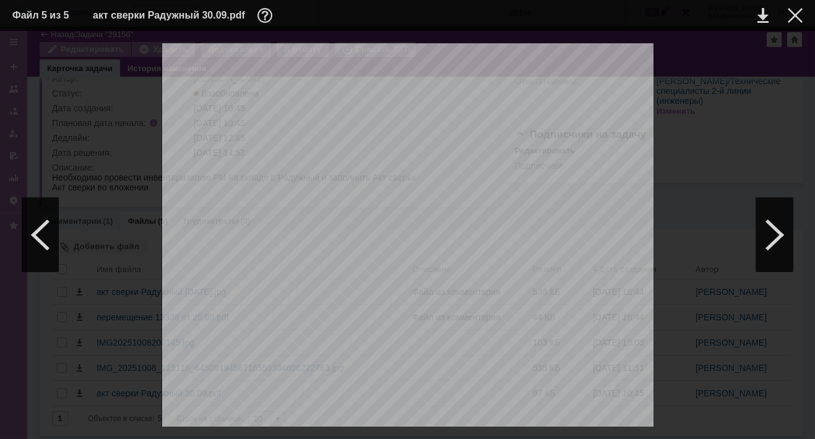
scroll to position [124, 0]
click at [792, 10] on div at bounding box center [794, 15] width 15 height 15
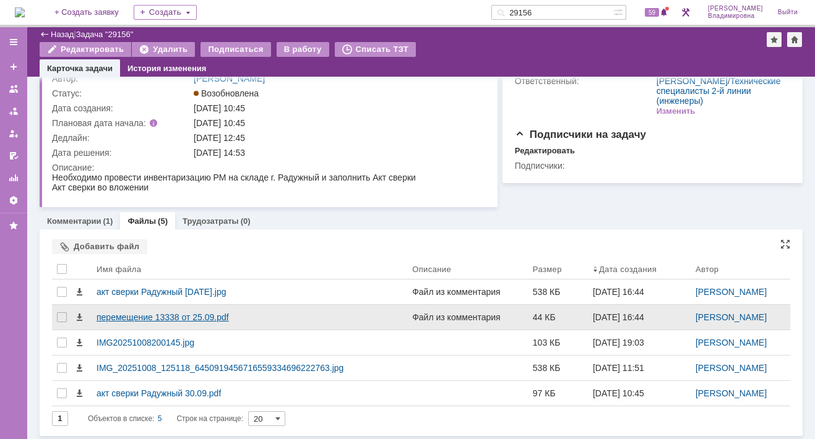
click at [140, 319] on div "перемещение 13338 от 25.09.pdf" at bounding box center [249, 317] width 306 height 10
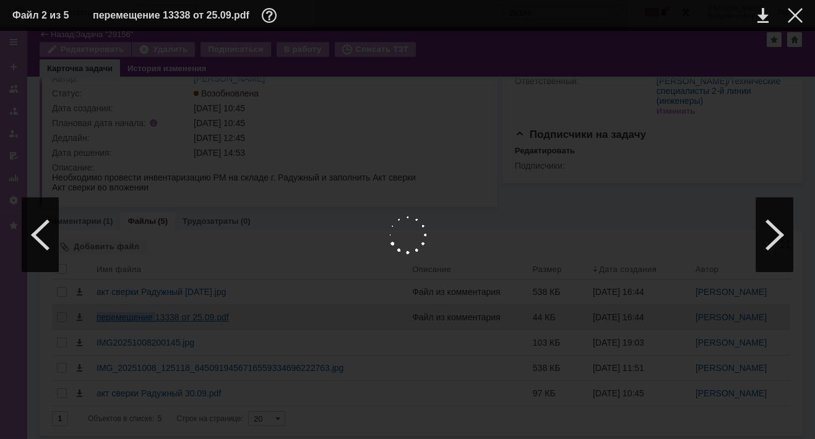
click at [140, 319] on body "Идет загрузка, пожалуйста, подождите. На домашнюю + Создать заявку Создать 2915…" at bounding box center [407, 219] width 815 height 439
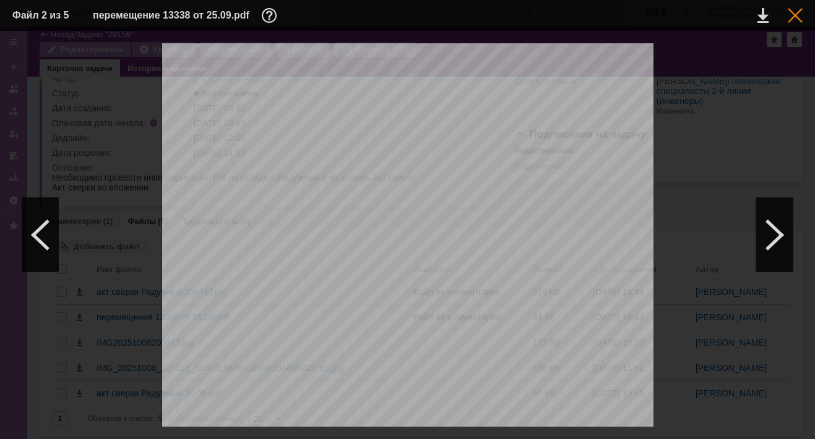
click at [795, 12] on div at bounding box center [794, 15] width 15 height 15
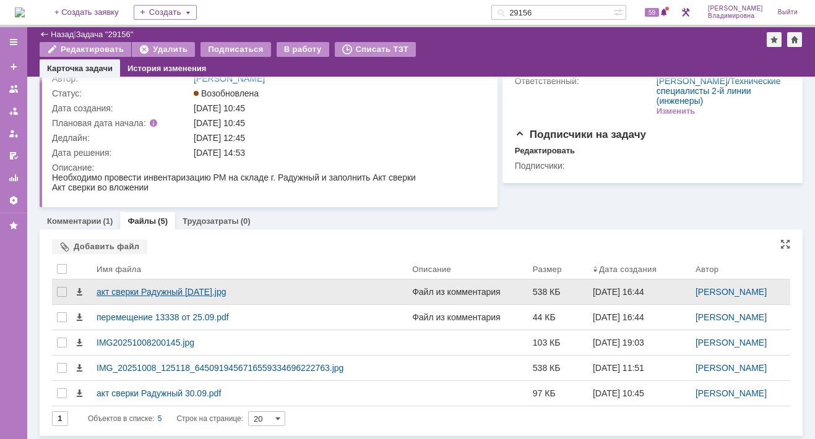
click at [125, 293] on div "акт сверки Радужный [DATE].jpg" at bounding box center [249, 292] width 306 height 10
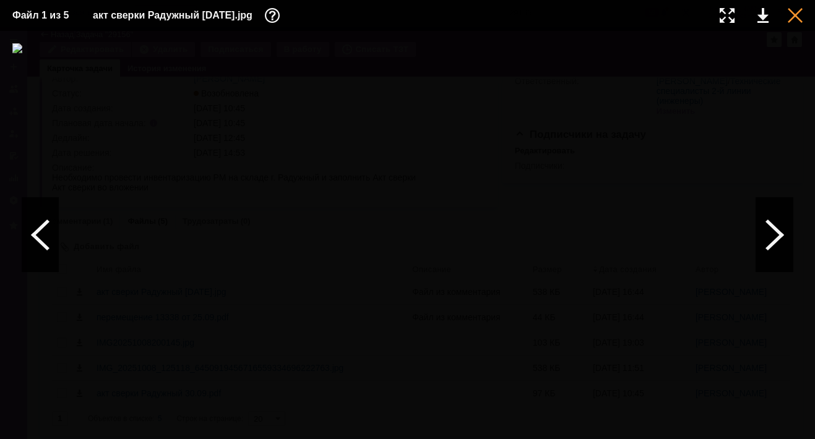
click at [792, 16] on div at bounding box center [794, 15] width 15 height 15
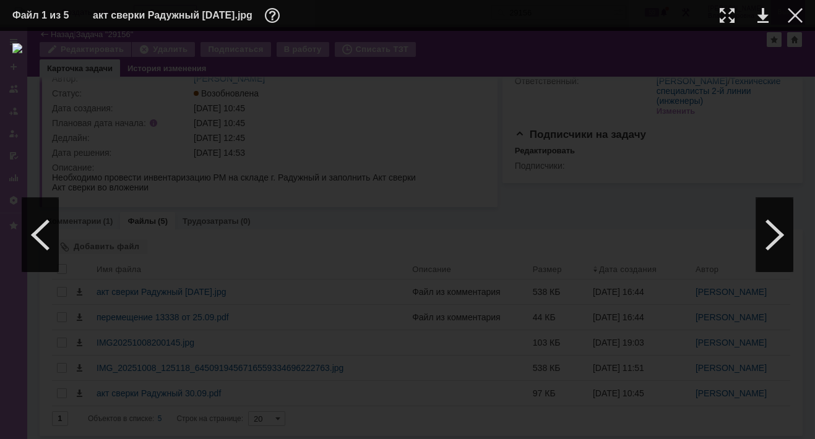
click at [792, 9] on div at bounding box center [794, 15] width 15 height 15
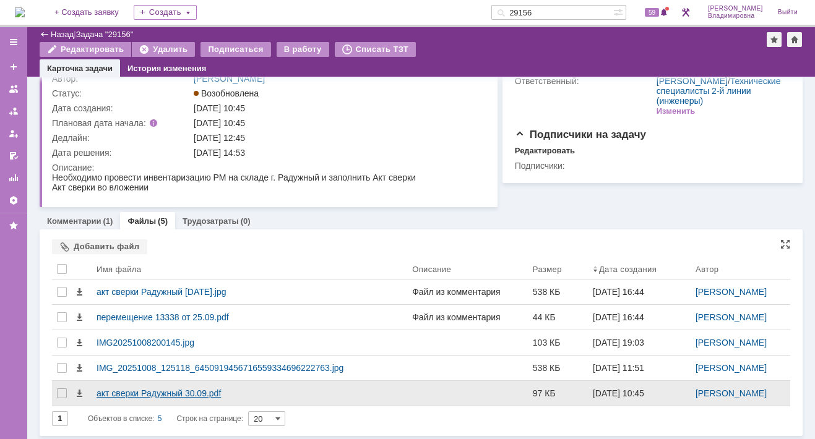
click at [166, 390] on div "акт сверки Радужный 30.09.pdf" at bounding box center [249, 393] width 306 height 10
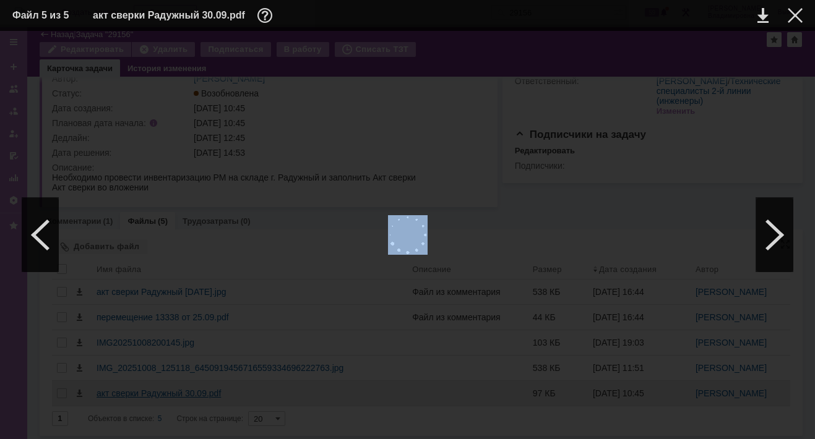
click at [166, 390] on div at bounding box center [407, 235] width 790 height 384
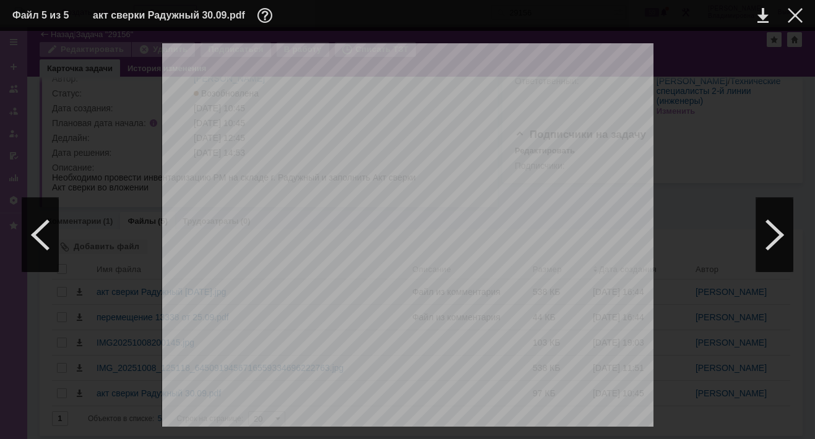
scroll to position [0, 0]
click at [794, 14] on div at bounding box center [794, 15] width 15 height 15
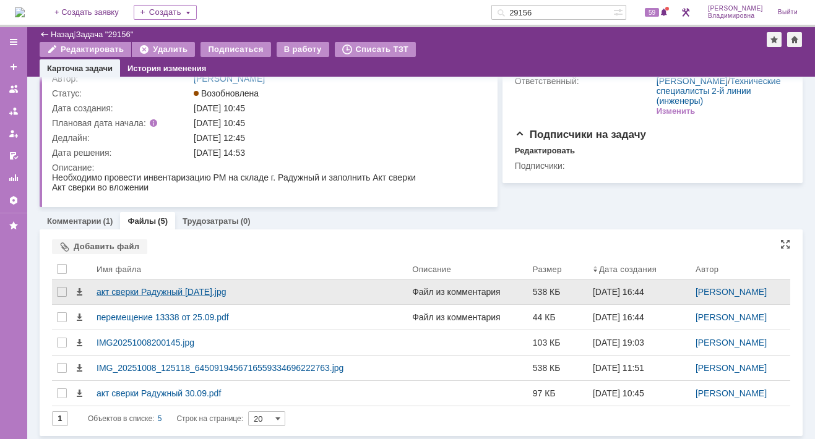
click at [100, 294] on div "акт сверки Радужный [DATE].jpg" at bounding box center [249, 292] width 306 height 10
click at [100, 294] on body "Идет загрузка, пожалуйста, подождите. На домашнюю + Создать заявку Создать 2915…" at bounding box center [407, 219] width 815 height 439
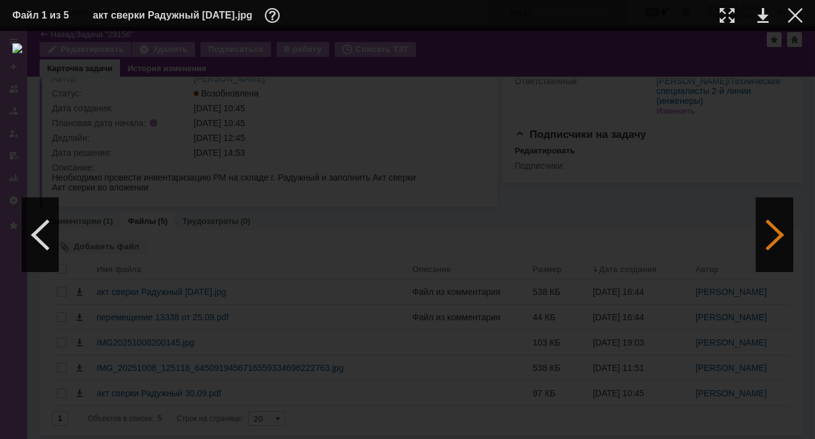
click at [773, 239] on div at bounding box center [774, 235] width 37 height 74
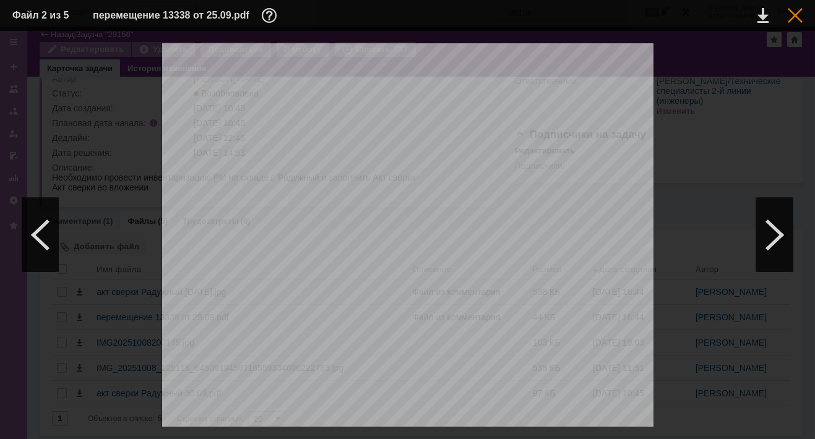
click at [789, 9] on div at bounding box center [794, 15] width 15 height 15
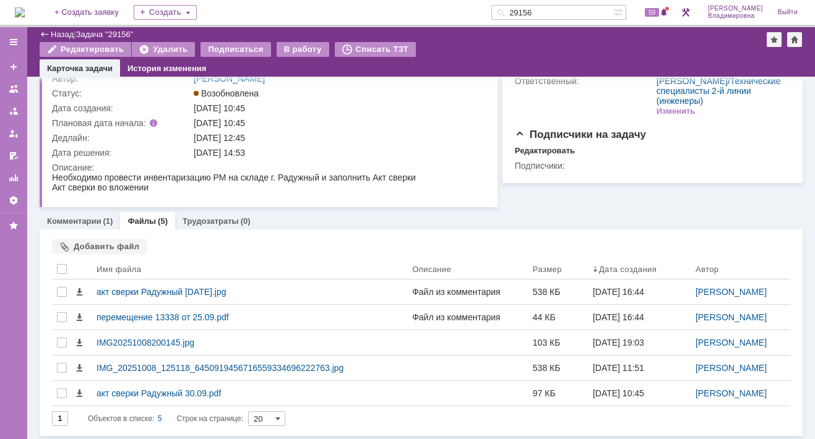
click at [141, 220] on link "Файлы" at bounding box center [141, 220] width 28 height 9
click at [93, 247] on div "Добавить файл" at bounding box center [99, 246] width 95 height 15
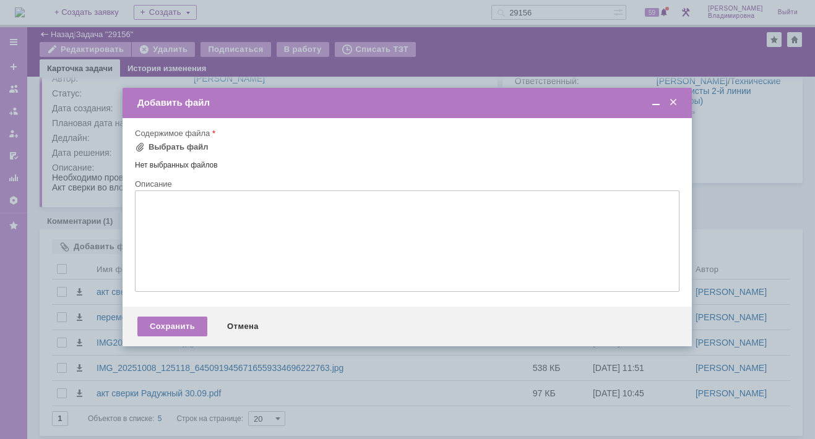
drag, startPoint x: 671, startPoint y: 99, endPoint x: 712, endPoint y: 35, distance: 76.5
click at [671, 98] on span at bounding box center [673, 102] width 12 height 11
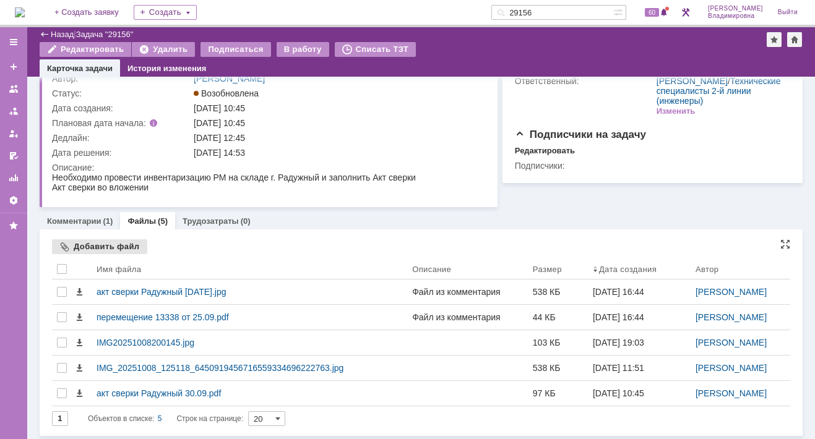
click at [109, 242] on div "Добавить файл" at bounding box center [99, 246] width 95 height 15
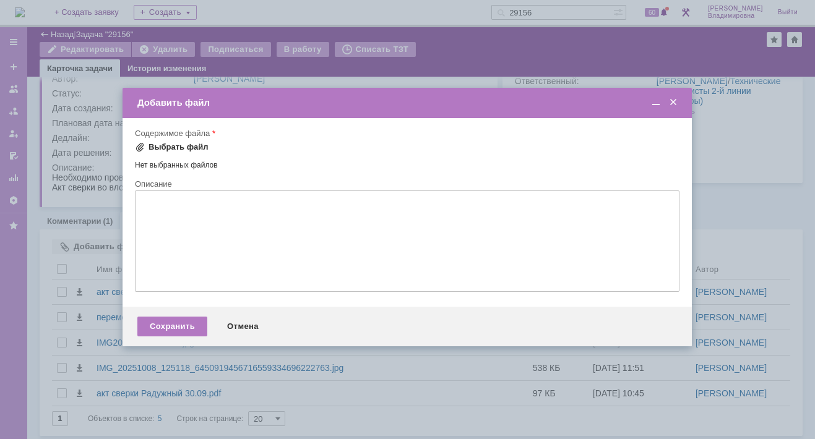
click at [153, 147] on div "Выбрать файл" at bounding box center [178, 147] width 60 height 10
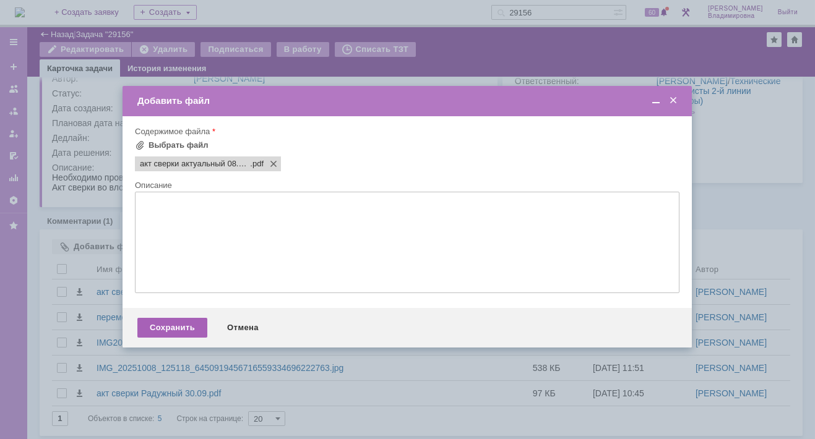
click at [168, 331] on div "Сохранить" at bounding box center [172, 328] width 70 height 20
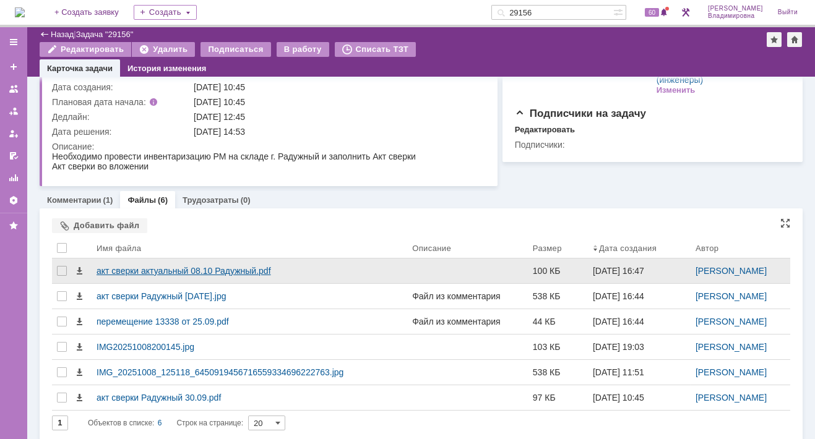
scroll to position [90, 0]
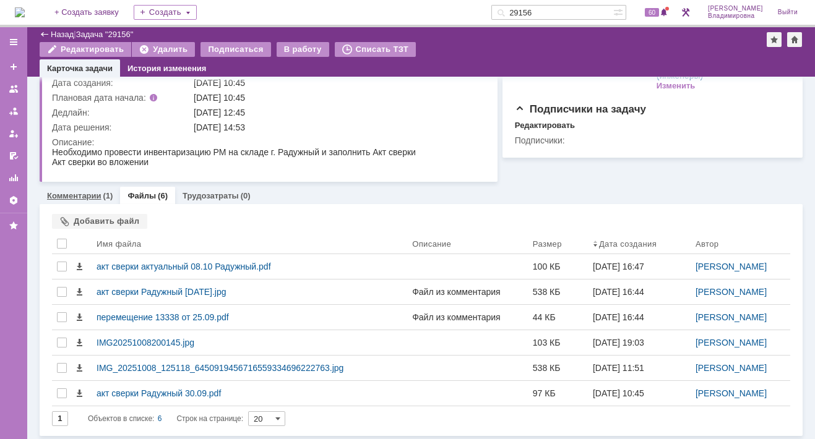
click at [81, 195] on link "Комментарии" at bounding box center [74, 195] width 54 height 9
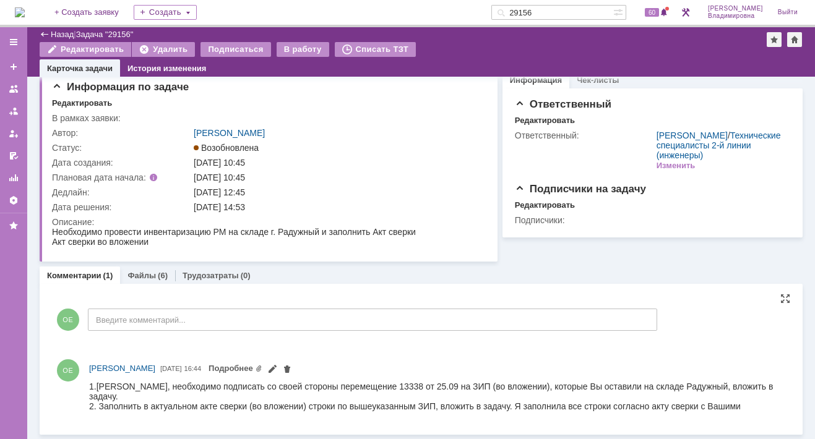
scroll to position [10, 0]
click at [277, 367] on span at bounding box center [272, 371] width 10 height 10
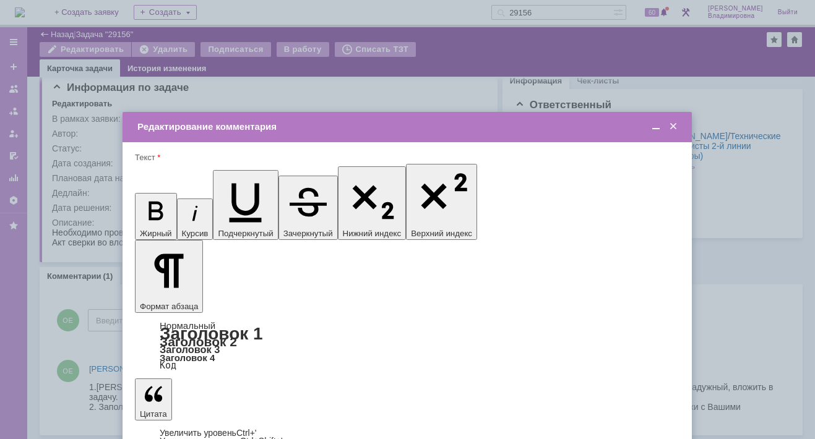
scroll to position [0, 0]
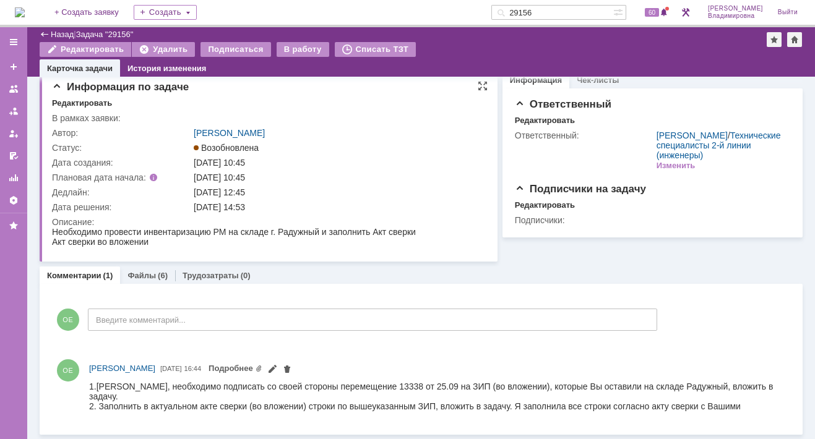
scroll to position [10, 0]
click at [285, 272] on div "Комментарии (1) Файлы (6) Трудозатраты (0)" at bounding box center [421, 275] width 763 height 17
click at [422, 296] on div "ОЕ Введите комментарий..." at bounding box center [354, 322] width 605 height 58
click at [25, 14] on img at bounding box center [20, 12] width 10 height 10
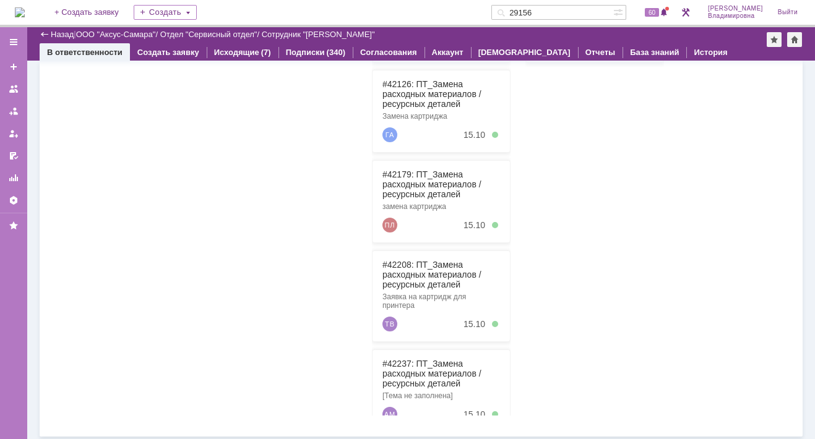
scroll to position [299, 0]
click at [397, 358] on link "#42237: ПТ_Замена расходных материалов / ресурсных деталей" at bounding box center [431, 373] width 99 height 30
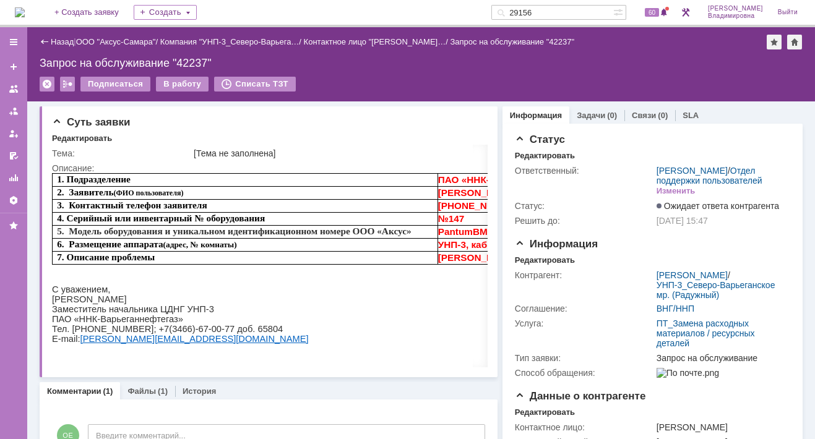
click at [25, 11] on img at bounding box center [20, 12] width 10 height 10
